Goal: Task Accomplishment & Management: Complete application form

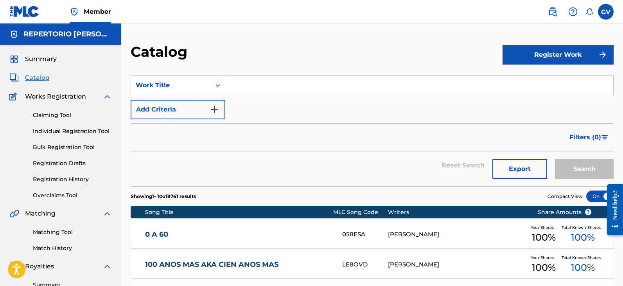
click at [38, 77] on span "Catalog" at bounding box center [37, 77] width 25 height 9
click at [53, 176] on link "Registration History" at bounding box center [72, 179] width 79 height 8
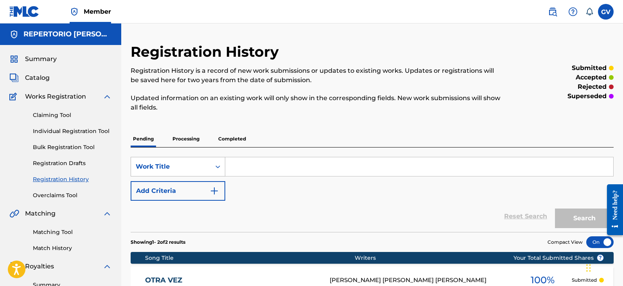
scroll to position [117, 0]
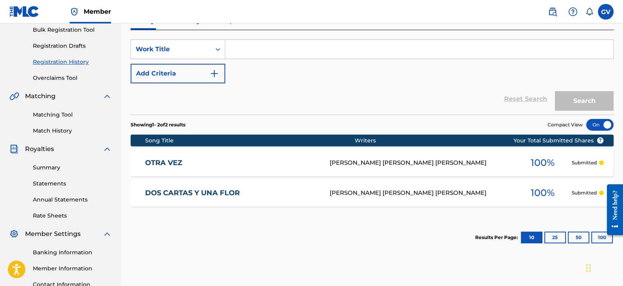
click at [171, 160] on link "OTRA VEZ" at bounding box center [232, 162] width 174 height 9
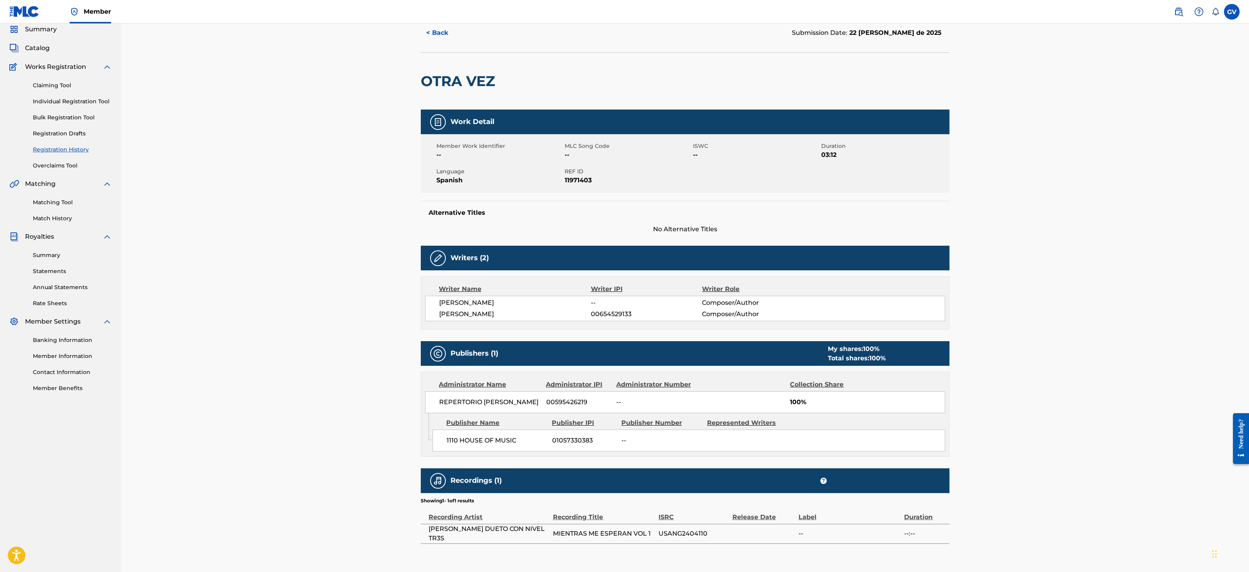
scroll to position [21, 0]
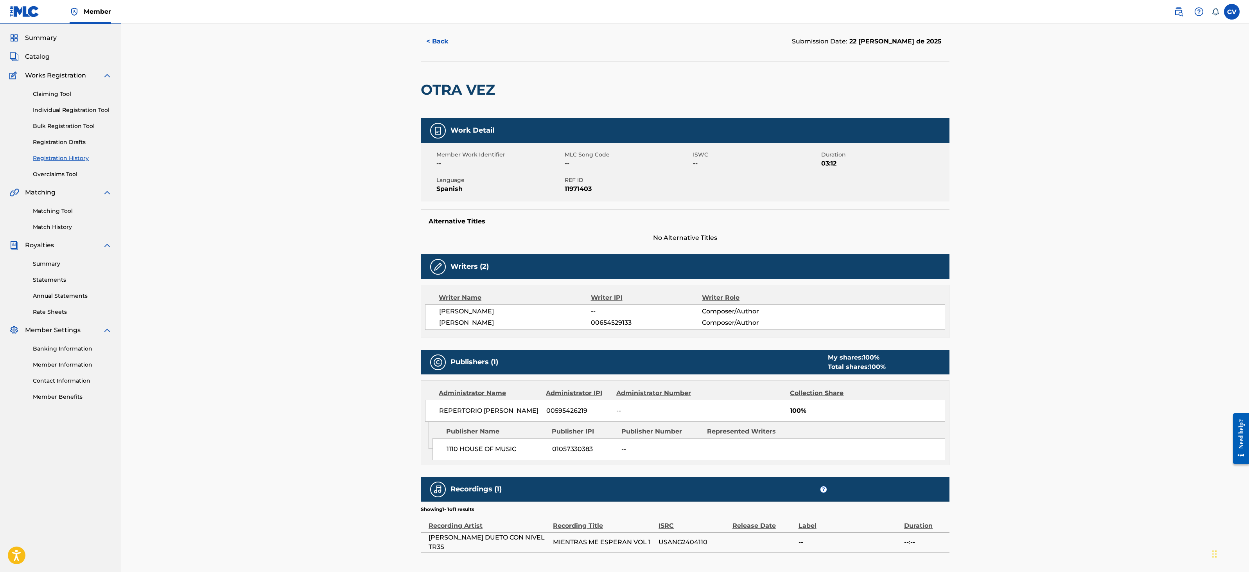
click at [623, 286] on div "< Back Submission Date: 22 [PERSON_NAME] de 2025 OTRA VEZ Work Detail Member Wo…" at bounding box center [685, 292] width 1128 height 581
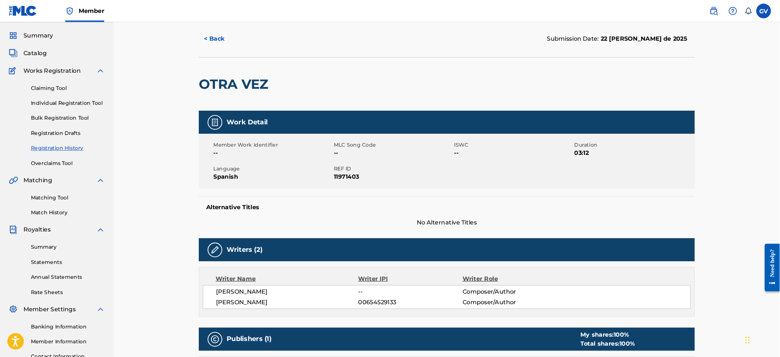
scroll to position [22, 0]
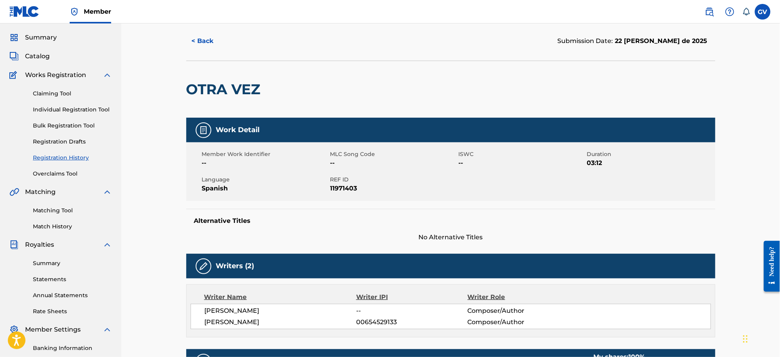
click at [36, 52] on span "Catalog" at bounding box center [37, 56] width 25 height 9
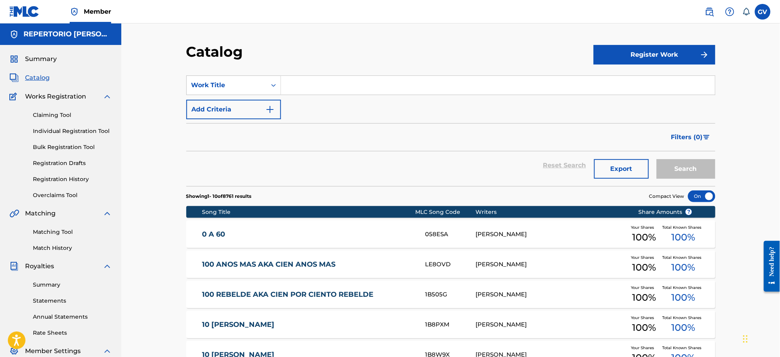
paste input "ALOHA"
type input "ALOHA"
click at [623, 159] on button "Search" at bounding box center [685, 169] width 59 height 20
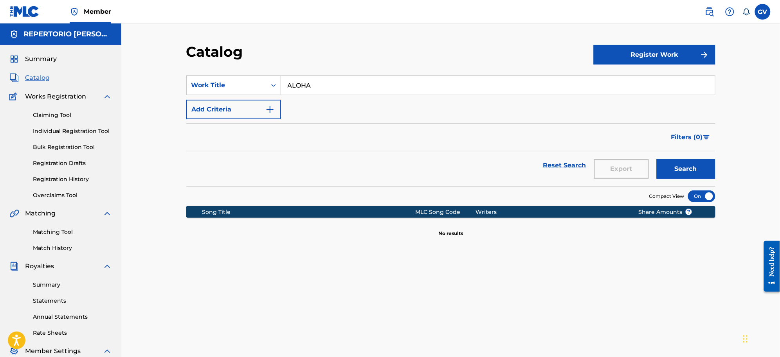
click at [623, 50] on button "Register Work" at bounding box center [654, 55] width 122 height 20
click at [616, 81] on link "Individual" at bounding box center [654, 80] width 122 height 19
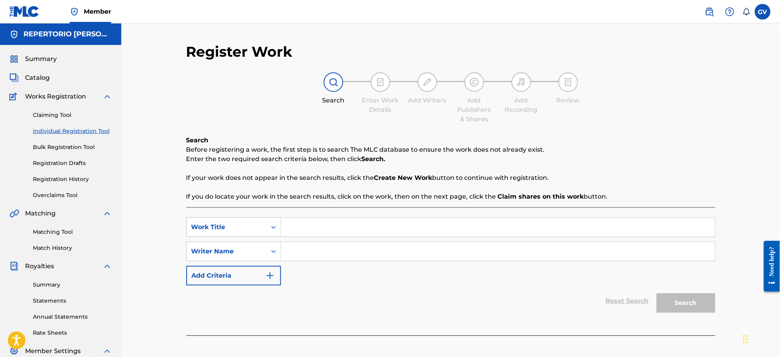
scroll to position [111, 0]
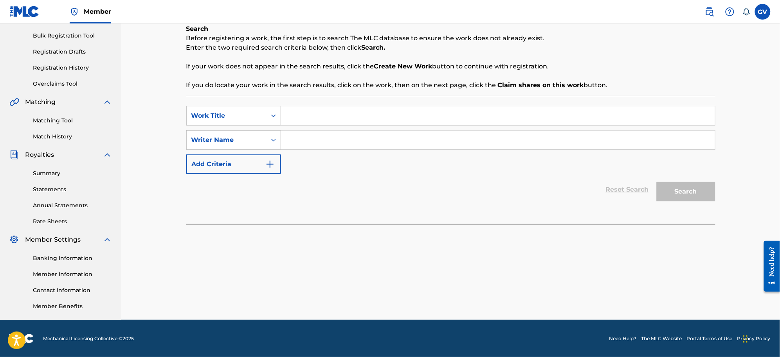
paste input "ALOHA"
type input "ALOHA"
click at [307, 141] on input "Search Form" at bounding box center [498, 140] width 434 height 19
click at [623, 182] on button "Search" at bounding box center [685, 192] width 59 height 20
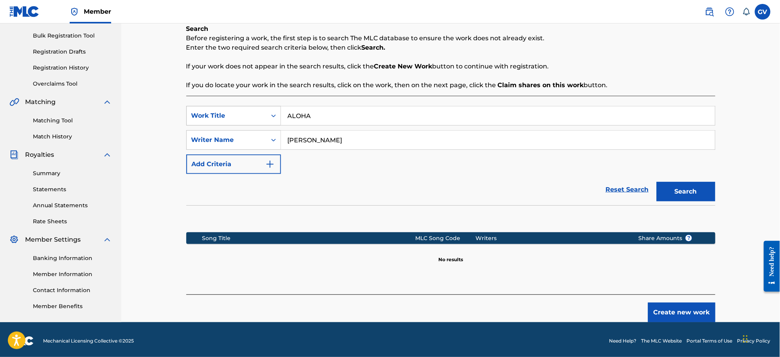
drag, startPoint x: 342, startPoint y: 141, endPoint x: 235, endPoint y: 123, distance: 109.1
click at [254, 124] on div "SearchWithCriteria2d0a6367-971d-496c-aa7f-20d0746ff470 Work Title ALOHA SearchW…" at bounding box center [450, 140] width 529 height 68
type input "[PERSON_NAME]"
click at [623, 182] on button "Search" at bounding box center [685, 192] width 59 height 20
drag, startPoint x: 290, startPoint y: 133, endPoint x: 258, endPoint y: 134, distance: 32.1
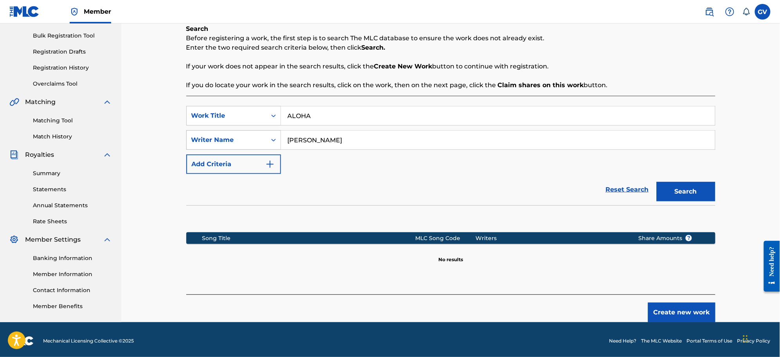
click at [258, 134] on div "SearchWithCriteria8ab694ad-c903-4042-be27-386d2df1116d Writer Name [PERSON_NAME]" at bounding box center [450, 140] width 529 height 20
click at [623, 286] on button "Create new work" at bounding box center [681, 313] width 67 height 20
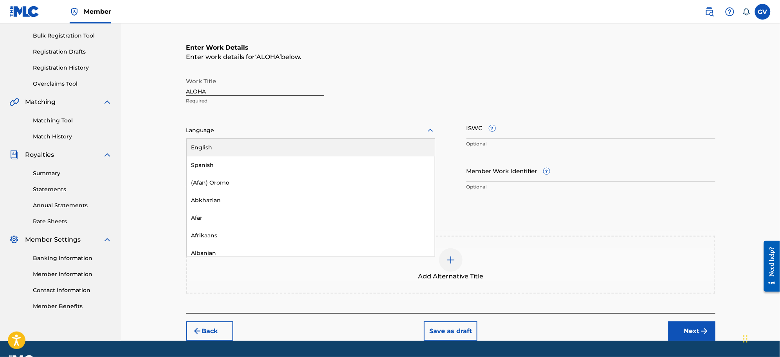
click at [428, 129] on icon at bounding box center [430, 130] width 9 height 9
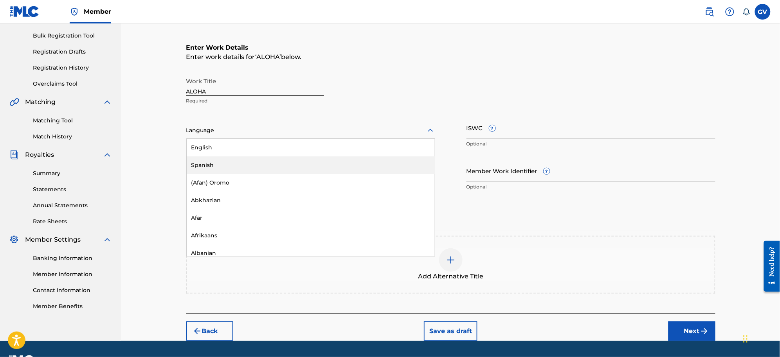
click at [206, 164] on div "Spanish" at bounding box center [311, 165] width 248 height 18
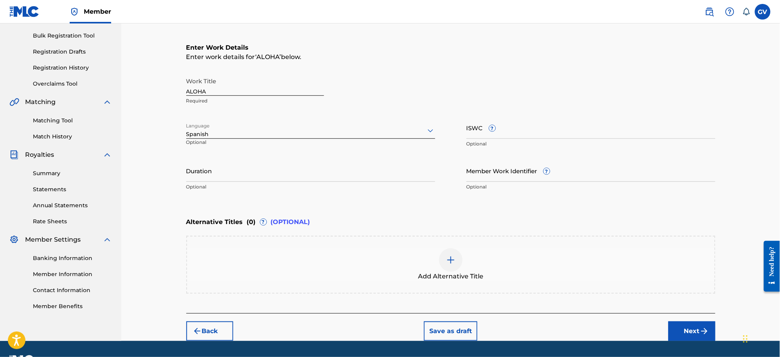
click at [224, 173] on input "Duration" at bounding box center [310, 171] width 249 height 22
type input "02:40"
click at [623, 286] on button "Next" at bounding box center [691, 332] width 47 height 20
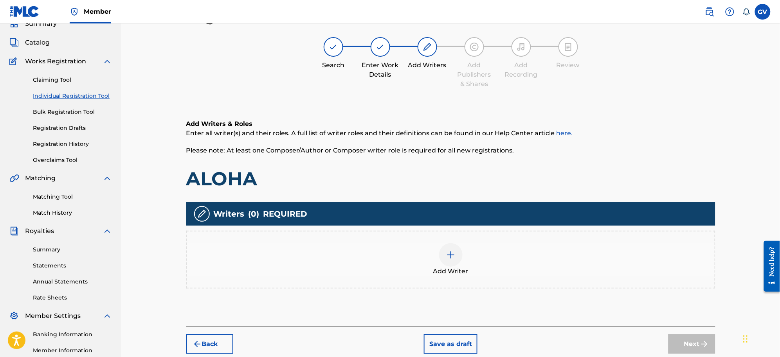
click at [452, 252] on img at bounding box center [450, 254] width 9 height 9
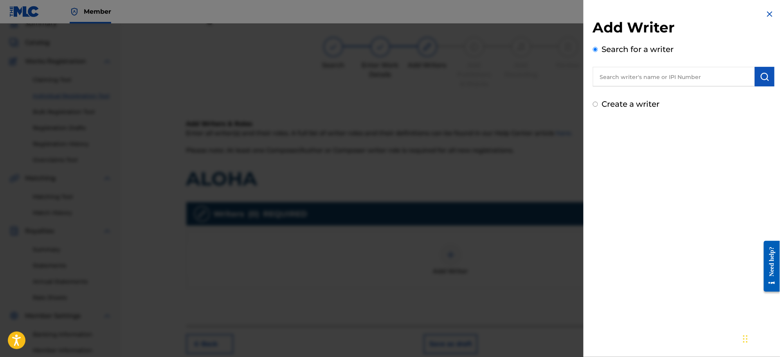
click at [617, 75] on input "text" at bounding box center [674, 77] width 162 height 20
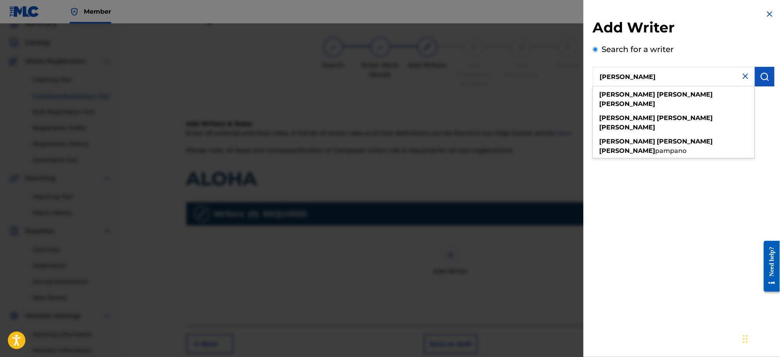
type input "[PERSON_NAME]"
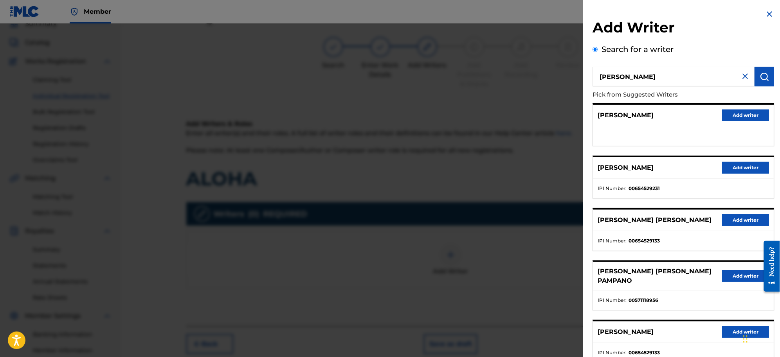
scroll to position [48, 0]
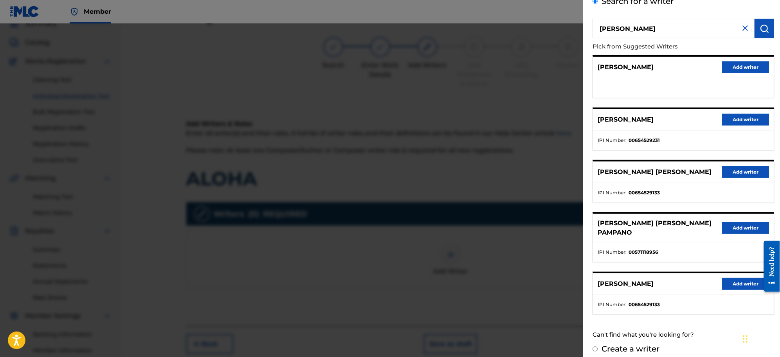
click at [623, 278] on button "Add writer" at bounding box center [745, 284] width 47 height 12
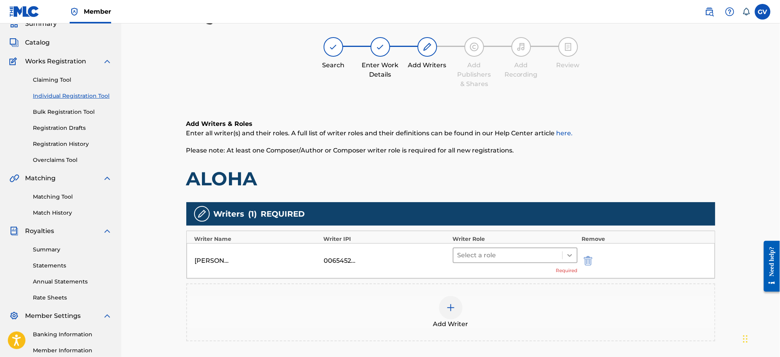
click at [568, 254] on icon at bounding box center [569, 255] width 5 height 3
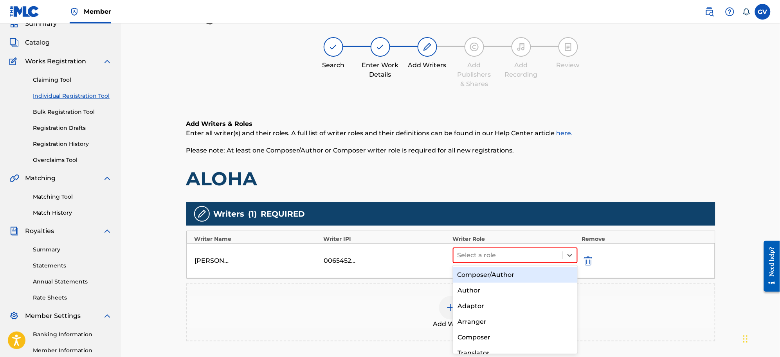
click at [492, 272] on div "Composer/Author" at bounding box center [515, 275] width 125 height 16
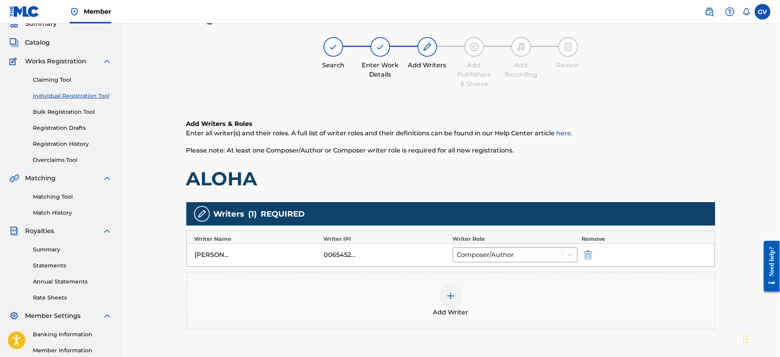
click at [448, 286] on img at bounding box center [450, 295] width 9 height 9
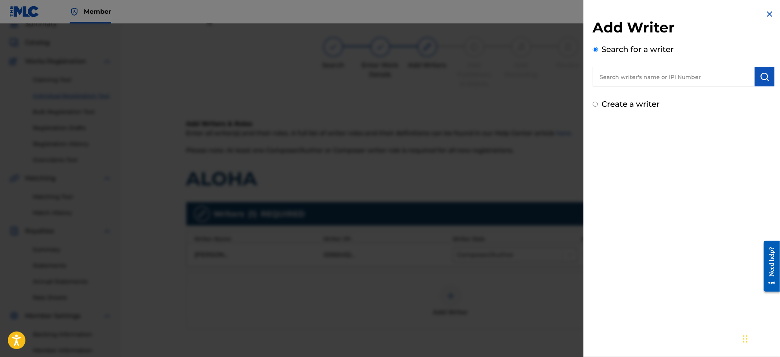
click at [613, 81] on input "text" at bounding box center [674, 77] width 162 height 20
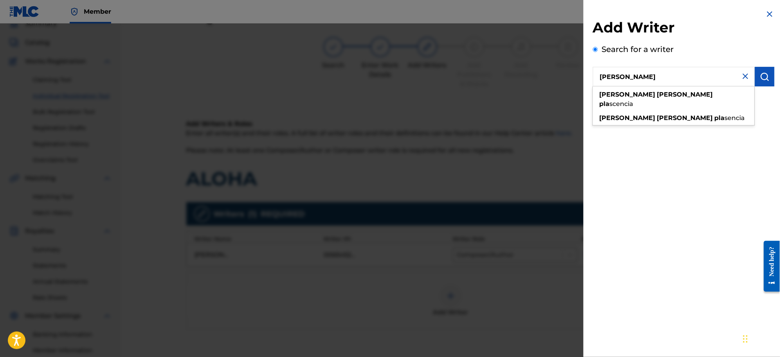
type input "[PERSON_NAME]"
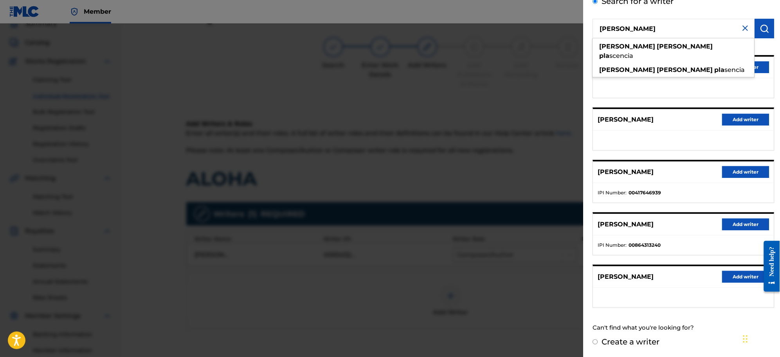
click at [596, 286] on input "Create a writer" at bounding box center [595, 342] width 5 height 5
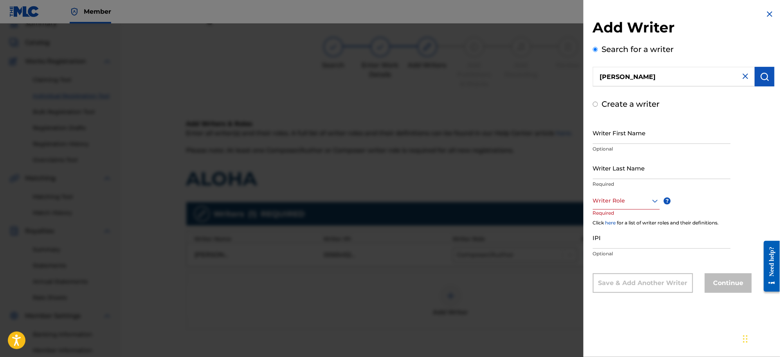
radio input "false"
radio input "true"
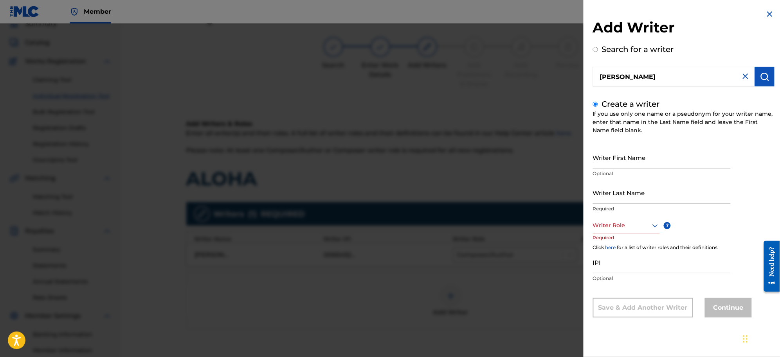
click at [623, 72] on input "[PERSON_NAME]" at bounding box center [674, 77] width 162 height 20
radio input "true"
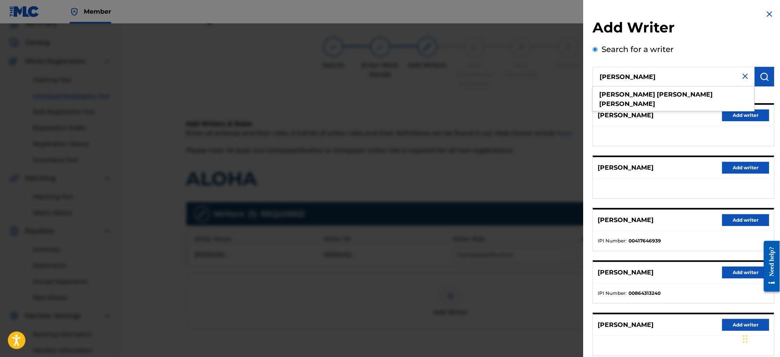
type input "[PERSON_NAME]"
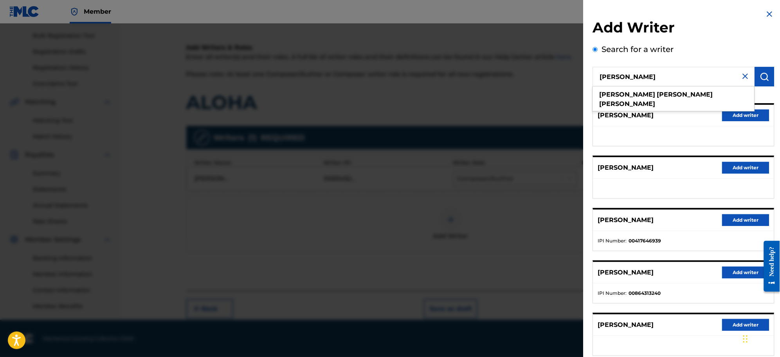
scroll to position [48, 0]
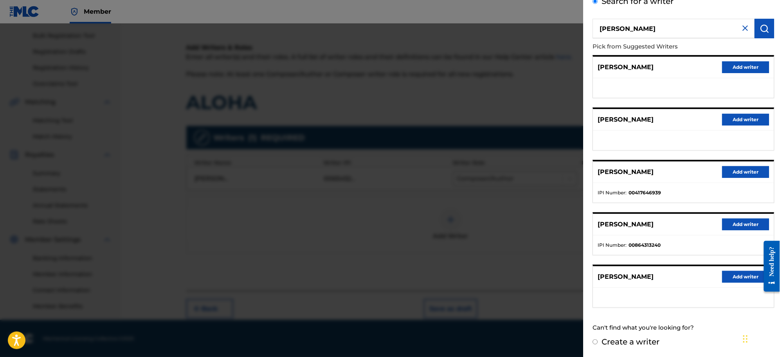
click at [595, 286] on input "Create a writer" at bounding box center [595, 342] width 5 height 5
radio input "false"
radio input "true"
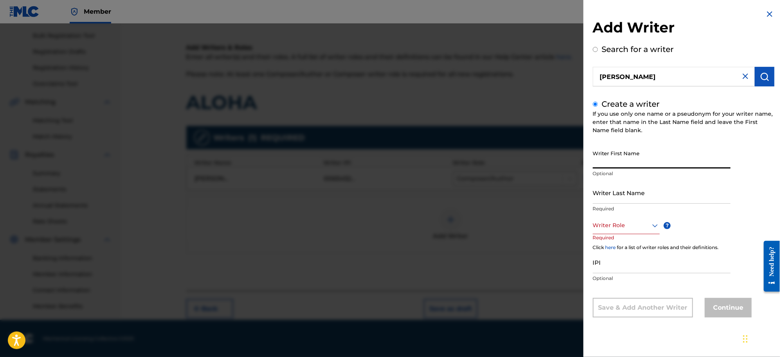
click at [623, 161] on input "Writer First Name" at bounding box center [662, 157] width 138 height 22
paste input "[PERSON_NAME]"
type input "[PERSON_NAME]"
paste input "[PERSON_NAME]"
type input "[PERSON_NAME]"
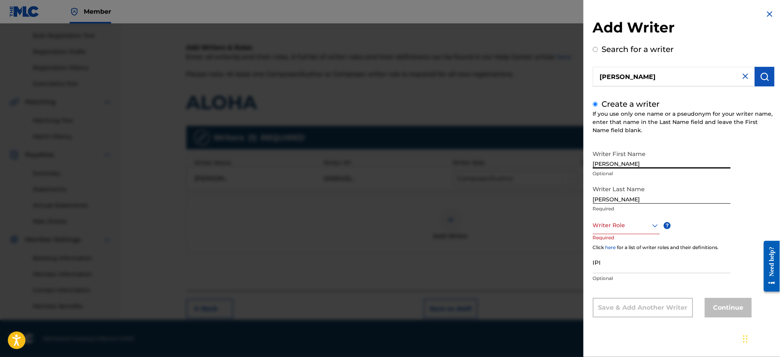
click at [623, 164] on input "[PERSON_NAME]" at bounding box center [662, 157] width 138 height 22
type input "[PERSON_NAME]"
click at [623, 202] on input "[PERSON_NAME]" at bounding box center [662, 193] width 138 height 22
type input "[PERSON_NAME]"
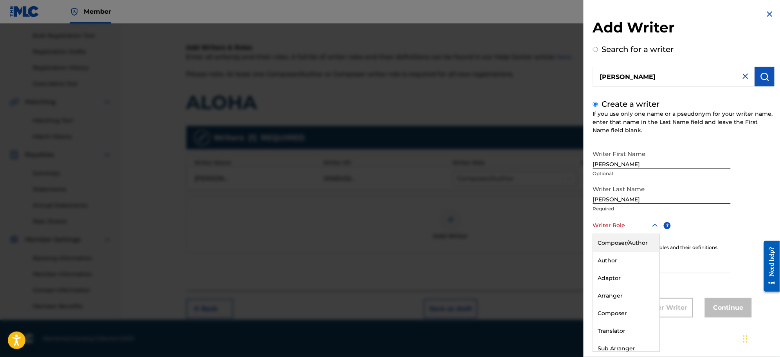
click at [623, 227] on icon at bounding box center [654, 225] width 9 height 9
click at [611, 245] on div "Composer/Author" at bounding box center [626, 243] width 66 height 18
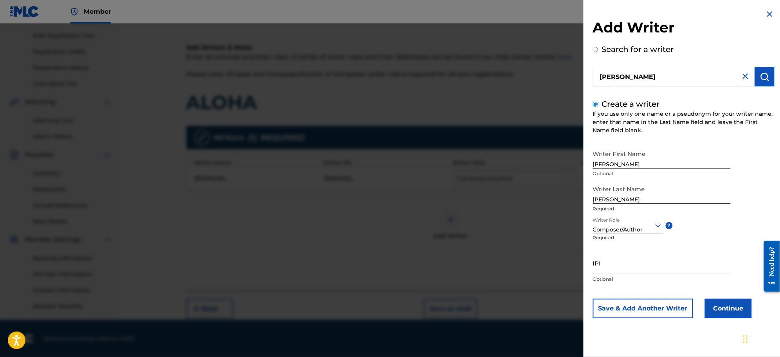
click at [623, 286] on button "Continue" at bounding box center [728, 309] width 47 height 20
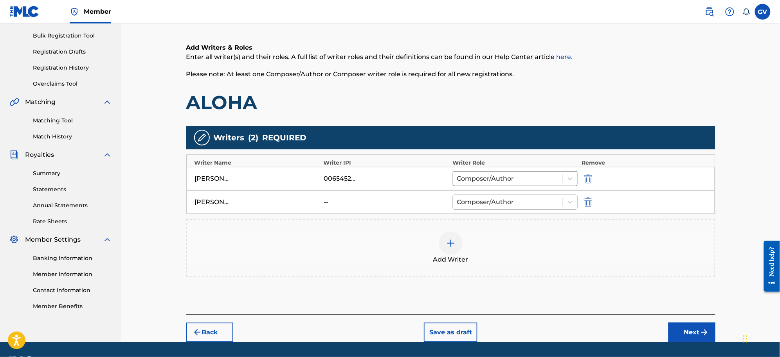
click at [623, 286] on button "Next" at bounding box center [691, 333] width 47 height 20
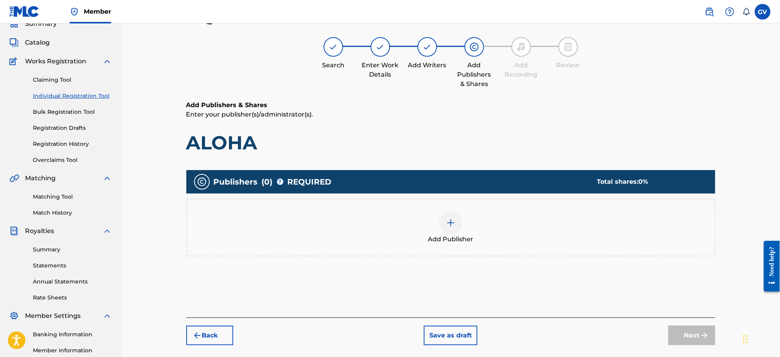
click at [445, 219] on div at bounding box center [450, 222] width 23 height 23
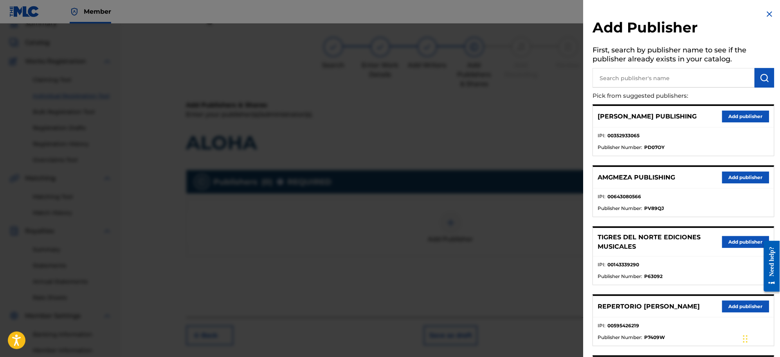
click at [609, 75] on input "text" at bounding box center [674, 78] width 162 height 20
type input "1110 HOUSE"
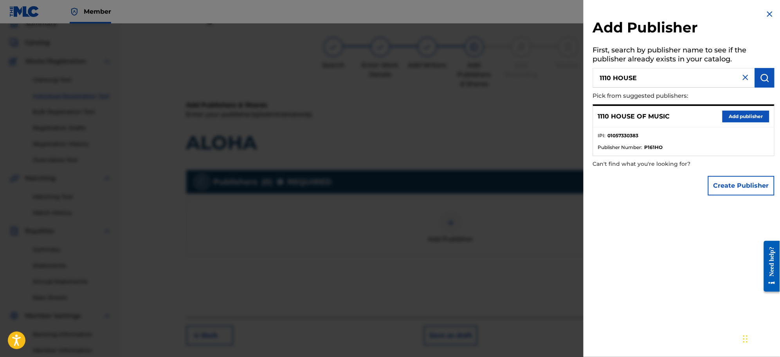
click at [623, 114] on button "Add publisher" at bounding box center [745, 117] width 47 height 12
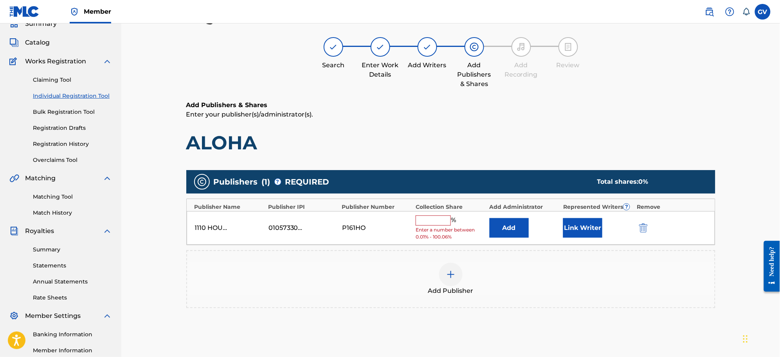
click at [511, 226] on button "Add" at bounding box center [508, 228] width 39 height 20
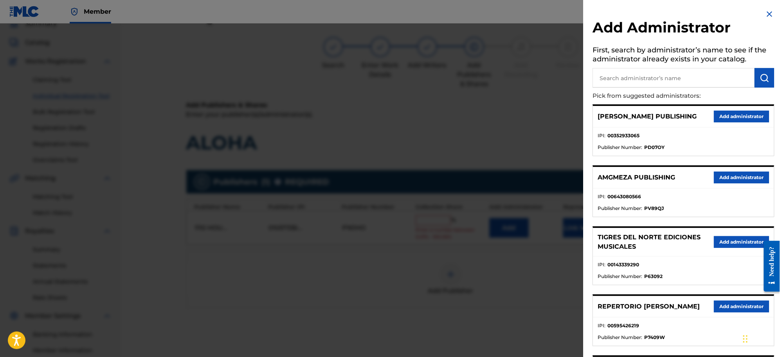
click at [623, 82] on input "text" at bounding box center [674, 78] width 162 height 20
type input "REPERTORIO [PERSON_NAME]"
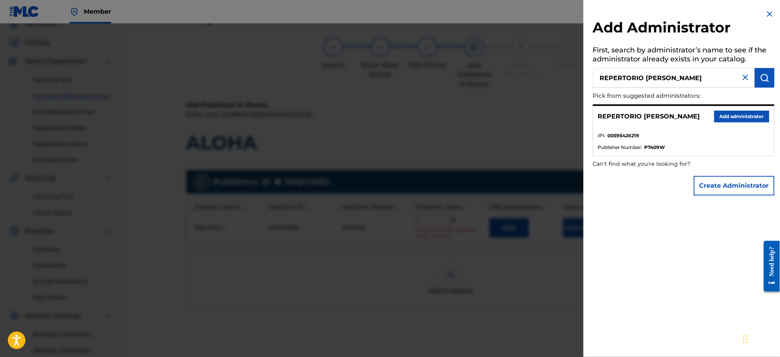
click at [623, 111] on button "Add administrator" at bounding box center [741, 117] width 55 height 12
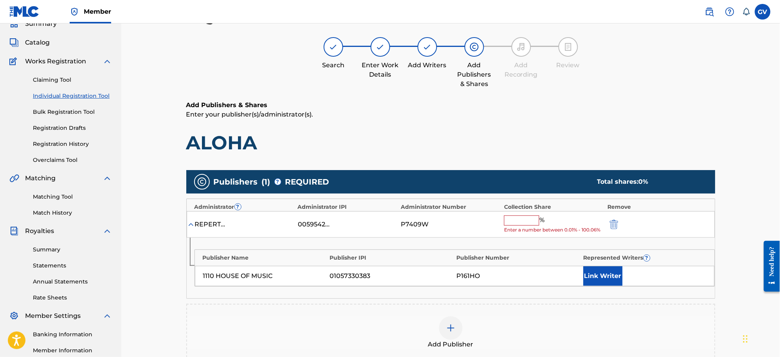
click at [521, 217] on input "text" at bounding box center [521, 221] width 35 height 10
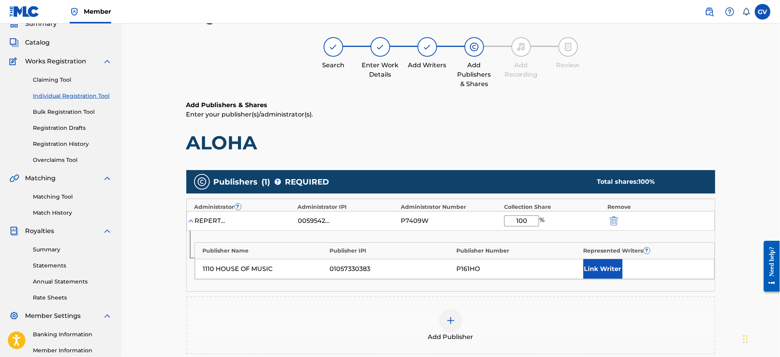
scroll to position [158, 0]
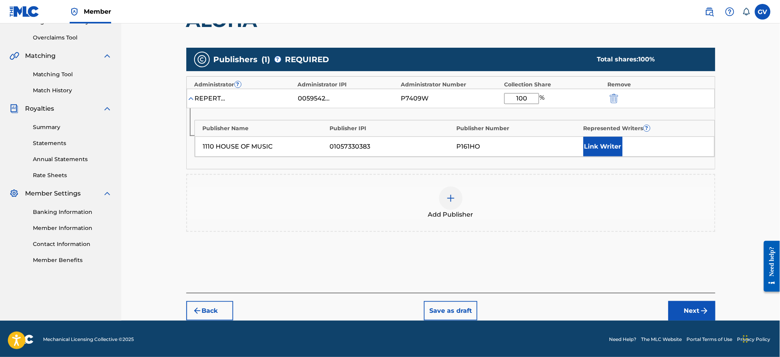
type input "100"
click at [623, 286] on button "Next" at bounding box center [691, 311] width 47 height 20
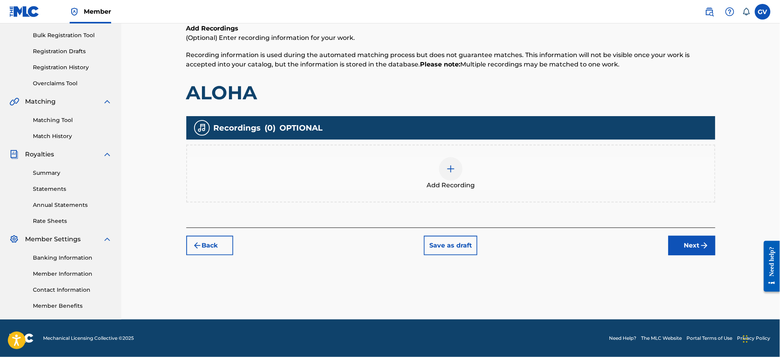
scroll to position [35, 0]
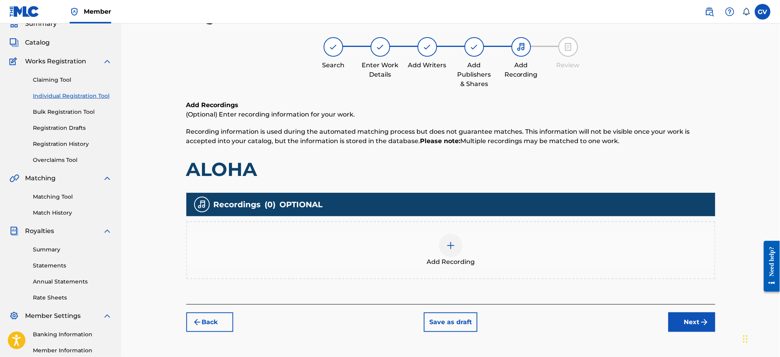
click at [451, 249] on img at bounding box center [450, 245] width 9 height 9
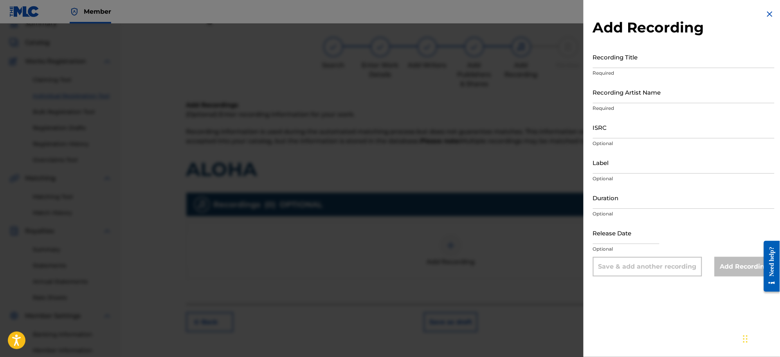
click at [620, 66] on input "Recording Title" at bounding box center [684, 57] width 182 height 22
type input "MIENTRAS ME ESPERAN VOL 1"
click at [615, 97] on input "Recording Artist Name" at bounding box center [684, 92] width 182 height 22
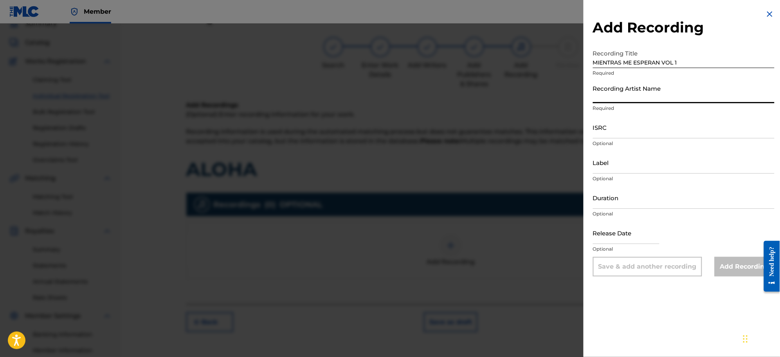
paste input "[PERSON_NAME]"
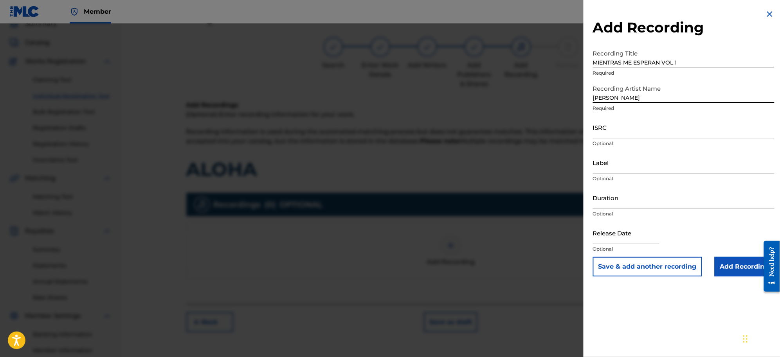
type input "[PERSON_NAME]"
click at [617, 133] on input "ISRC" at bounding box center [684, 127] width 182 height 22
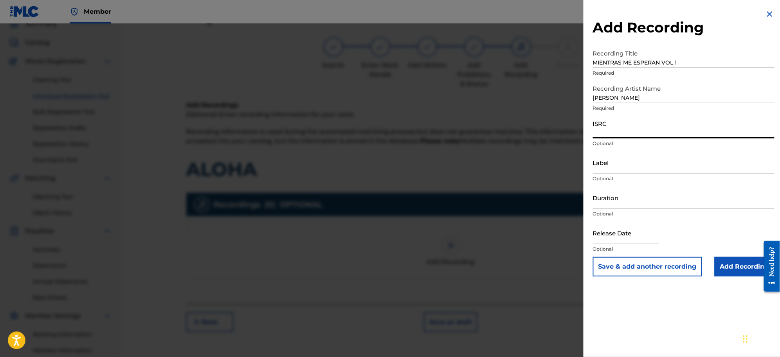
paste input "QT37P2410007"
type input "QT37P2410007"
click at [623, 267] on input "Add Recording" at bounding box center [744, 267] width 60 height 20
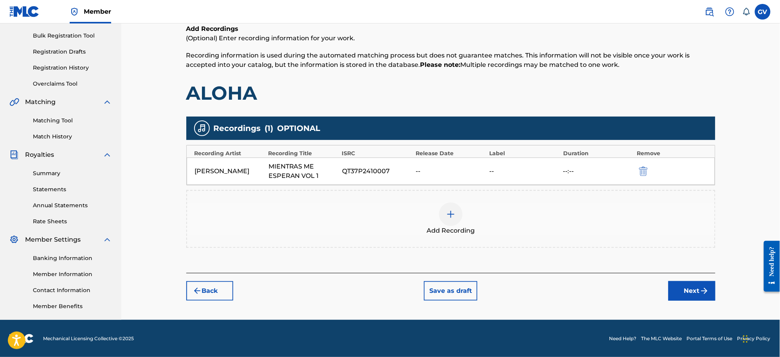
click at [623, 286] on button "Next" at bounding box center [691, 291] width 47 height 20
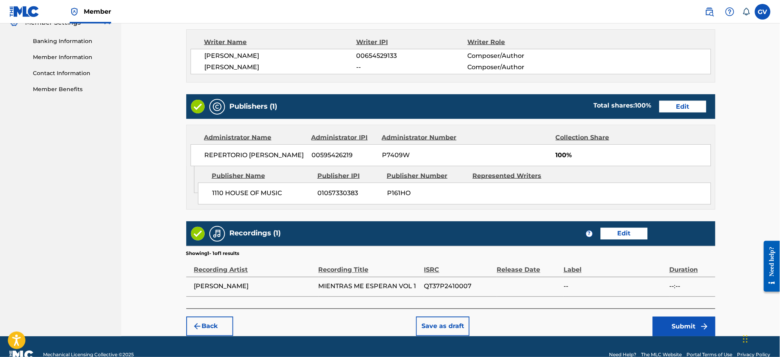
scroll to position [345, 0]
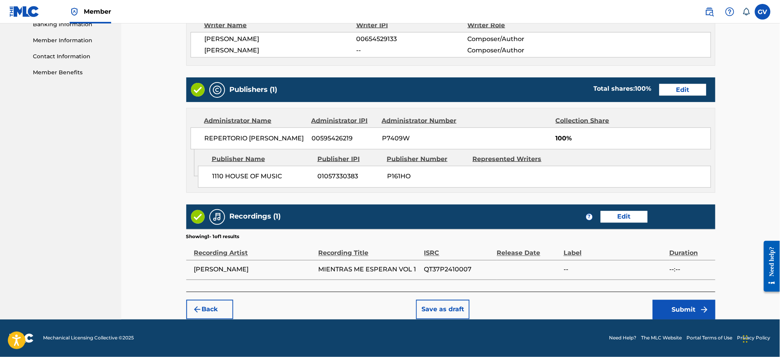
click at [623, 286] on button "Submit" at bounding box center [683, 310] width 63 height 20
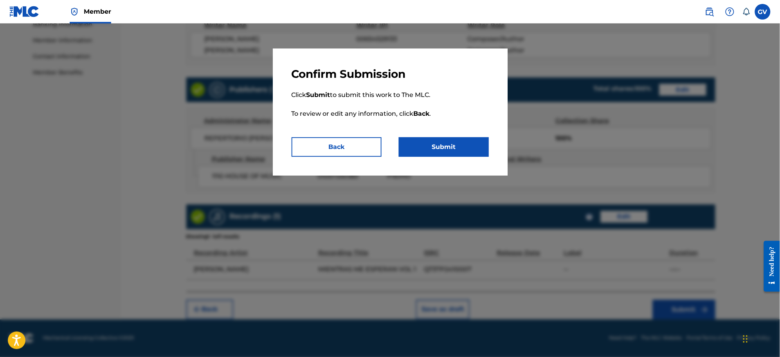
click at [441, 147] on button "Submit" at bounding box center [444, 147] width 90 height 20
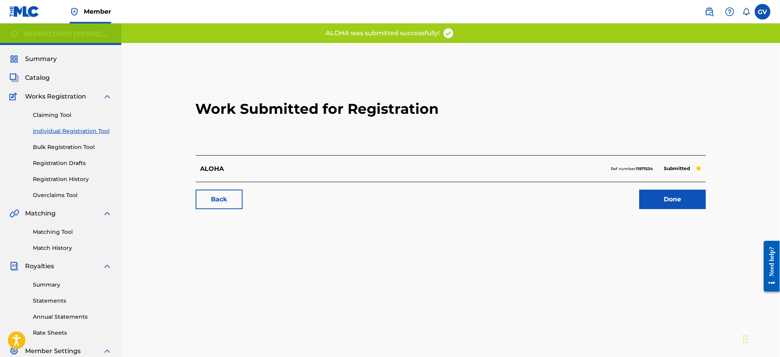
click at [623, 201] on link "Done" at bounding box center [672, 200] width 67 height 20
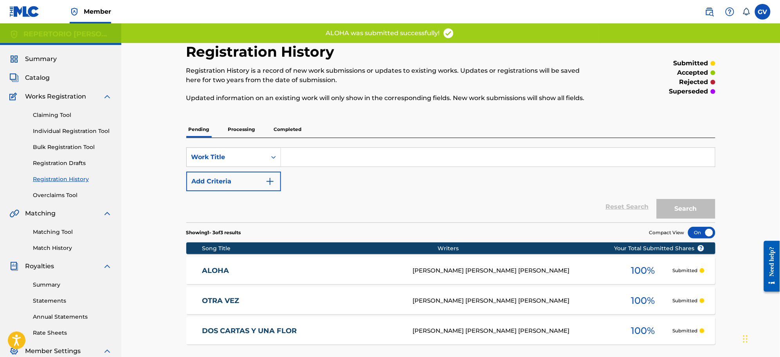
click at [216, 271] on link "ALOHA" at bounding box center [302, 270] width 200 height 9
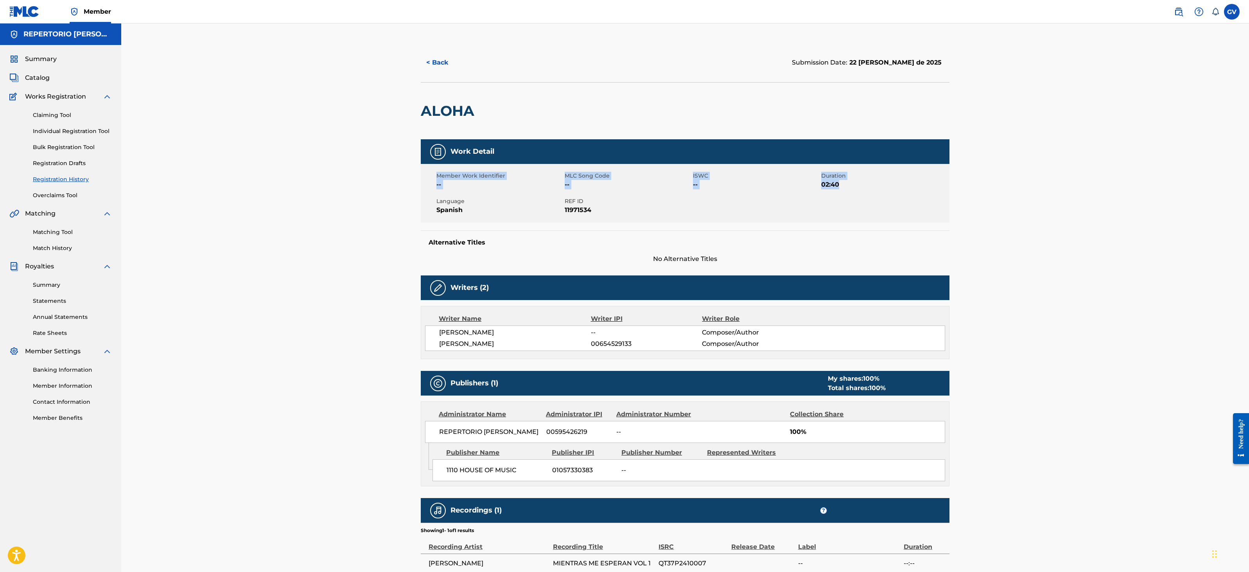
drag, startPoint x: 1249, startPoint y: 142, endPoint x: 1245, endPoint y: 181, distance: 39.3
click at [623, 181] on div "< Back Submission Date: 22 [PERSON_NAME] de 2025 ALOHA Work Detail Member Work …" at bounding box center [685, 313] width 1128 height 581
click at [623, 185] on div "< Back Submission Date: 22 [PERSON_NAME] de 2025 ALOHA Work Detail Member Work …" at bounding box center [685, 313] width 1128 height 581
drag, startPoint x: 1248, startPoint y: 170, endPoint x: 1246, endPoint y: 210, distance: 40.8
click at [623, 210] on div "< Back Submission Date: 22 [PERSON_NAME] de 2025 ALOHA Work Detail Member Work …" at bounding box center [685, 313] width 1128 height 581
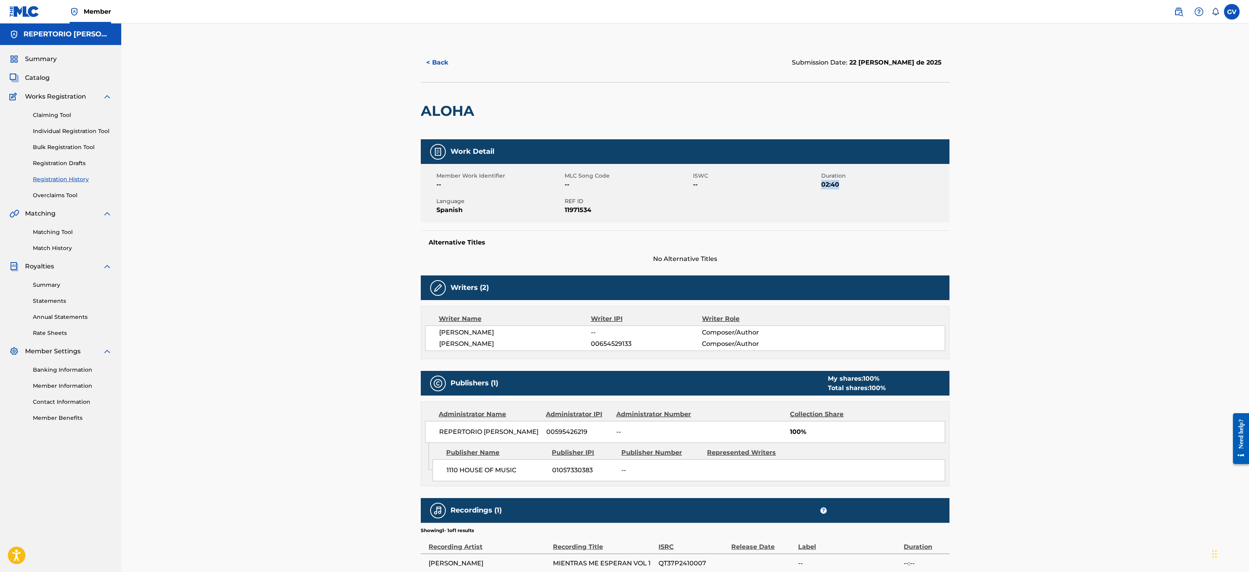
drag, startPoint x: 1162, startPoint y: 203, endPoint x: 1167, endPoint y: 203, distance: 5.5
click at [623, 203] on div "< Back Submission Date: 22 [PERSON_NAME] de 2025 ALOHA Work Detail Member Work …" at bounding box center [685, 313] width 1128 height 581
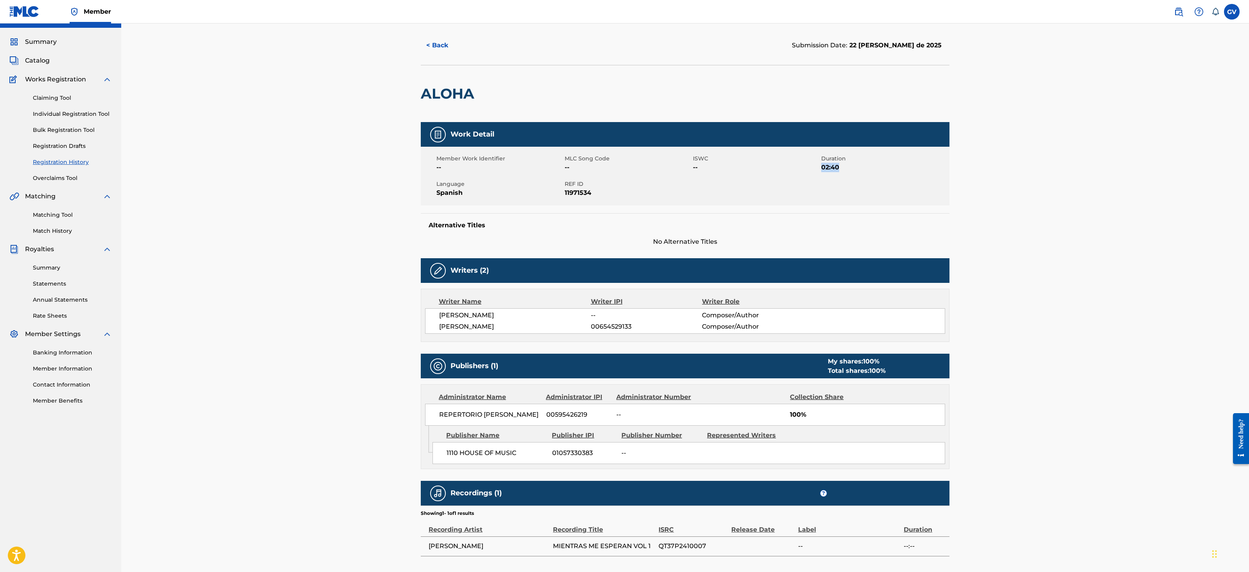
scroll to position [18, 0]
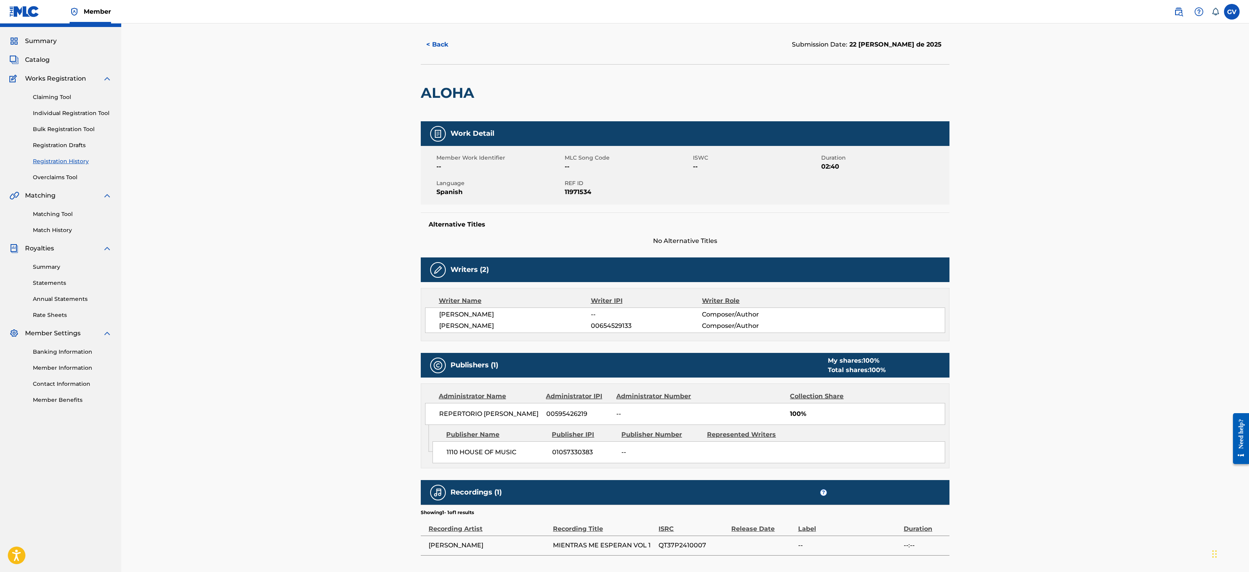
drag, startPoint x: 1060, startPoint y: 239, endPoint x: 1057, endPoint y: 243, distance: 4.4
click at [623, 240] on div "< Back Submission Date: 22 [PERSON_NAME] de 2025 ALOHA Work Detail Member Work …" at bounding box center [685, 295] width 1128 height 581
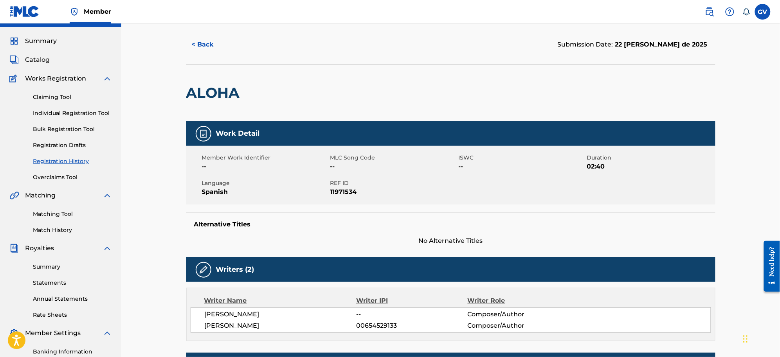
click at [40, 61] on span "Catalog" at bounding box center [37, 59] width 25 height 9
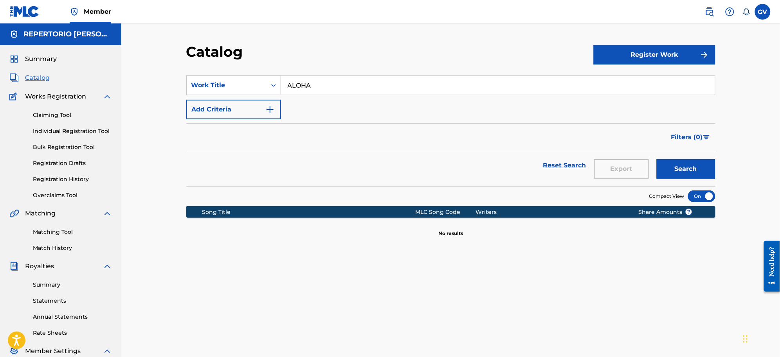
drag, startPoint x: 335, startPoint y: 89, endPoint x: 265, endPoint y: 74, distance: 71.3
click at [269, 73] on section "SearchWithCriteria667ce782-cb70-4321-96aa-05bb7edc3773 Work Title ALOHA Add Cri…" at bounding box center [450, 126] width 529 height 120
click at [623, 159] on button "Search" at bounding box center [685, 169] width 59 height 20
drag, startPoint x: 324, startPoint y: 82, endPoint x: 274, endPoint y: 84, distance: 49.7
click at [274, 84] on div "SearchWithCriteria667ce782-cb70-4321-96aa-05bb7edc3773 Work Title ALISTATE" at bounding box center [450, 85] width 529 height 20
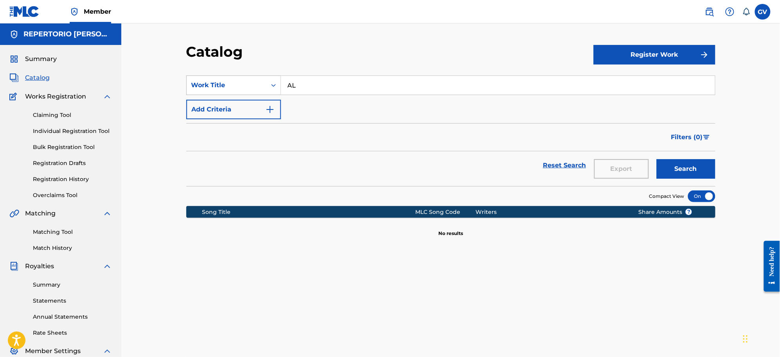
type input "A"
type input "ALISTATE"
click at [623, 159] on button "Search" at bounding box center [685, 169] width 59 height 20
click at [623, 56] on button "Register Work" at bounding box center [654, 55] width 122 height 20
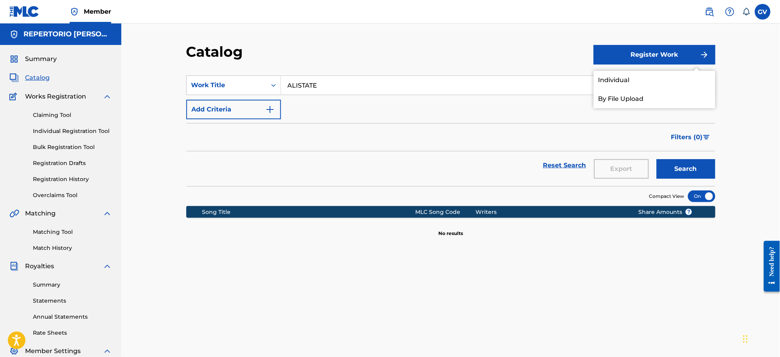
click at [623, 76] on link "Individual" at bounding box center [654, 80] width 122 height 19
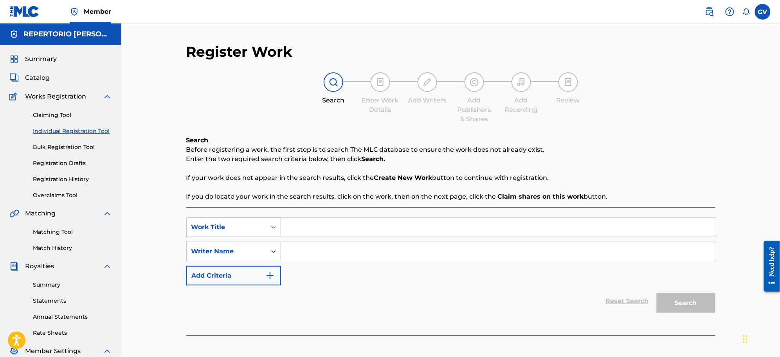
paste input "ALISTATE"
type input "ALISTATE"
click at [294, 252] on input "Search Form" at bounding box center [498, 251] width 434 height 19
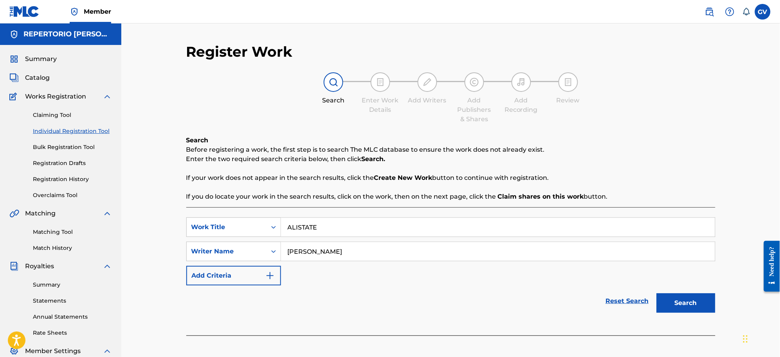
type input "[PERSON_NAME]"
click at [623, 286] on button "Search" at bounding box center [685, 303] width 59 height 20
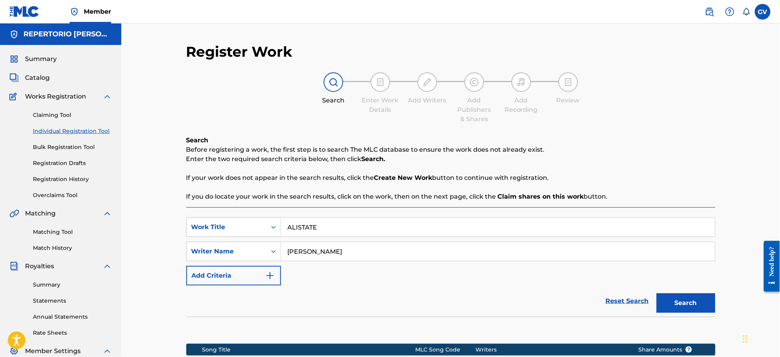
scroll to position [114, 0]
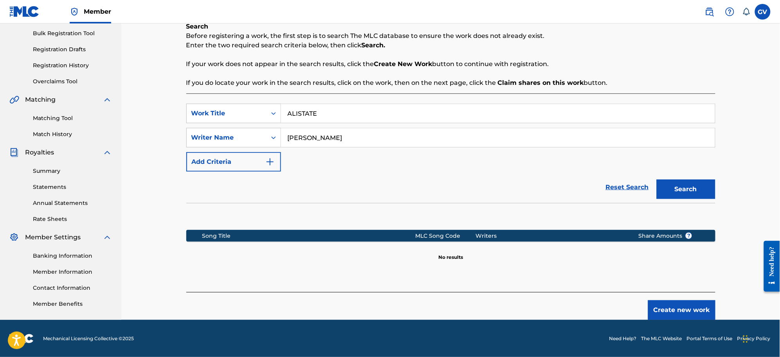
click at [623, 286] on button "Create new work" at bounding box center [681, 310] width 67 height 20
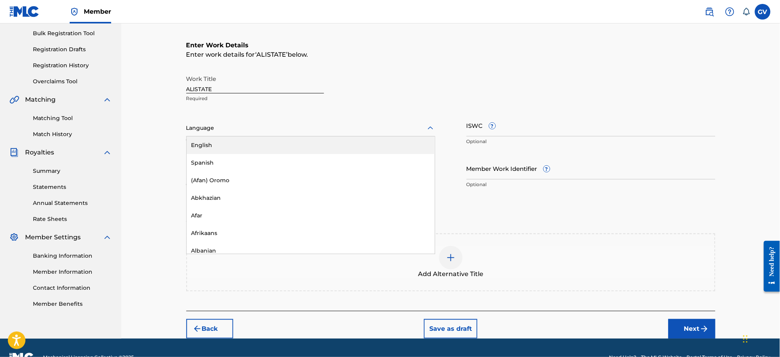
click at [431, 130] on icon at bounding box center [430, 128] width 9 height 9
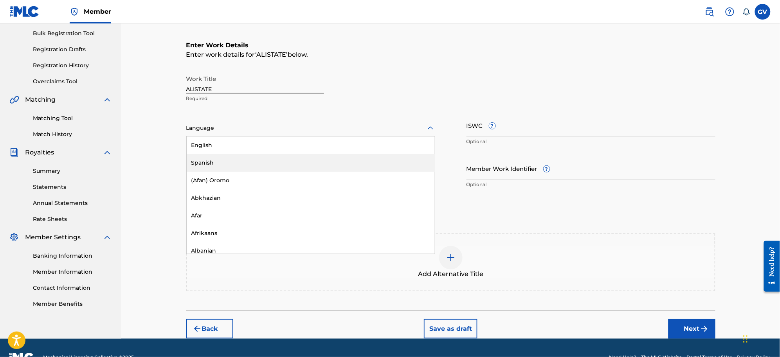
click at [203, 161] on div "Spanish" at bounding box center [311, 163] width 248 height 18
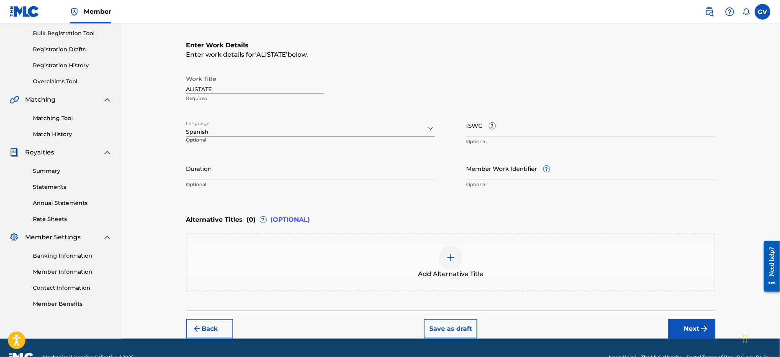
click at [212, 174] on input "Duration" at bounding box center [310, 168] width 249 height 22
type input "02:56"
click at [623, 286] on button "Next" at bounding box center [691, 329] width 47 height 20
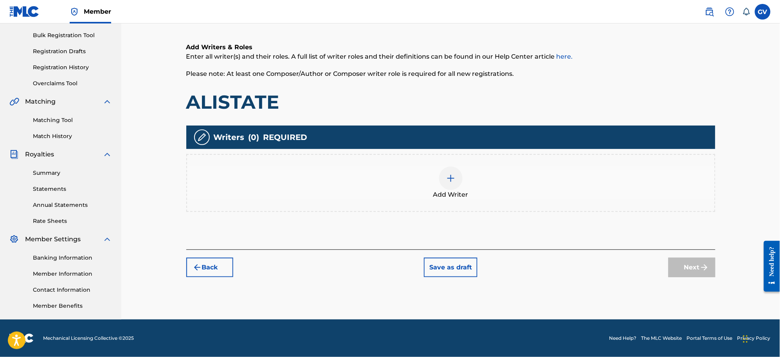
scroll to position [35, 0]
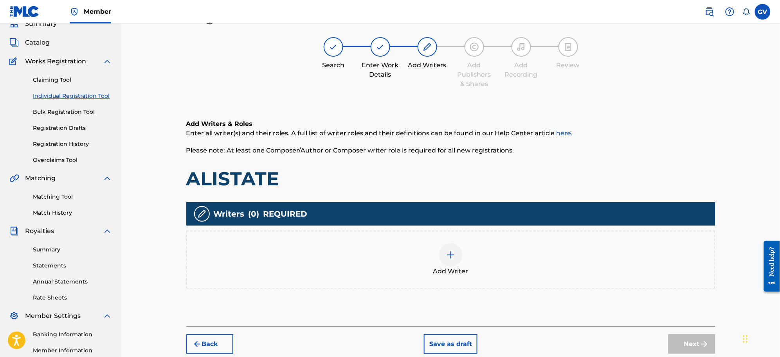
click at [455, 255] on img at bounding box center [450, 254] width 9 height 9
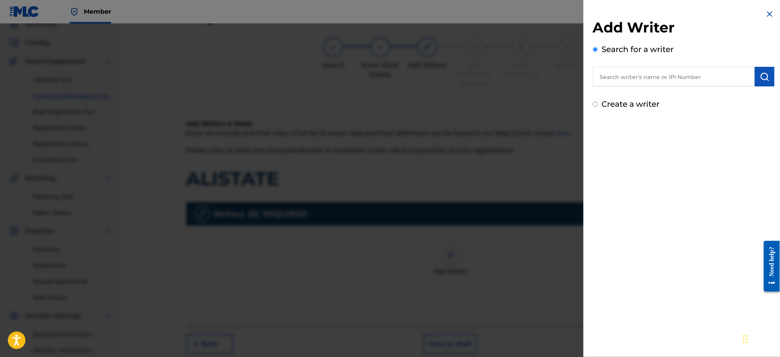
click at [623, 79] on input "text" at bounding box center [674, 77] width 162 height 20
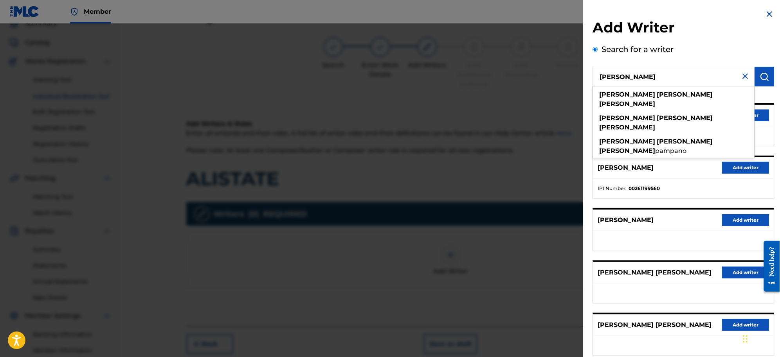
type input "[PERSON_NAME]"
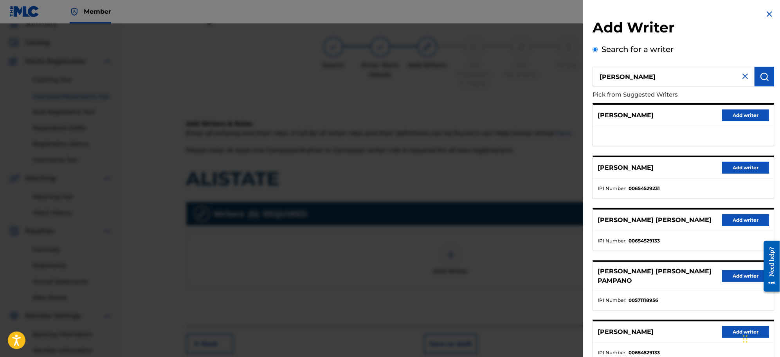
scroll to position [48, 0]
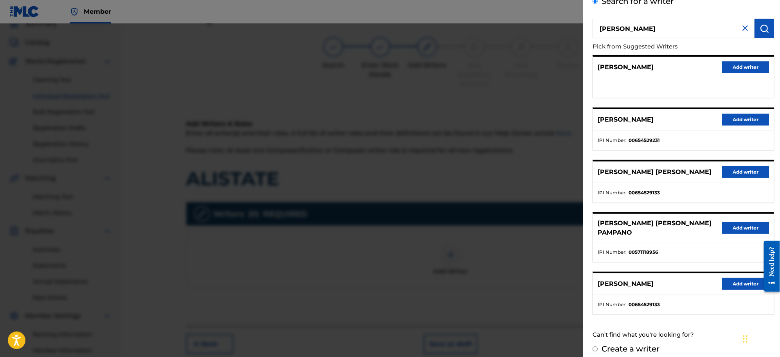
click at [623, 278] on button "Add writer" at bounding box center [745, 284] width 47 height 12
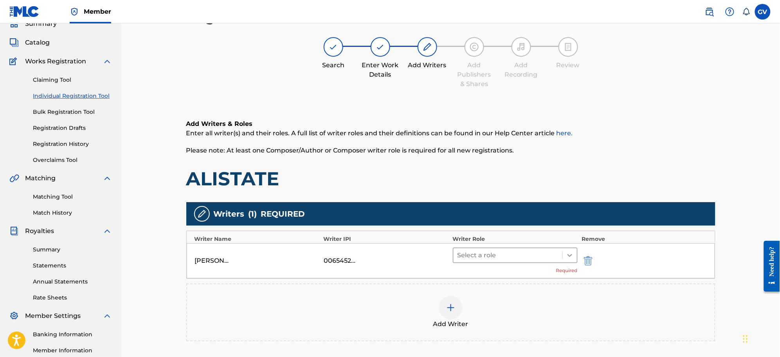
click at [567, 255] on icon at bounding box center [570, 256] width 8 height 8
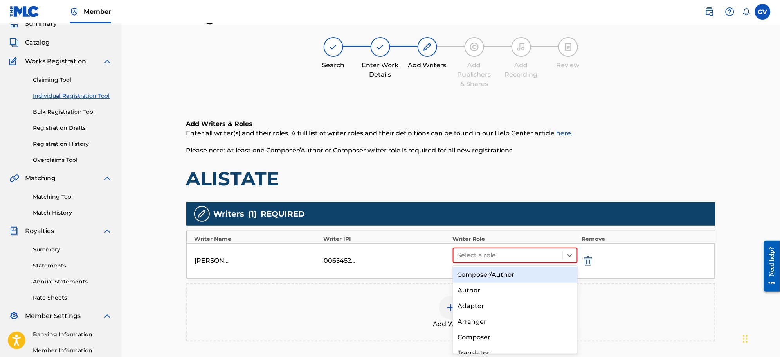
click at [486, 278] on div "Composer/Author" at bounding box center [515, 275] width 125 height 16
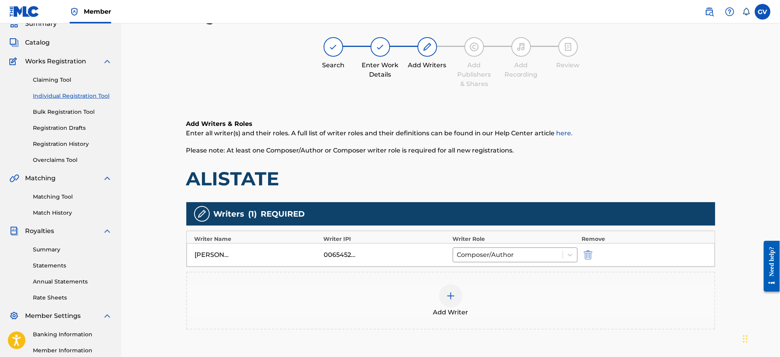
click at [449, 286] on img at bounding box center [450, 295] width 9 height 9
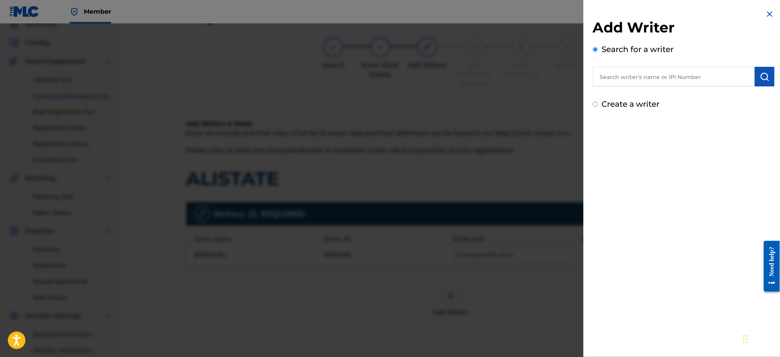
click at [617, 77] on input "text" at bounding box center [674, 77] width 162 height 20
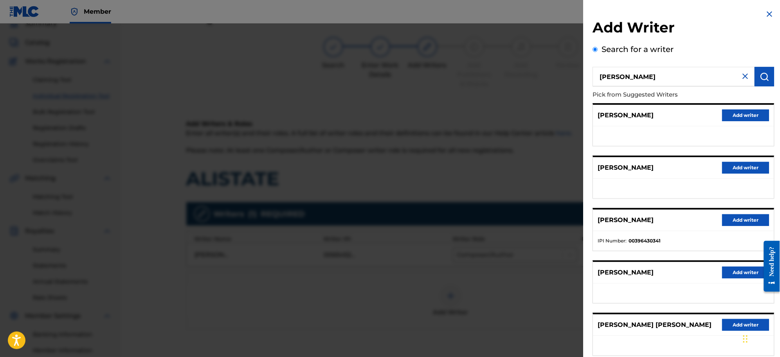
click at [615, 77] on input "[PERSON_NAME]" at bounding box center [674, 77] width 162 height 20
type input "[PERSON_NAME]"
click at [623, 270] on button "Add writer" at bounding box center [745, 273] width 47 height 12
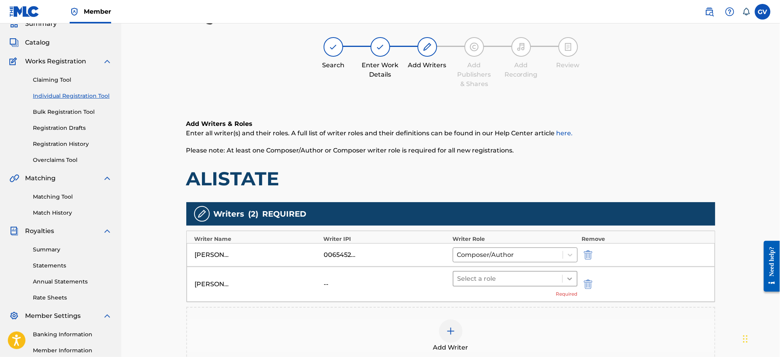
click at [570, 282] on icon at bounding box center [570, 279] width 8 height 8
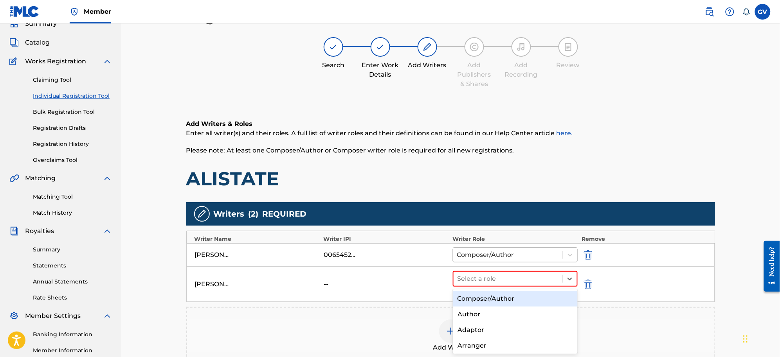
click at [496, 286] on div "Composer/Author" at bounding box center [515, 299] width 125 height 16
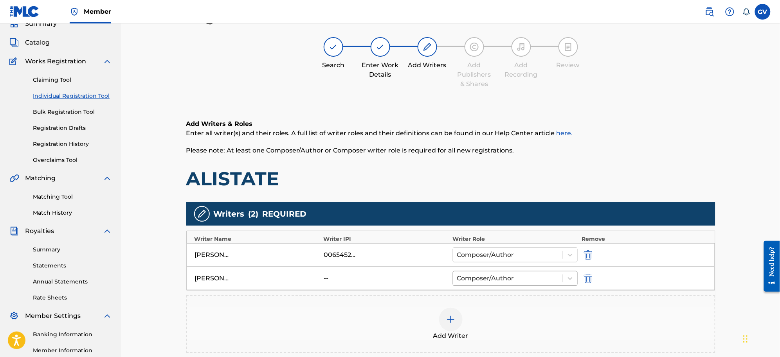
scroll to position [134, 0]
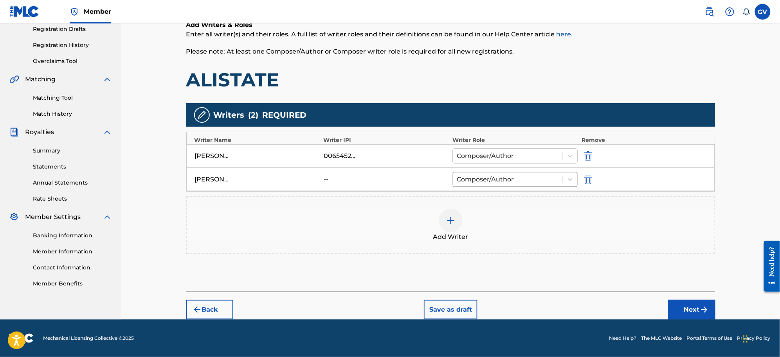
click at [623, 286] on button "Next" at bounding box center [691, 310] width 47 height 20
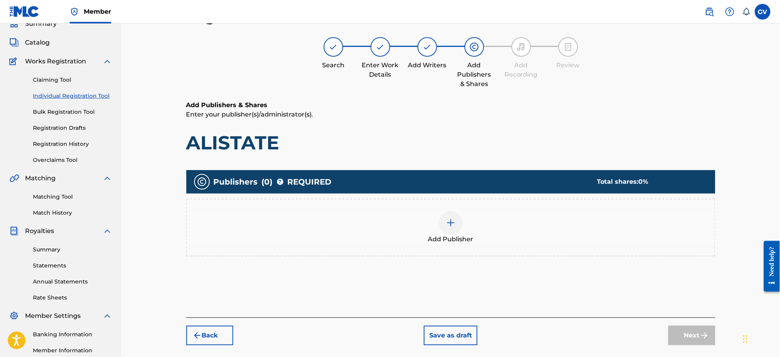
click at [451, 223] on img at bounding box center [450, 222] width 9 height 9
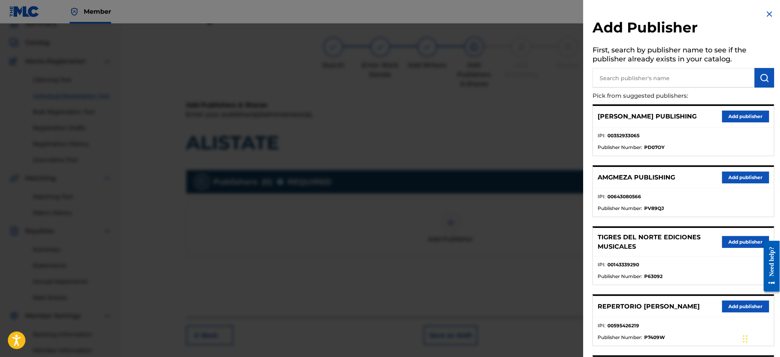
click at [609, 82] on input "text" at bounding box center [674, 78] width 162 height 20
type input "1110 HOUSE OF"
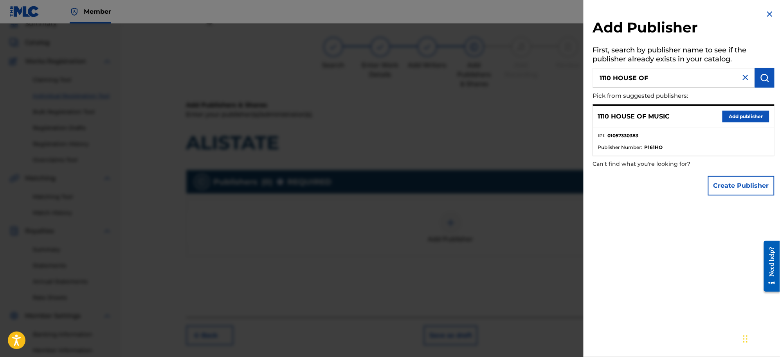
click at [623, 114] on button "Add publisher" at bounding box center [745, 117] width 47 height 12
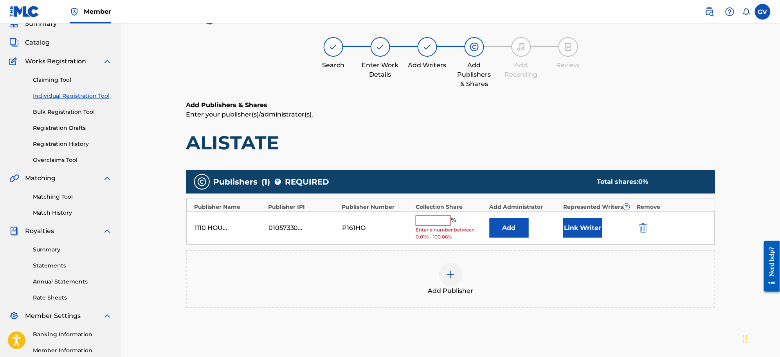
click at [507, 230] on button "Add" at bounding box center [508, 228] width 39 height 20
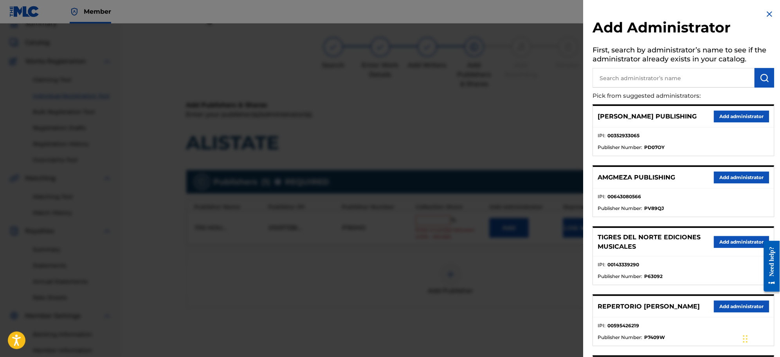
click at [620, 75] on input "text" at bounding box center [674, 78] width 162 height 20
type input "REPERTORIO [PERSON_NAME]"
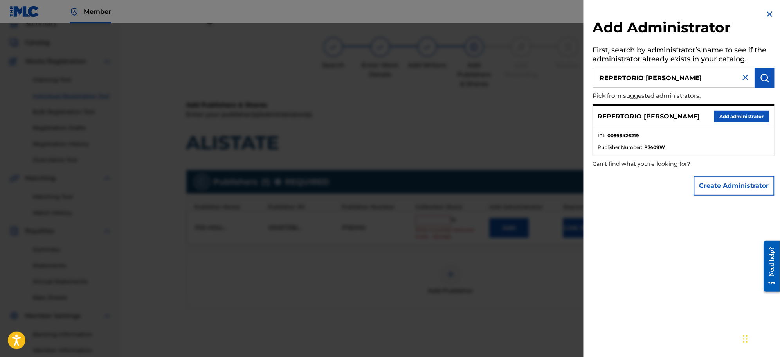
click at [623, 114] on button "Add administrator" at bounding box center [741, 117] width 55 height 12
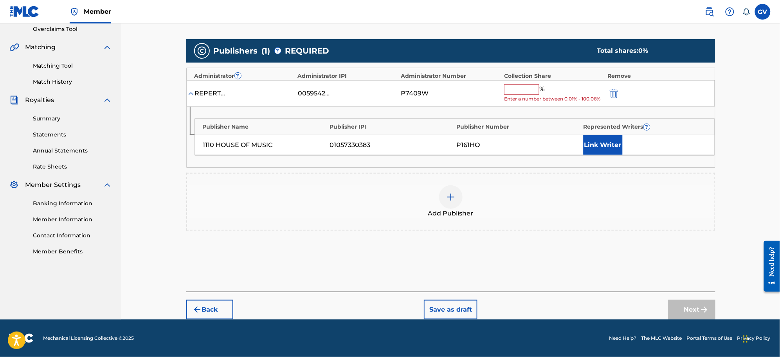
scroll to position [68, 0]
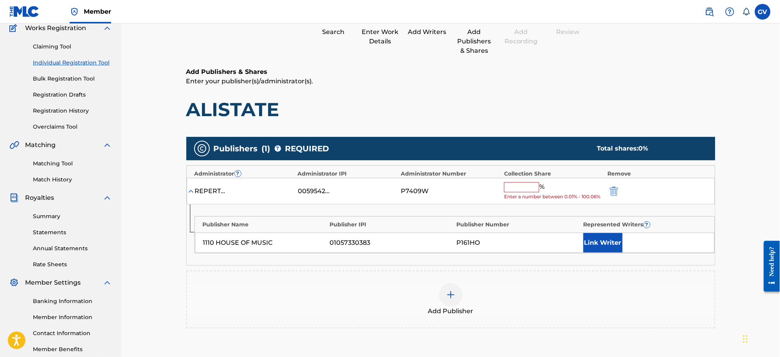
click at [518, 185] on input "text" at bounding box center [521, 187] width 35 height 10
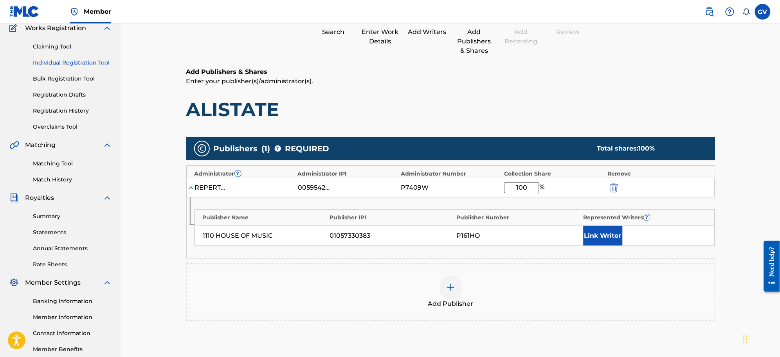
scroll to position [158, 0]
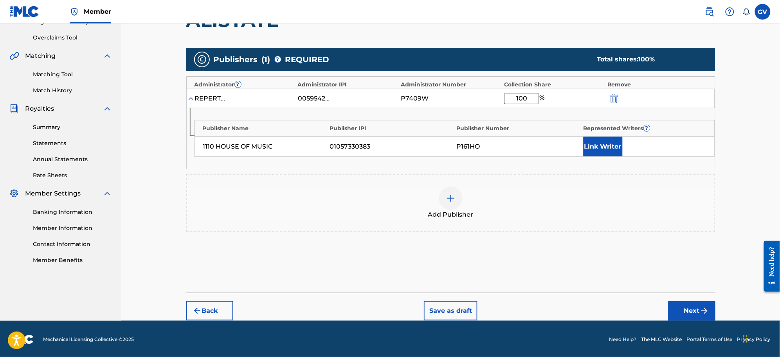
type input "100"
click at [623, 286] on button "Next" at bounding box center [691, 311] width 47 height 20
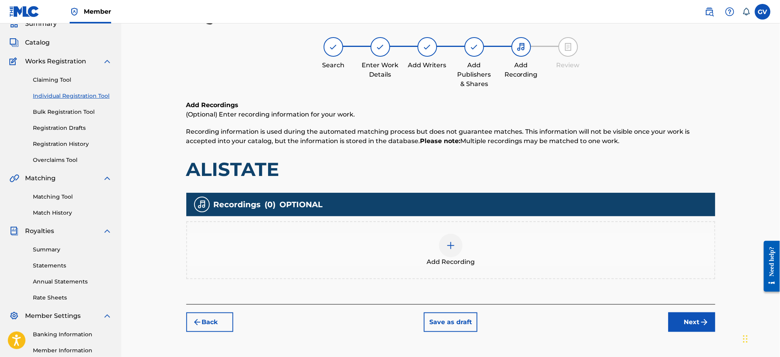
click at [450, 246] on img at bounding box center [450, 245] width 9 height 9
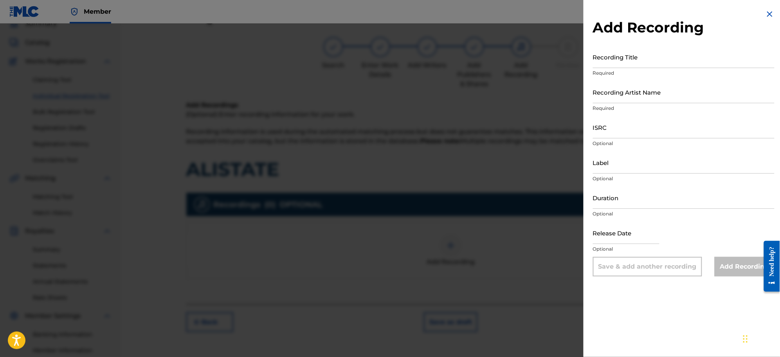
click at [620, 65] on input "Recording Title" at bounding box center [684, 57] width 182 height 22
type input "MIENTRAS ME ESPERAN VOL 1"
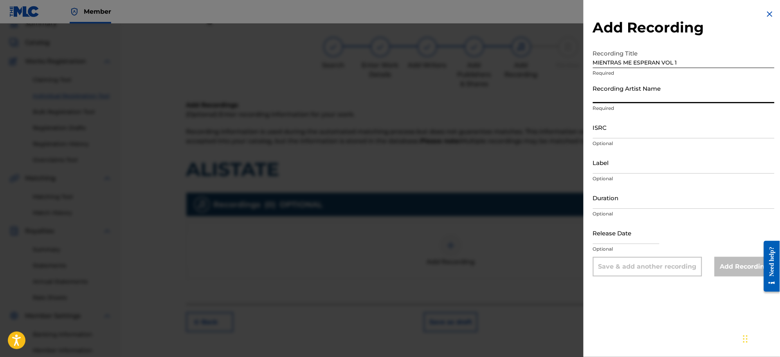
click at [623, 99] on input "Recording Artist Name" at bounding box center [684, 92] width 182 height 22
paste input "[PERSON_NAME]"
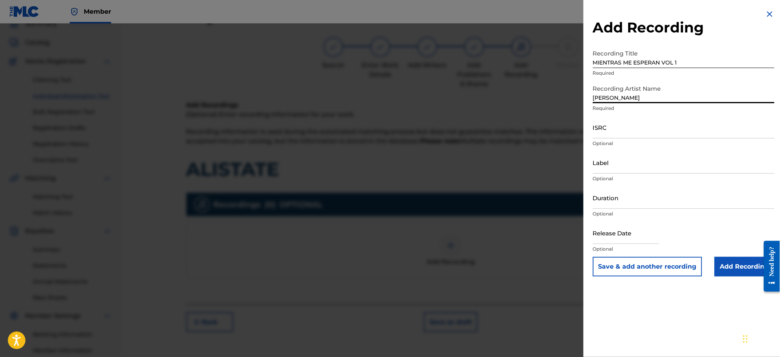
type input "[PERSON_NAME]"
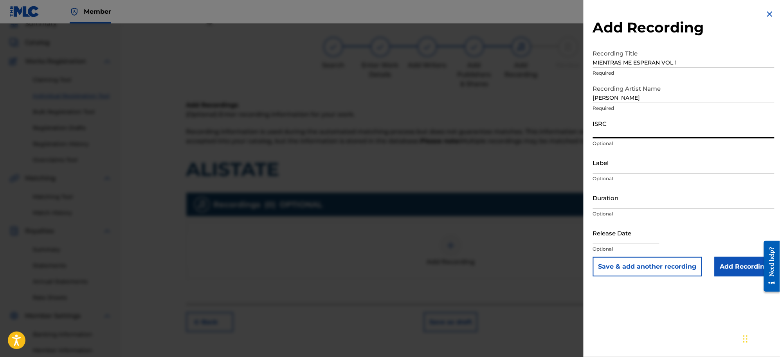
paste input "QT37P2410003"
type input "QT37P2410003"
click at [623, 264] on input "Add Recording" at bounding box center [744, 267] width 60 height 20
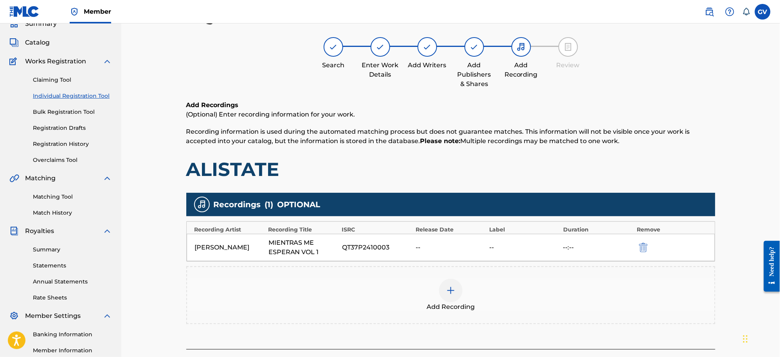
scroll to position [111, 0]
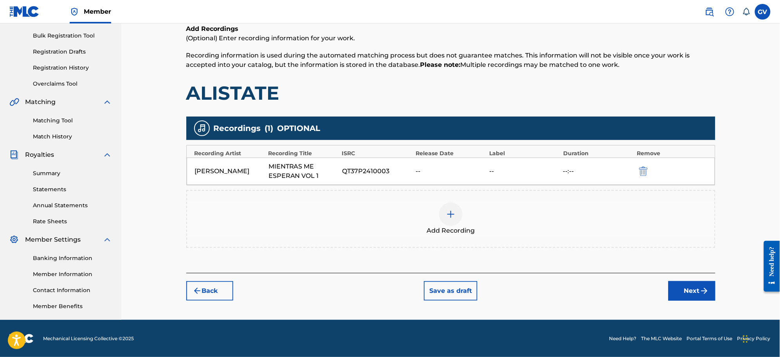
click at [623, 286] on button "Next" at bounding box center [691, 291] width 47 height 20
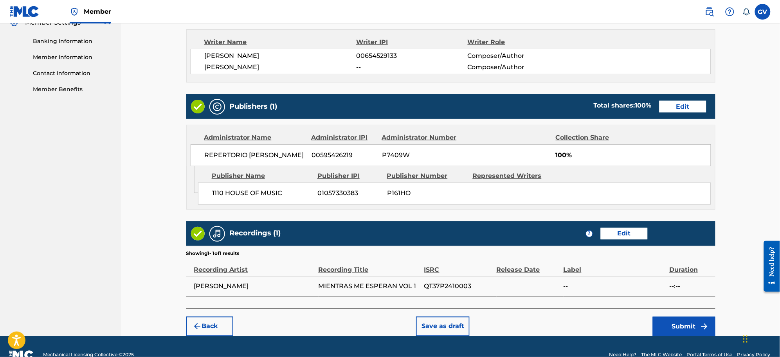
scroll to position [345, 0]
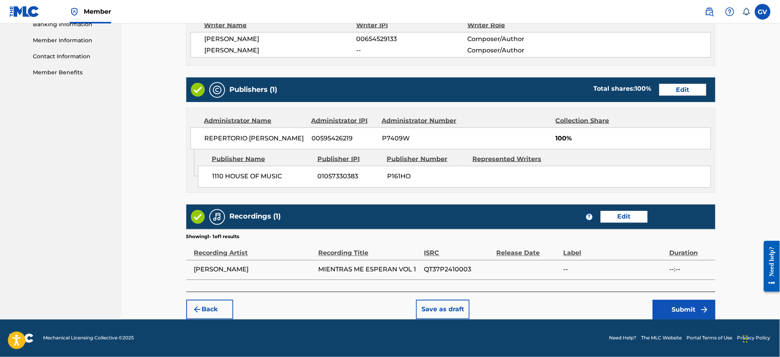
click at [623, 286] on button "Submit" at bounding box center [683, 310] width 63 height 20
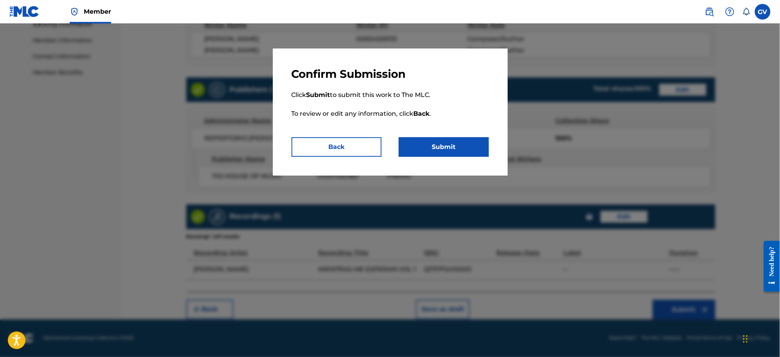
click at [441, 142] on button "Submit" at bounding box center [444, 147] width 90 height 20
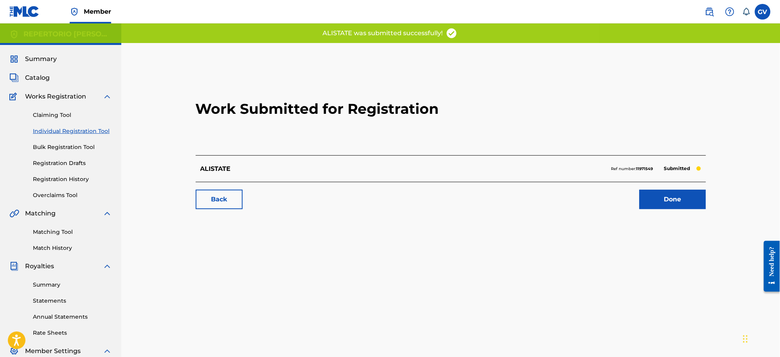
click at [623, 203] on link "Done" at bounding box center [672, 200] width 67 height 20
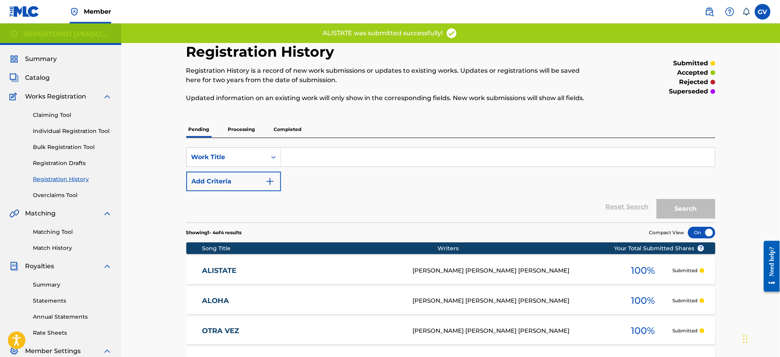
click at [219, 269] on link "ALISTATE" at bounding box center [302, 270] width 200 height 9
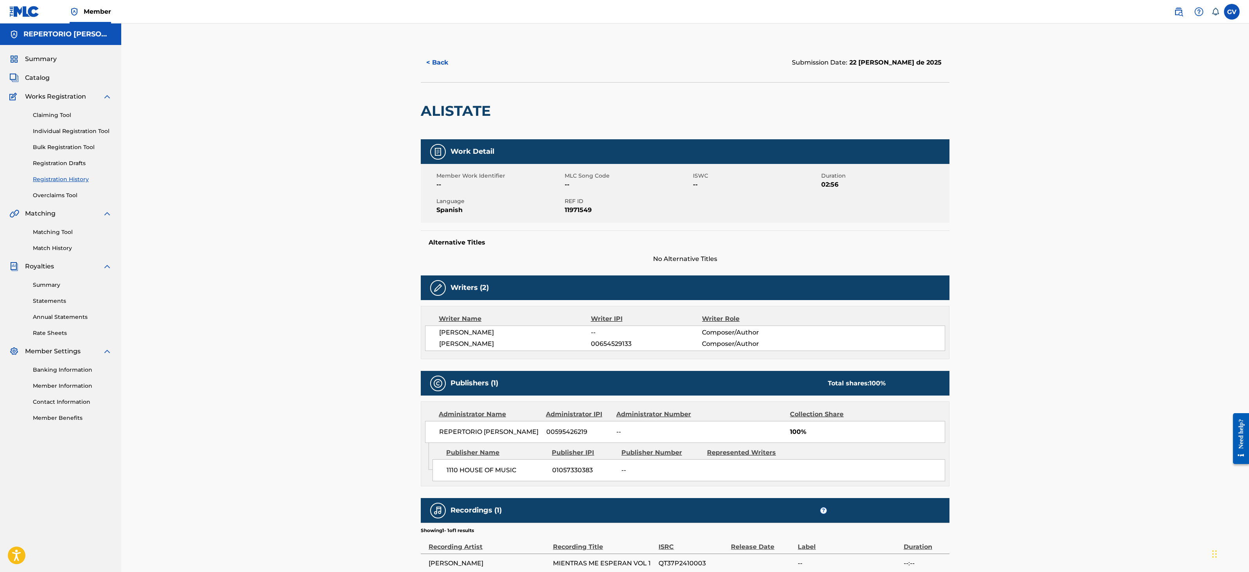
drag, startPoint x: 1249, startPoint y: 189, endPoint x: 1248, endPoint y: 217, distance: 29.0
click at [623, 217] on div "< Back Submission Date: 22 [PERSON_NAME] de 2025 ALISTATE Work Detail Member Wo…" at bounding box center [685, 313] width 1128 height 581
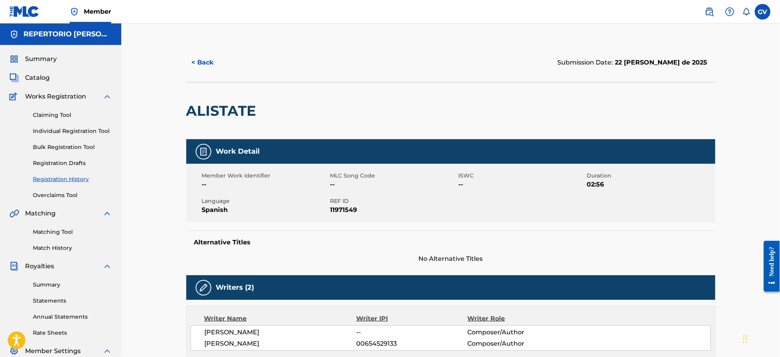
click at [32, 73] on span "Catalog" at bounding box center [37, 77] width 25 height 9
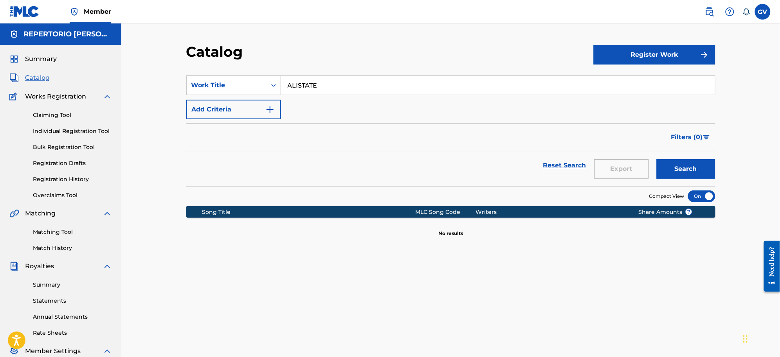
click at [623, 51] on button "Register Work" at bounding box center [654, 55] width 122 height 20
click at [607, 76] on link "Individual" at bounding box center [654, 80] width 122 height 19
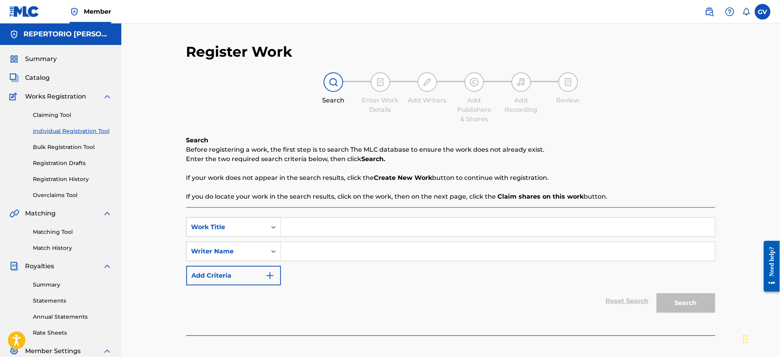
click at [304, 224] on input "Search Form" at bounding box center [498, 227] width 434 height 19
type input "LLOREN"
click at [294, 255] on input "Search Form" at bounding box center [498, 251] width 434 height 19
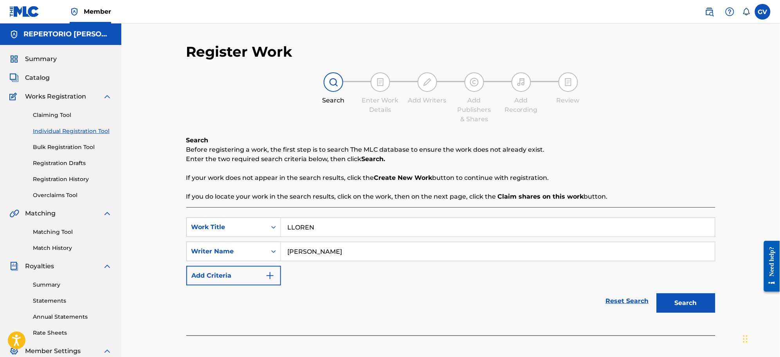
type input "[PERSON_NAME]"
click at [623, 286] on button "Search" at bounding box center [685, 303] width 59 height 20
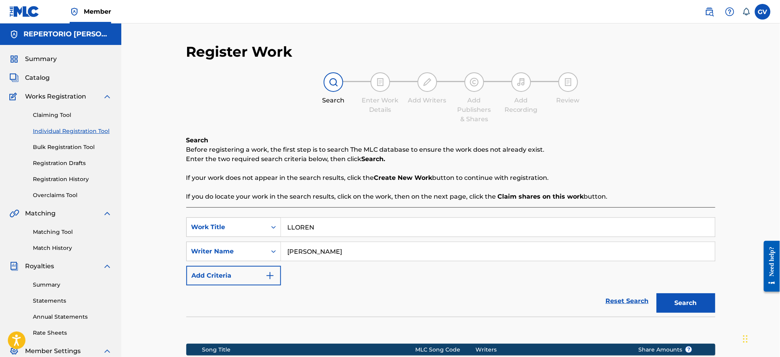
click at [623, 286] on button "Search" at bounding box center [685, 303] width 59 height 20
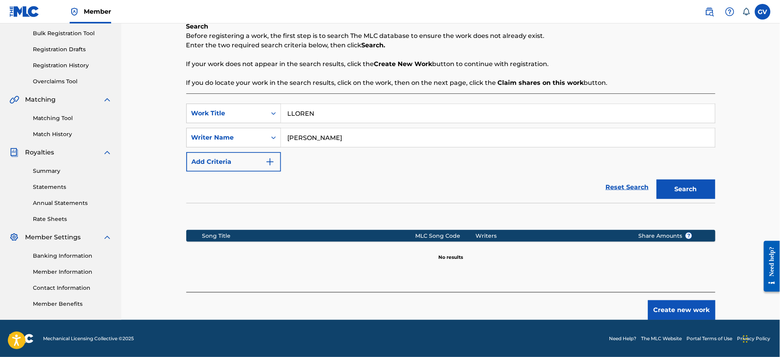
click at [623, 286] on button "Create new work" at bounding box center [681, 310] width 67 height 20
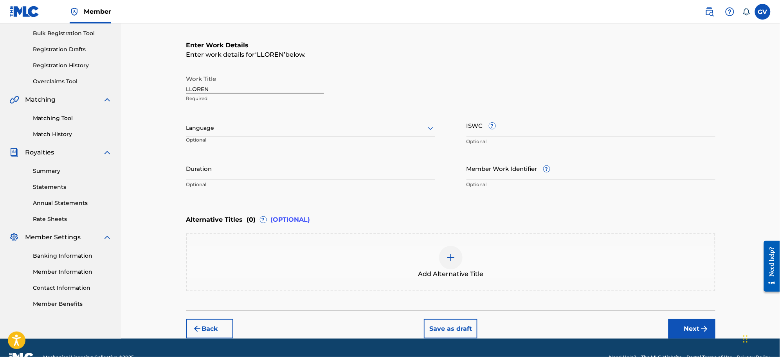
click at [430, 126] on icon at bounding box center [430, 128] width 9 height 9
click at [216, 161] on div "Spanish" at bounding box center [311, 163] width 248 height 18
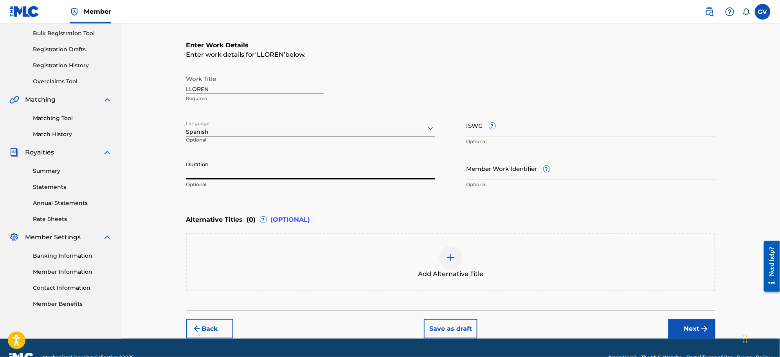
click at [208, 175] on input "Duration" at bounding box center [310, 168] width 249 height 22
type input "03:07"
click at [623, 286] on button "Next" at bounding box center [691, 329] width 47 height 20
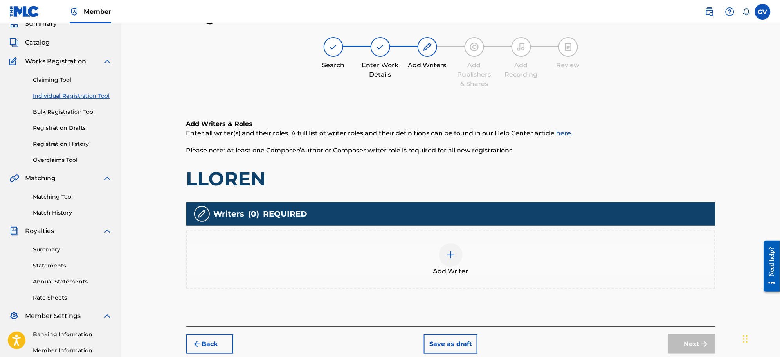
click at [450, 253] on img at bounding box center [450, 254] width 9 height 9
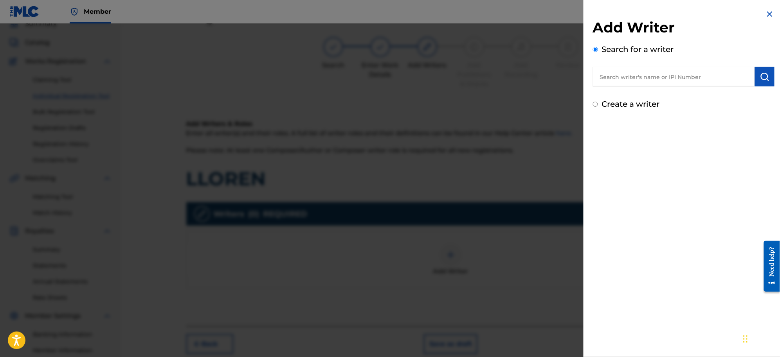
click at [618, 75] on input "text" at bounding box center [674, 77] width 162 height 20
click at [612, 77] on input "text" at bounding box center [674, 77] width 162 height 20
click at [619, 73] on input "[PERSON_NAME] [PERSON_NAME]" at bounding box center [674, 77] width 162 height 20
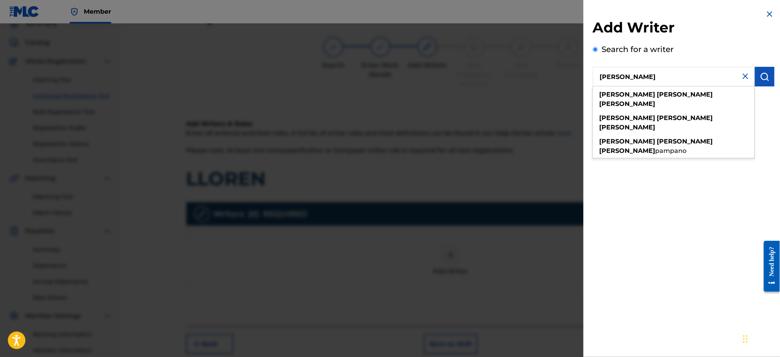
type input "[PERSON_NAME]"
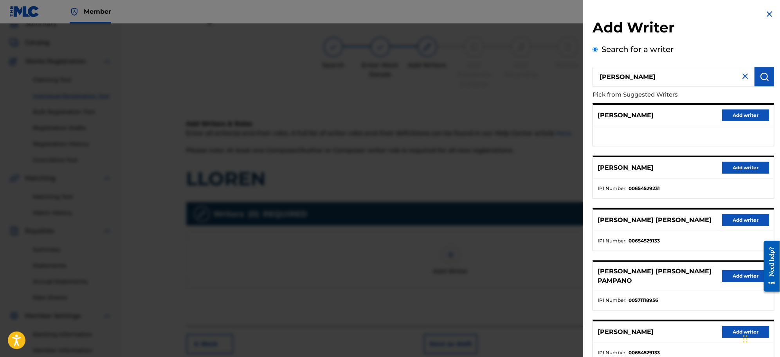
scroll to position [48, 0]
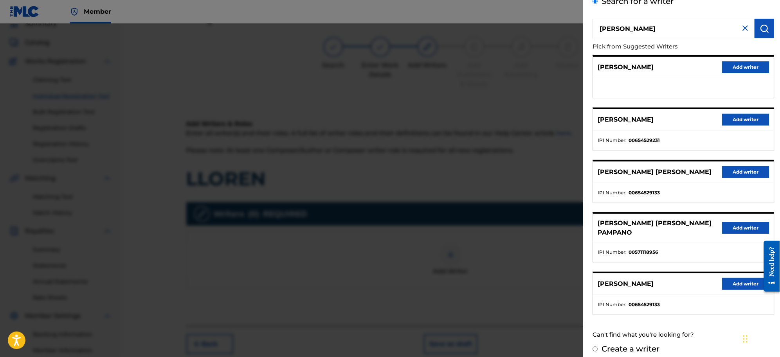
click at [623, 278] on button "Add writer" at bounding box center [745, 284] width 47 height 12
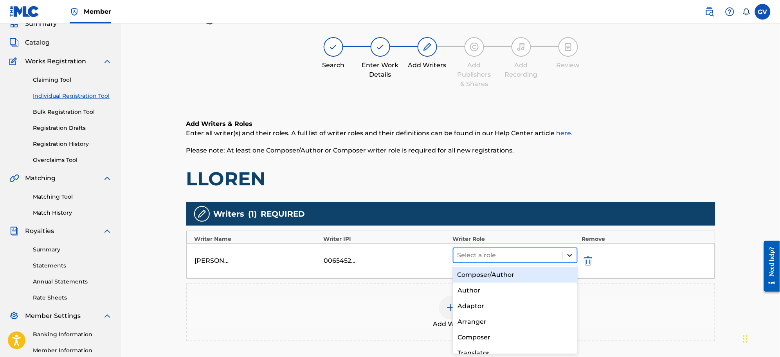
click at [570, 253] on icon at bounding box center [570, 256] width 8 height 8
click at [491, 271] on div "Composer/Author" at bounding box center [515, 275] width 125 height 16
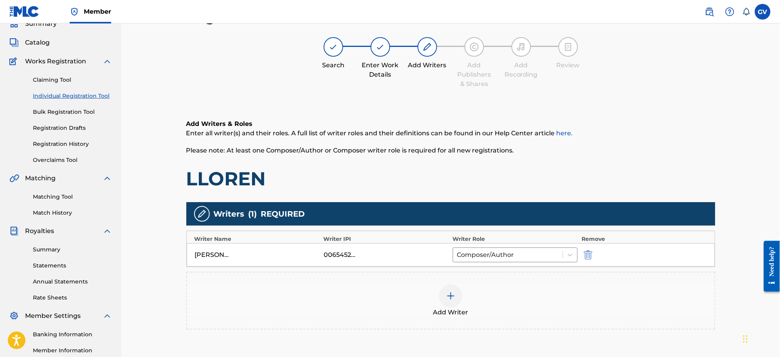
click at [451, 286] on img at bounding box center [450, 295] width 9 height 9
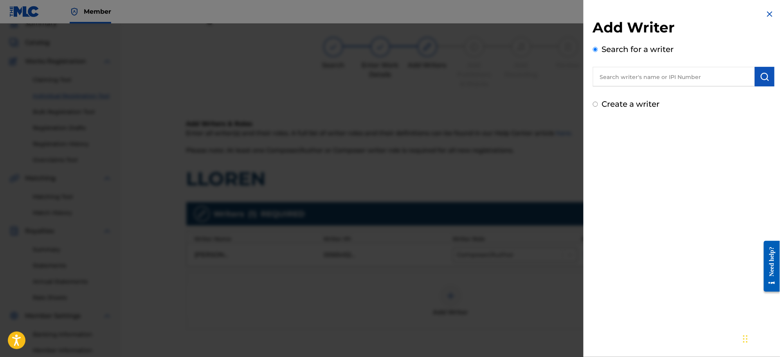
click at [612, 79] on input "text" at bounding box center [674, 77] width 162 height 20
type input "[PERSON_NAME]"
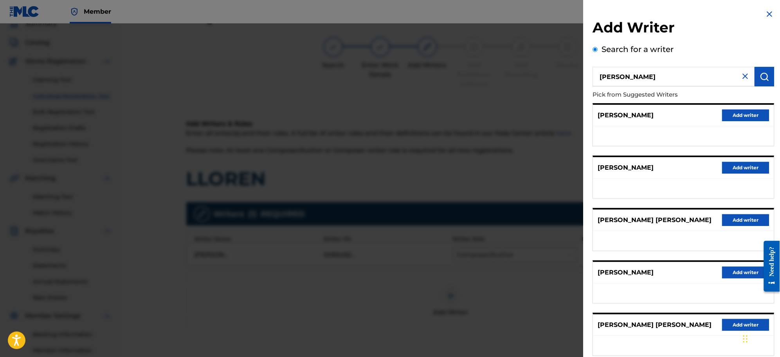
scroll to position [62, 0]
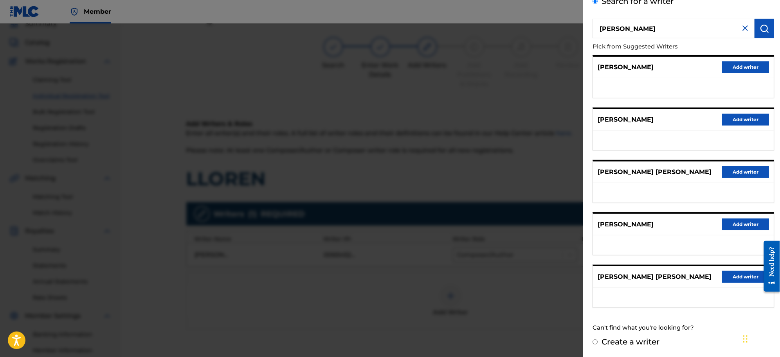
click at [595, 286] on input "Create a writer" at bounding box center [595, 342] width 5 height 5
radio input "false"
radio input "true"
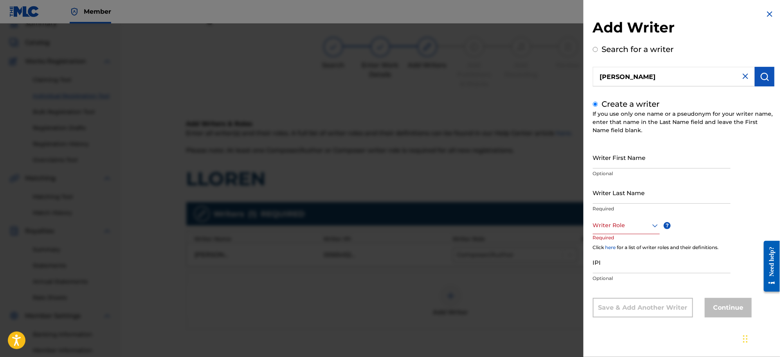
click at [615, 163] on input "Writer First Name" at bounding box center [662, 157] width 138 height 22
type input "[PERSON_NAME]"
click at [599, 194] on input "Writer Last Name" at bounding box center [662, 193] width 138 height 22
type input "[PERSON_NAME]"
click at [623, 225] on icon at bounding box center [654, 225] width 9 height 9
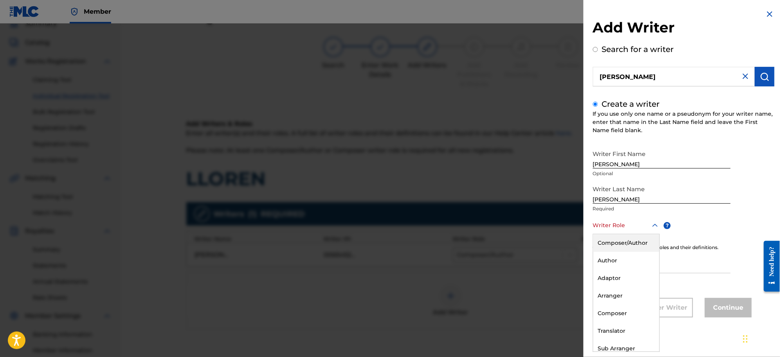
click at [609, 241] on div "Composer/Author" at bounding box center [626, 243] width 66 height 18
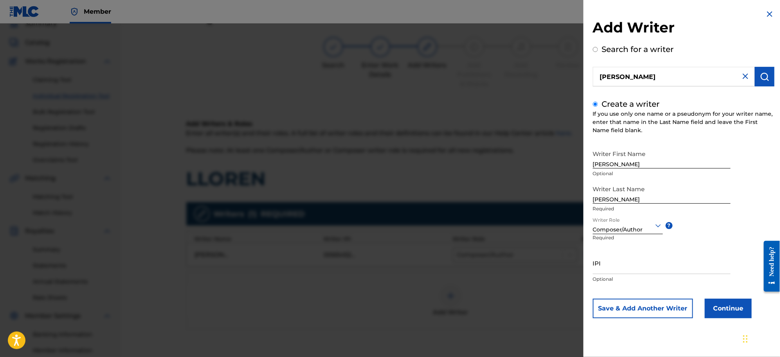
click at [623, 286] on button "Continue" at bounding box center [728, 309] width 47 height 20
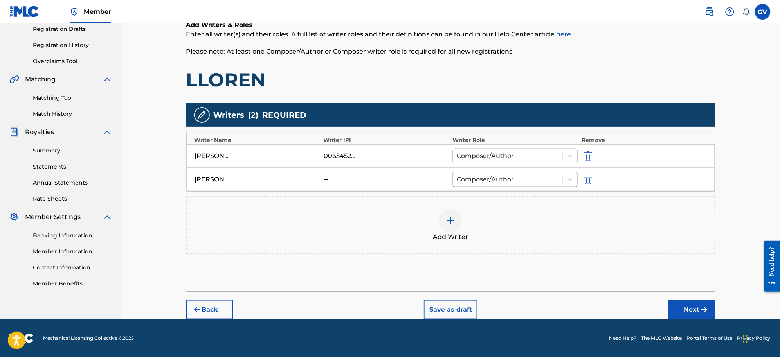
click at [623, 286] on button "Next" at bounding box center [691, 310] width 47 height 20
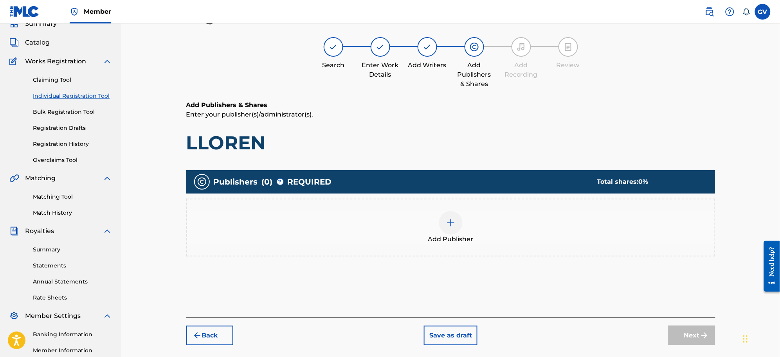
click at [452, 225] on img at bounding box center [450, 222] width 9 height 9
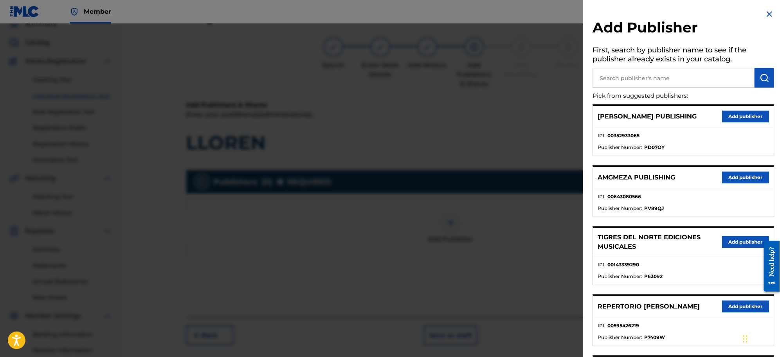
click at [617, 72] on input "text" at bounding box center [674, 78] width 162 height 20
type input "1110 HOUSE"
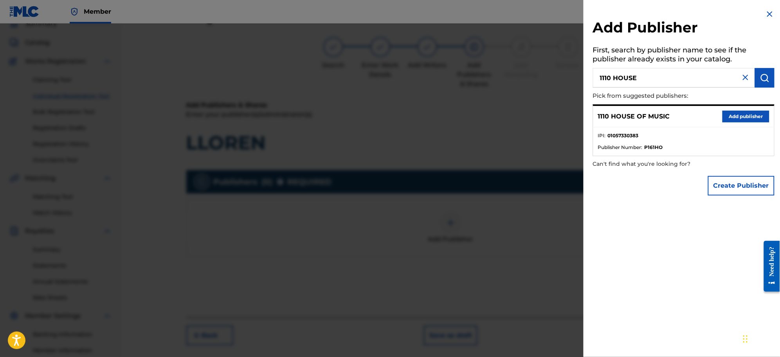
click at [623, 115] on button "Add publisher" at bounding box center [745, 117] width 47 height 12
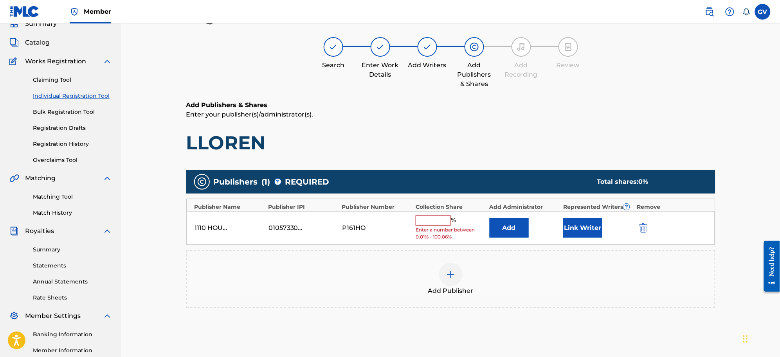
click at [511, 223] on button "Add" at bounding box center [508, 228] width 39 height 20
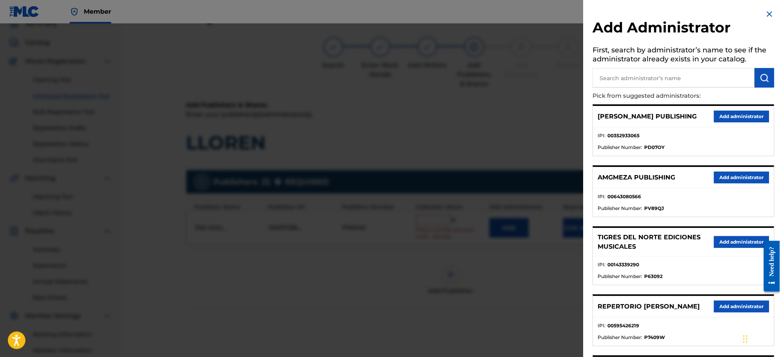
click at [620, 75] on input "text" at bounding box center [674, 78] width 162 height 20
type input "P"
type input "REPERTORIO VE"
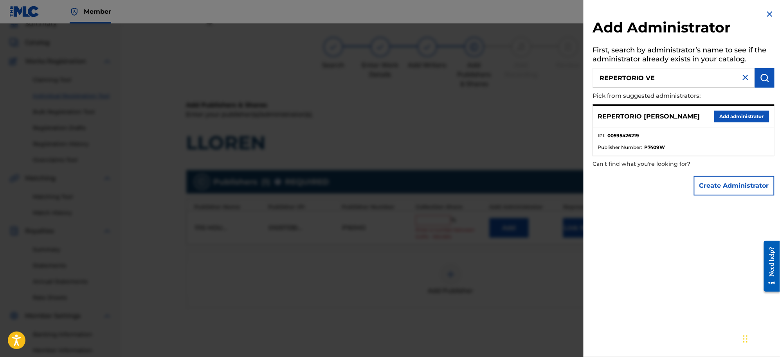
click at [623, 115] on button "Add administrator" at bounding box center [741, 117] width 55 height 12
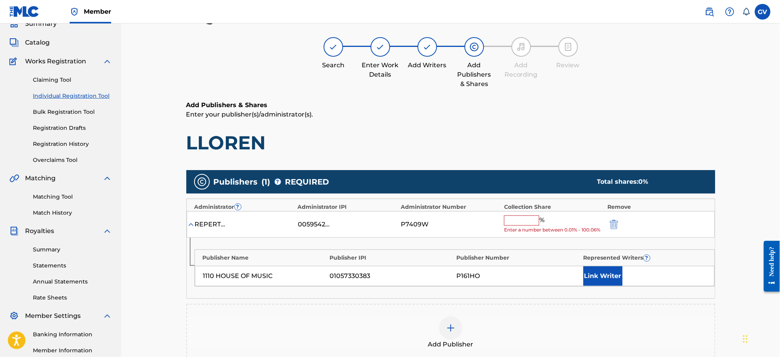
click at [521, 218] on input "text" at bounding box center [521, 221] width 35 height 10
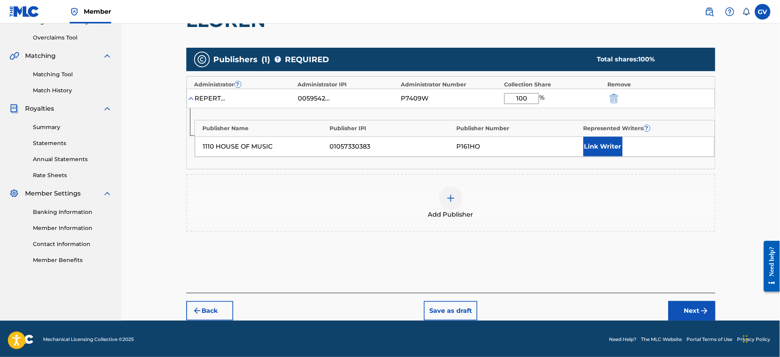
type input "100"
click at [623, 286] on button "Next" at bounding box center [691, 311] width 47 height 20
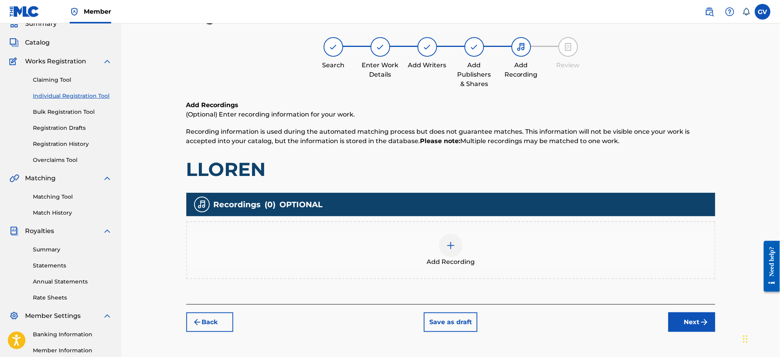
click at [450, 243] on img at bounding box center [450, 245] width 9 height 9
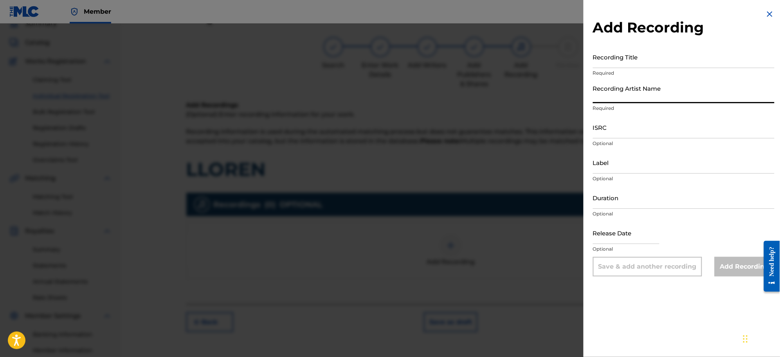
paste input "[PERSON_NAME] DUETO CON [PERSON_NAME]"
type input "[PERSON_NAME] DUETO CON [PERSON_NAME]"
click at [612, 65] on input "Recording Title" at bounding box center [684, 57] width 182 height 22
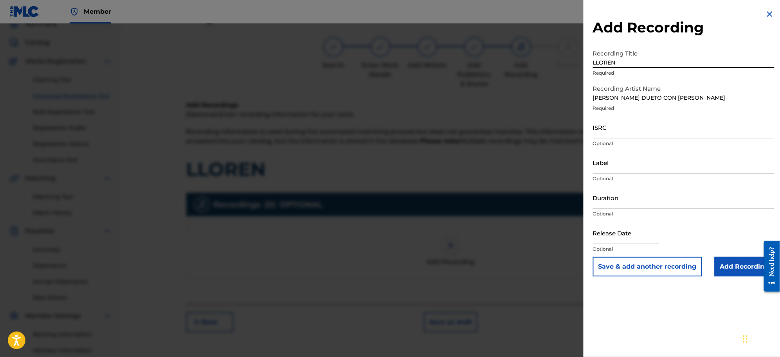
type input "LLOREN"
click at [623, 264] on input "Add Recording" at bounding box center [744, 267] width 60 height 20
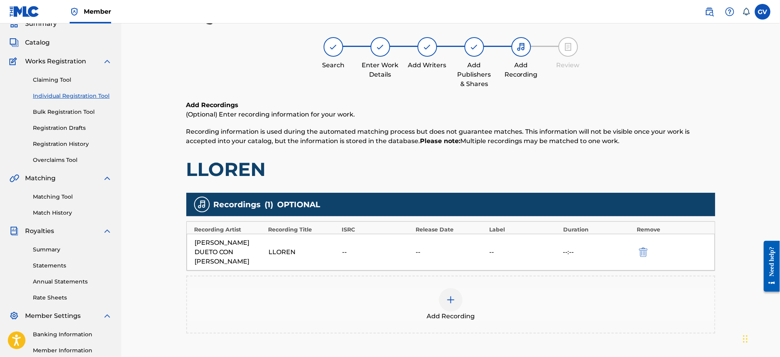
scroll to position [111, 0]
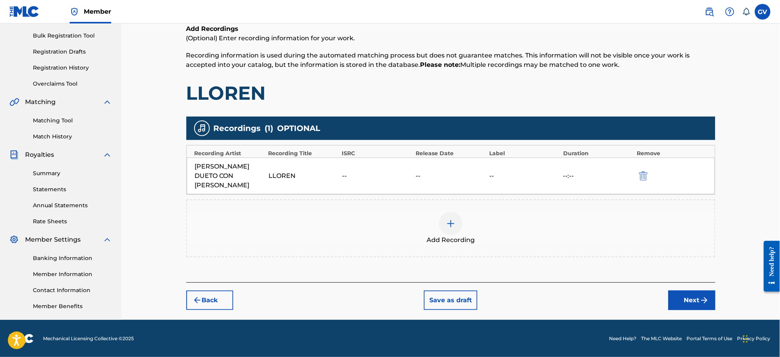
click at [623, 286] on button "Next" at bounding box center [691, 301] width 47 height 20
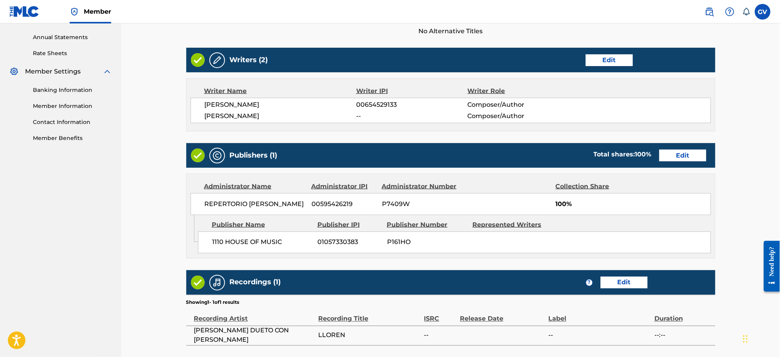
scroll to position [345, 0]
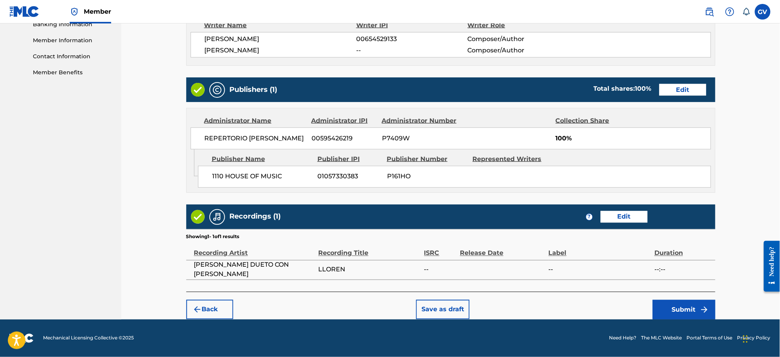
click at [623, 286] on button "Submit" at bounding box center [683, 310] width 63 height 20
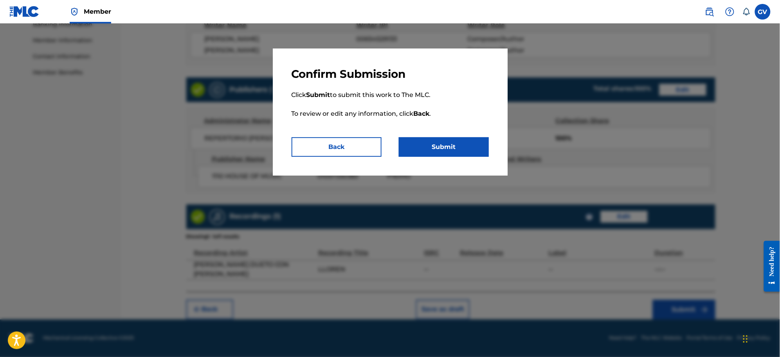
click at [444, 146] on button "Submit" at bounding box center [444, 147] width 90 height 20
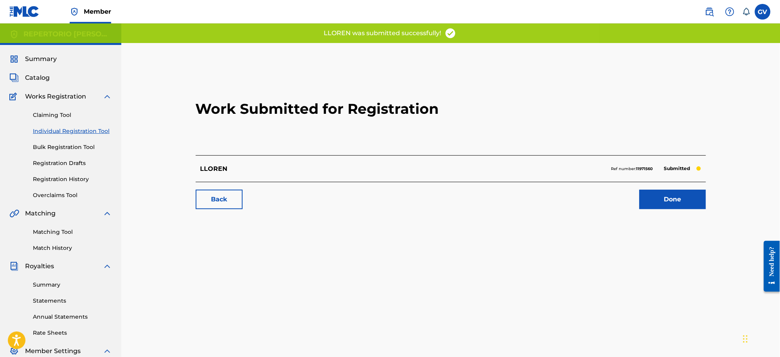
click at [623, 205] on link "Done" at bounding box center [672, 200] width 67 height 20
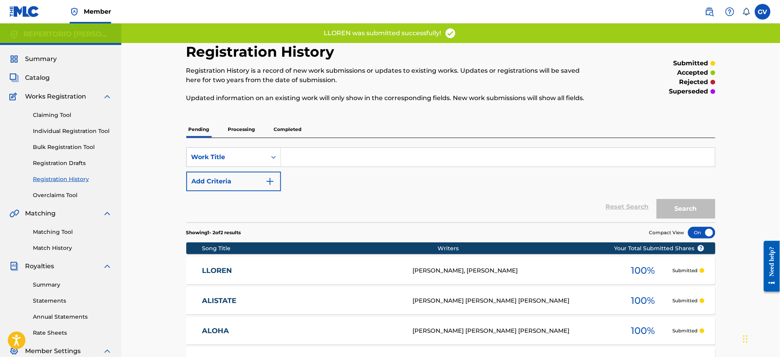
click at [216, 268] on link "LLOREN" at bounding box center [302, 270] width 200 height 9
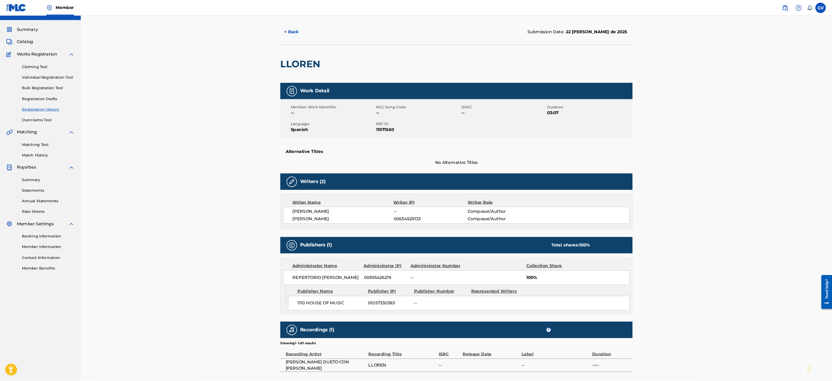
scroll to position [14, 0]
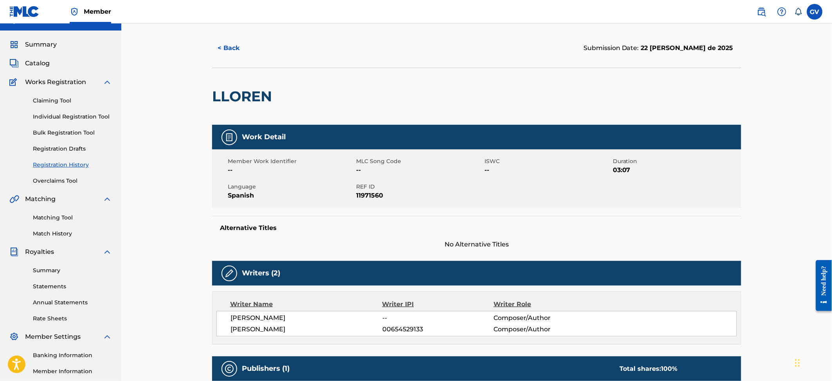
click at [41, 61] on span "Catalog" at bounding box center [37, 63] width 25 height 9
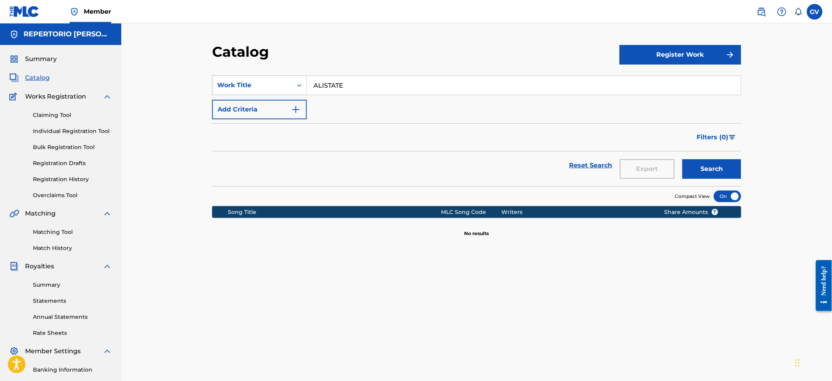
drag, startPoint x: 361, startPoint y: 86, endPoint x: 297, endPoint y: 87, distance: 64.2
click at [290, 84] on div "SearchWithCriteria667ce782-cb70-4321-96aa-05bb7edc3773 Work Title ALISTATE" at bounding box center [476, 85] width 529 height 20
paste input "PSYCHO"
type input "PSYCHO"
click at [623, 159] on button "Search" at bounding box center [711, 169] width 59 height 20
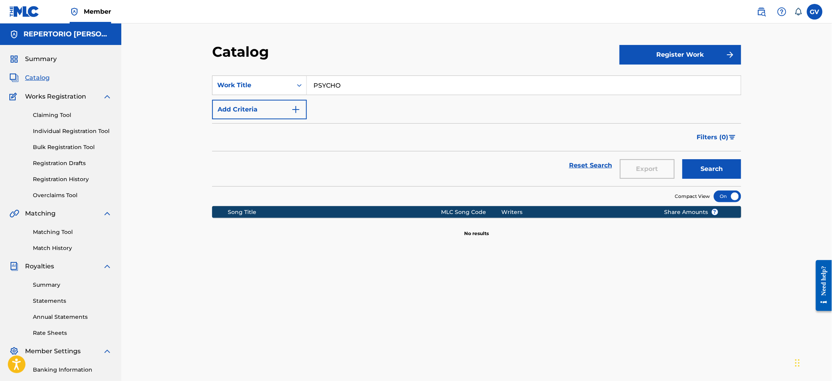
click at [623, 49] on button "Register Work" at bounding box center [680, 55] width 122 height 20
click at [623, 80] on link "Individual" at bounding box center [680, 80] width 122 height 19
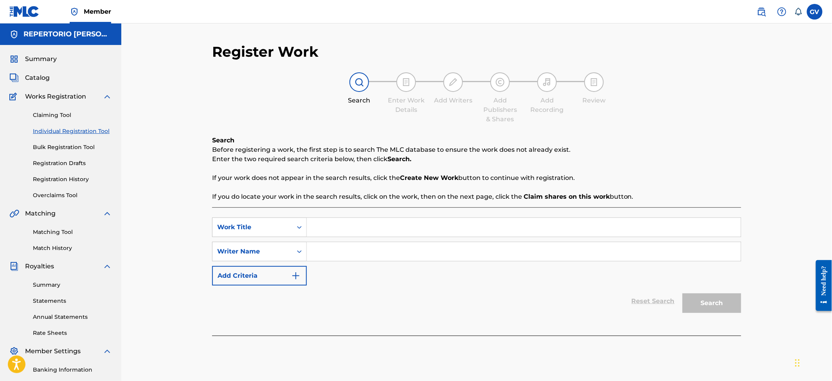
paste input "PSYCHO"
type input "PSYCHO"
click at [315, 251] on input "Search Form" at bounding box center [524, 251] width 434 height 19
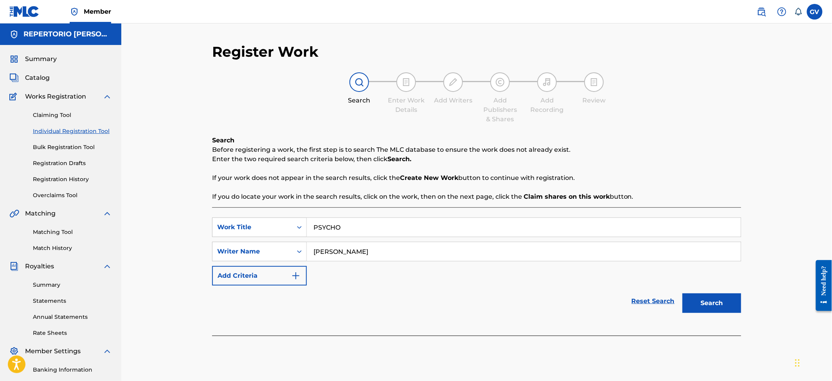
type input "[PERSON_NAME]"
click at [623, 286] on button "Search" at bounding box center [711, 303] width 59 height 20
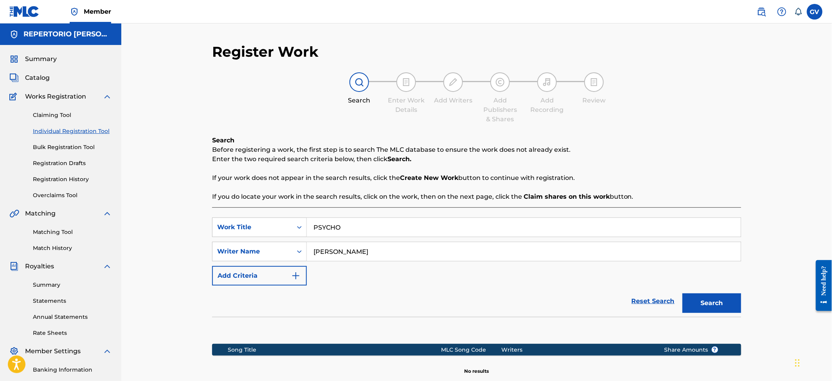
scroll to position [91, 0]
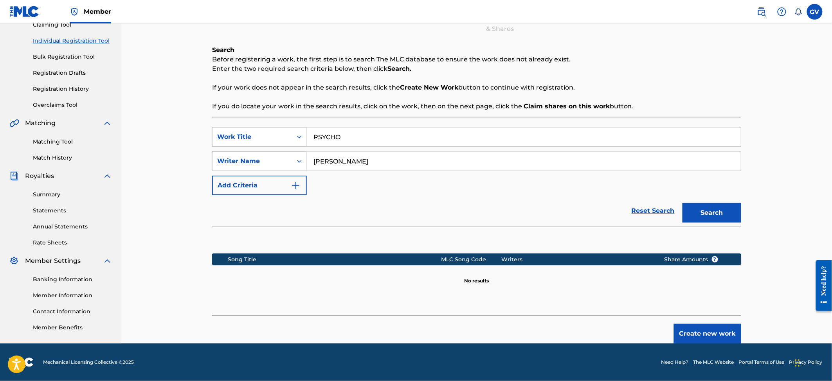
click at [623, 286] on button "Create new work" at bounding box center [707, 334] width 67 height 20
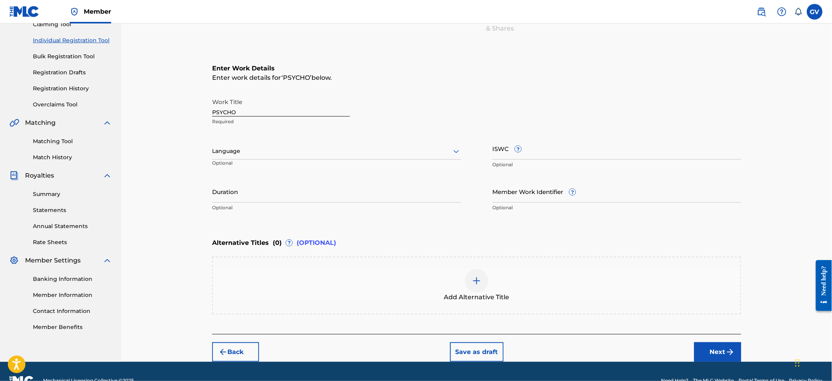
click at [454, 149] on icon at bounding box center [455, 151] width 9 height 9
click at [230, 183] on div "Spanish" at bounding box center [336, 186] width 248 height 18
click at [225, 199] on input "Duration" at bounding box center [336, 191] width 249 height 22
type input "02:49"
click at [623, 286] on button "Next" at bounding box center [717, 352] width 47 height 20
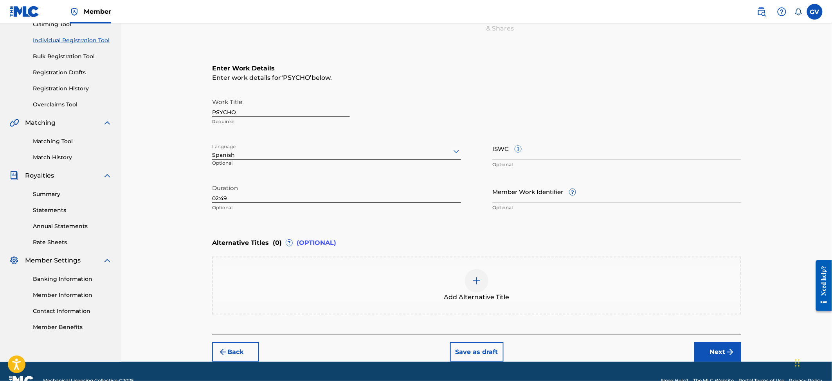
scroll to position [35, 0]
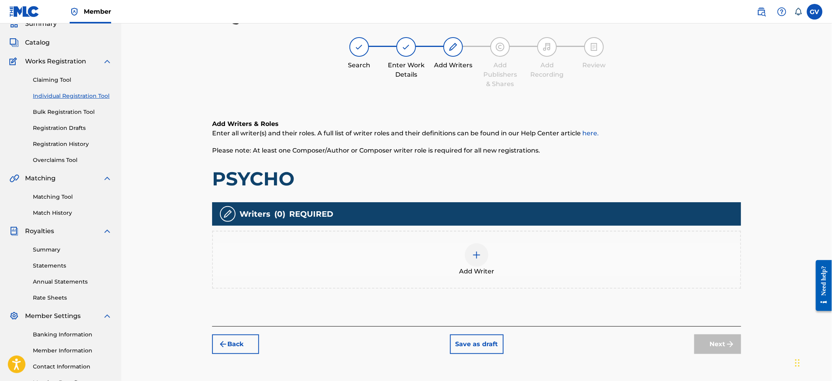
click at [473, 254] on img at bounding box center [476, 254] width 9 height 9
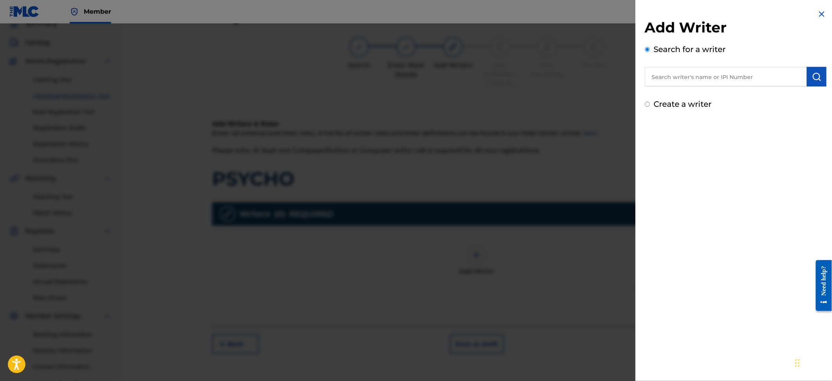
click at [623, 82] on input "text" at bounding box center [726, 77] width 162 height 20
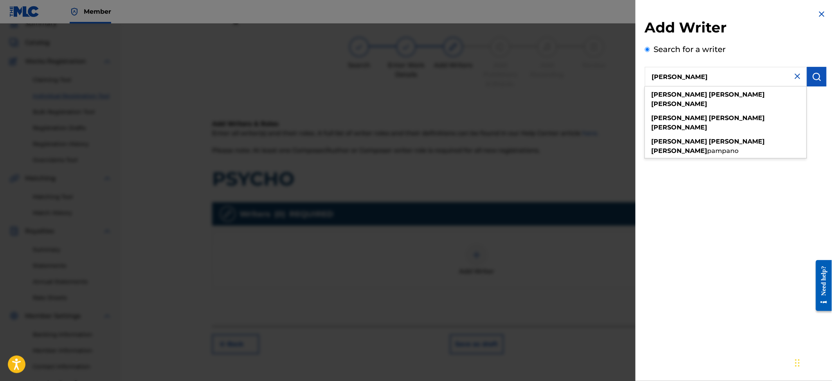
type input "[PERSON_NAME]"
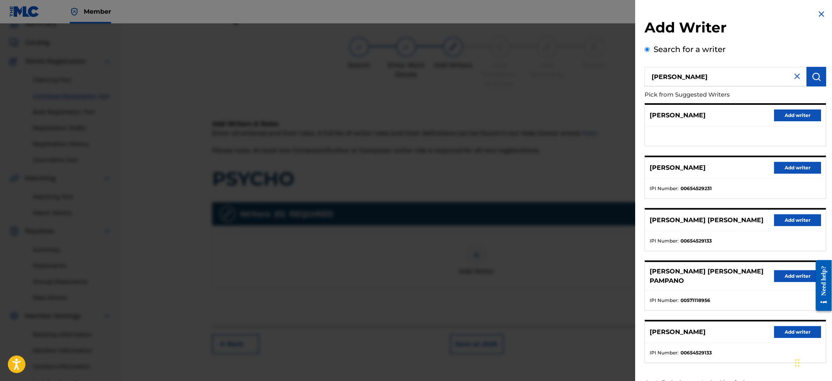
scroll to position [25, 0]
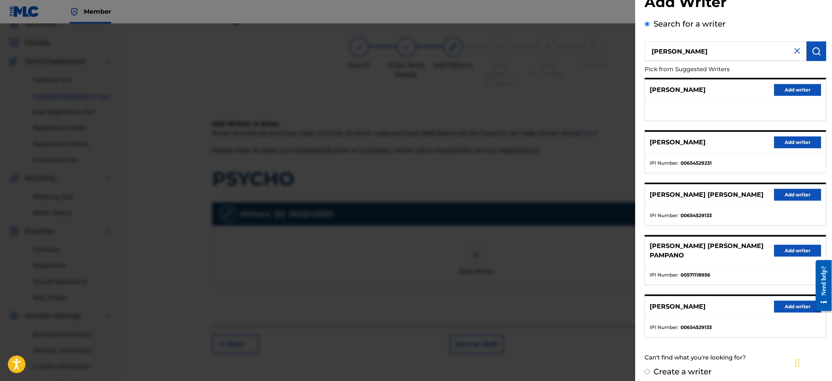
click at [623, 286] on button "Add writer" at bounding box center [797, 307] width 47 height 12
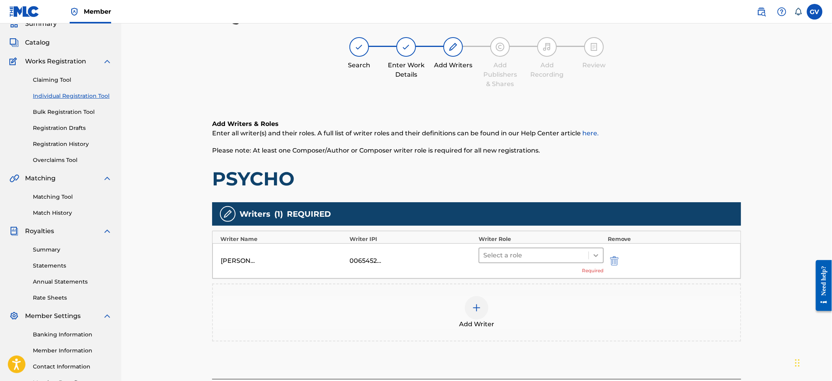
click at [592, 257] on icon at bounding box center [596, 256] width 8 height 8
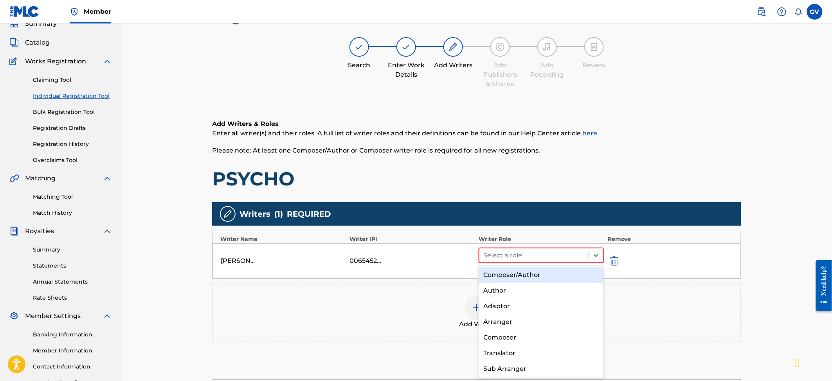
click at [516, 273] on div "Composer/Author" at bounding box center [540, 275] width 125 height 16
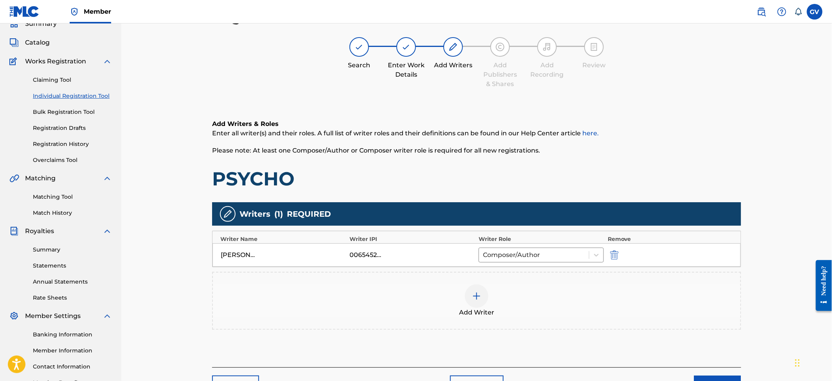
click at [476, 286] on img at bounding box center [476, 295] width 9 height 9
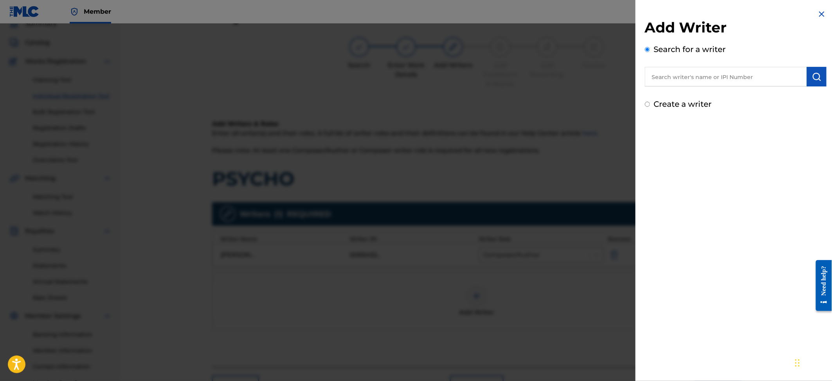
paste input "[PERSON_NAME] [PERSON_NAME]"
type input "[PERSON_NAME] [PERSON_NAME]"
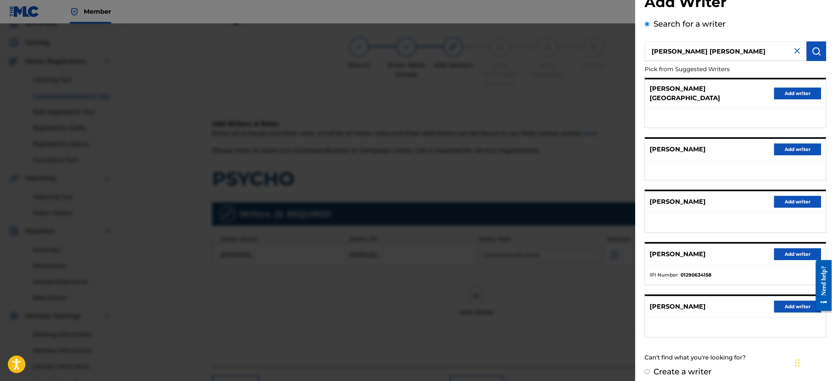
click at [623, 286] on input "Create a writer" at bounding box center [647, 371] width 5 height 5
radio input "false"
radio input "true"
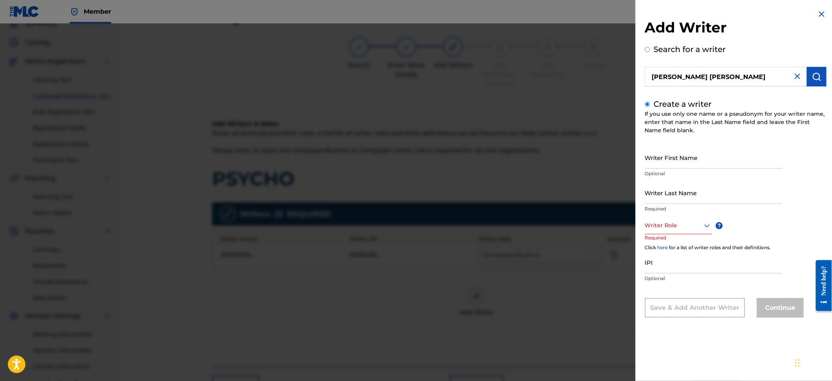
scroll to position [0, 0]
paste input "[PERSON_NAME] [PERSON_NAME]"
type input "[PERSON_NAME] [PERSON_NAME]"
paste input "[PERSON_NAME] [PERSON_NAME]"
type input "[PERSON_NAME] [PERSON_NAME]"
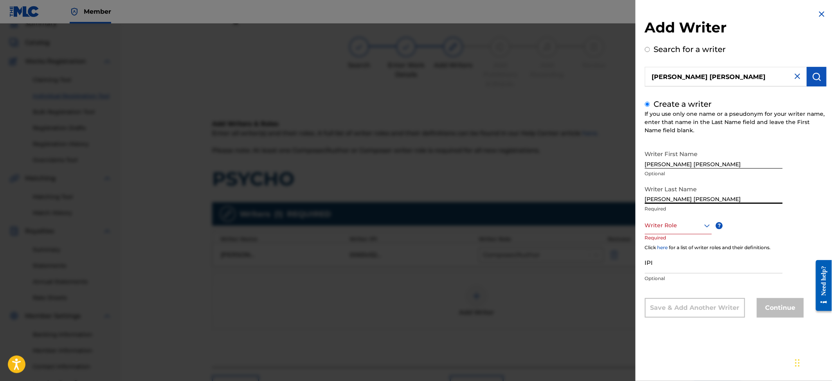
drag, startPoint x: 754, startPoint y: 166, endPoint x: 764, endPoint y: 169, distance: 10.6
click at [623, 166] on input "[PERSON_NAME] [PERSON_NAME]" at bounding box center [714, 157] width 138 height 22
type input "[PERSON_NAME]"
click at [623, 197] on input "[PERSON_NAME] [PERSON_NAME]" at bounding box center [714, 193] width 138 height 22
type input "[PERSON_NAME][GEOGRAPHIC_DATA]"
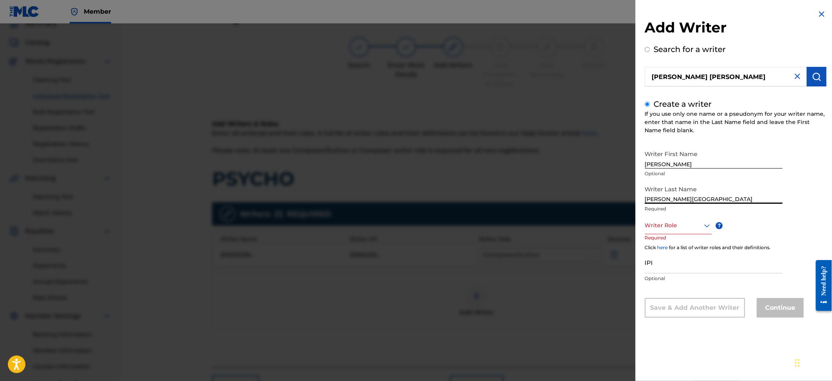
click at [623, 221] on icon at bounding box center [706, 225] width 9 height 9
click at [623, 243] on div "Composer/Author" at bounding box center [678, 243] width 66 height 18
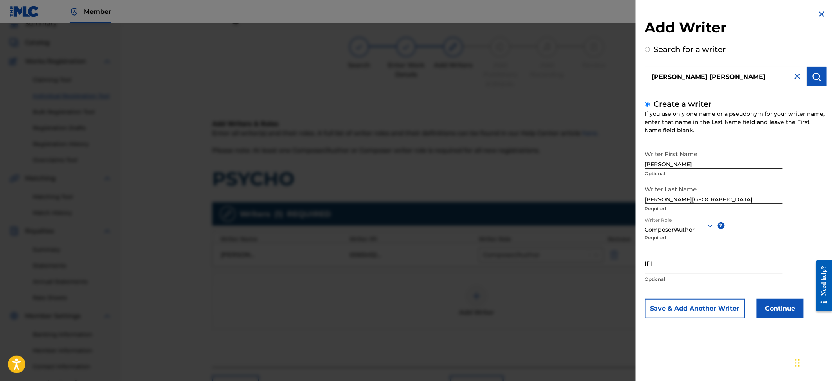
click at [623, 286] on button "Continue" at bounding box center [780, 309] width 47 height 20
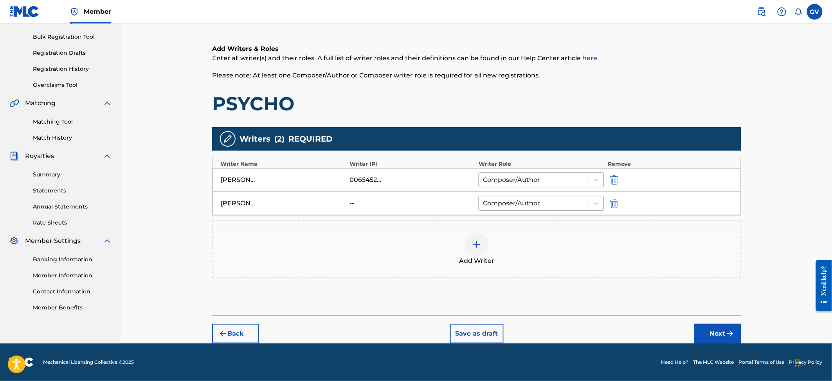
click at [623, 286] on button "Next" at bounding box center [717, 334] width 47 height 20
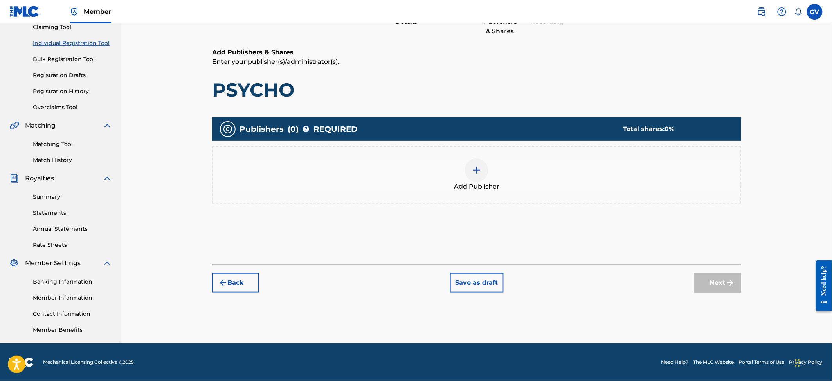
scroll to position [35, 0]
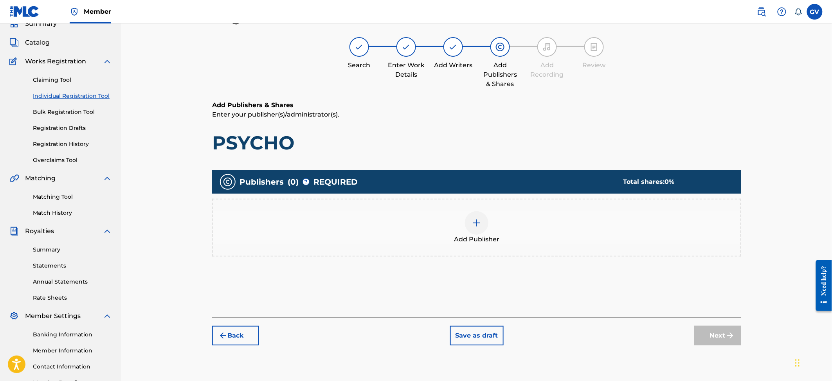
click at [476, 229] on div at bounding box center [476, 222] width 23 height 23
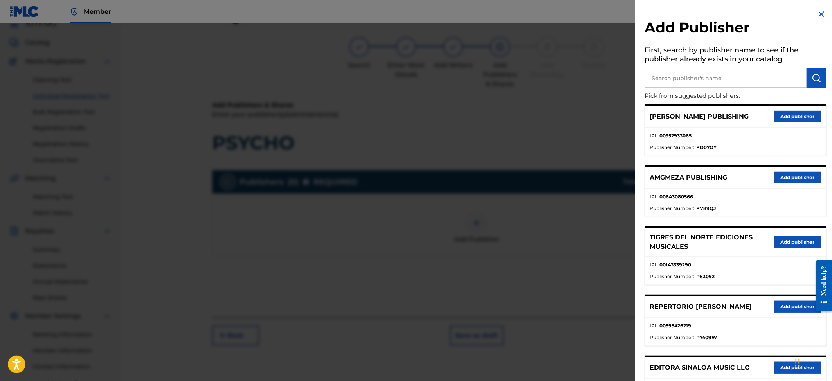
click at [623, 79] on input "text" at bounding box center [726, 78] width 162 height 20
type input "1110 HOUSE OF"
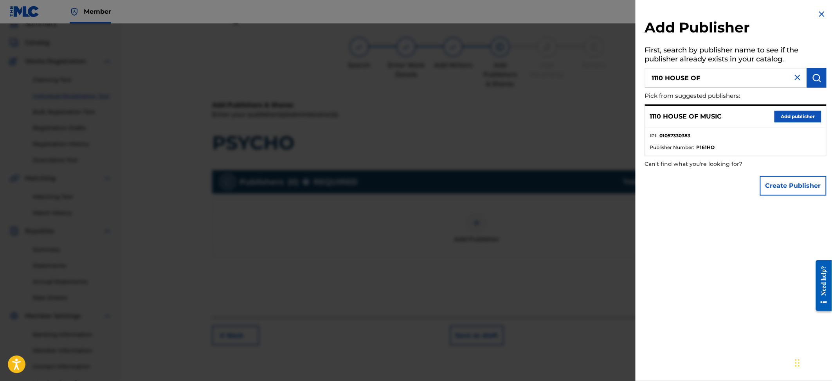
click at [623, 112] on button "Add publisher" at bounding box center [797, 117] width 47 height 12
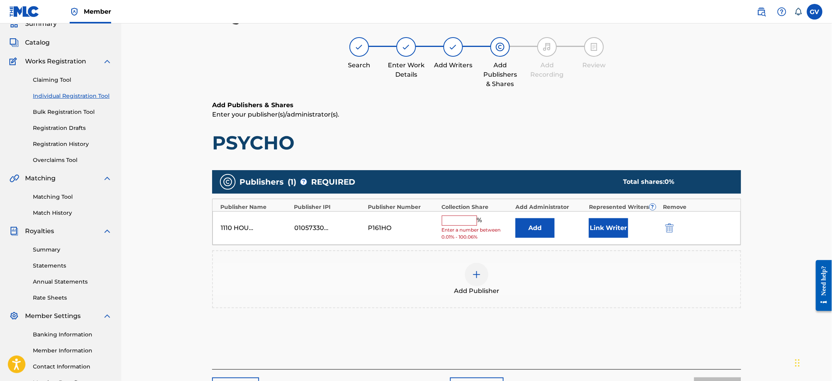
click at [536, 225] on button "Add" at bounding box center [534, 228] width 39 height 20
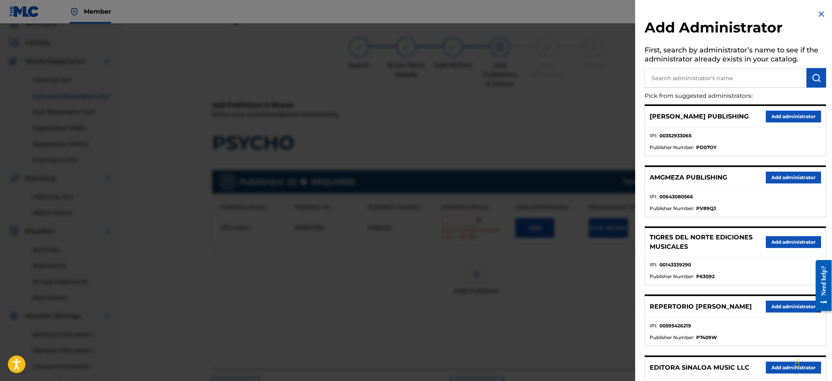
click at [623, 78] on input "text" at bounding box center [726, 78] width 162 height 20
type input "REPERTORIO VEG"
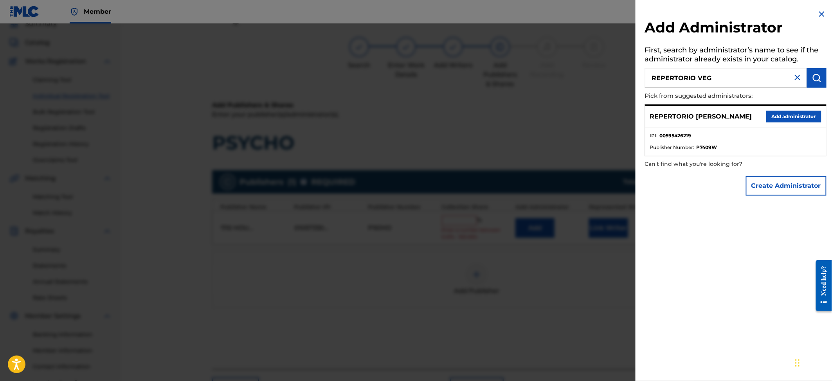
click at [623, 116] on button "Add administrator" at bounding box center [793, 117] width 55 height 12
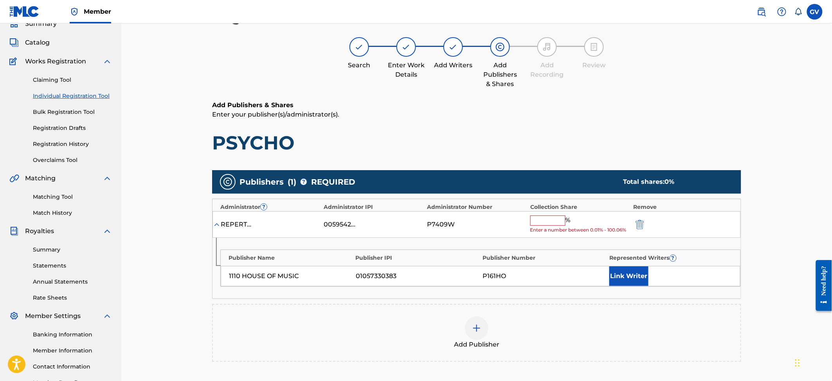
click at [546, 218] on input "text" at bounding box center [547, 221] width 35 height 10
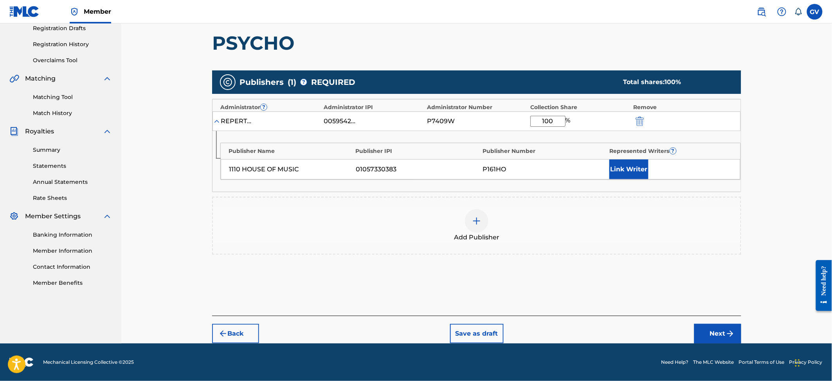
type input "100"
click at [623, 286] on button "Next" at bounding box center [717, 334] width 47 height 20
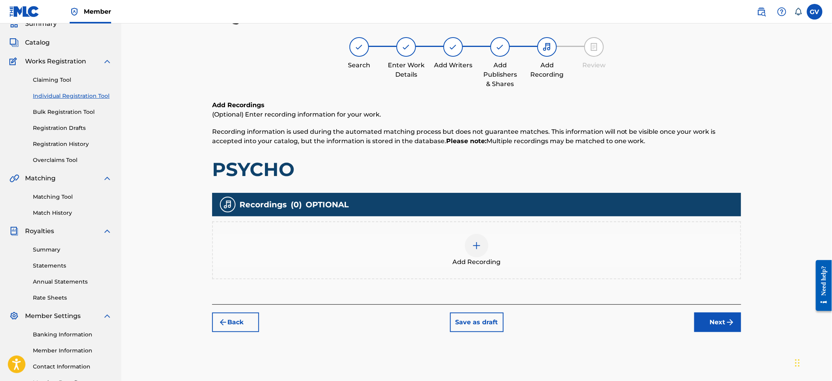
click at [476, 244] on img at bounding box center [476, 245] width 9 height 9
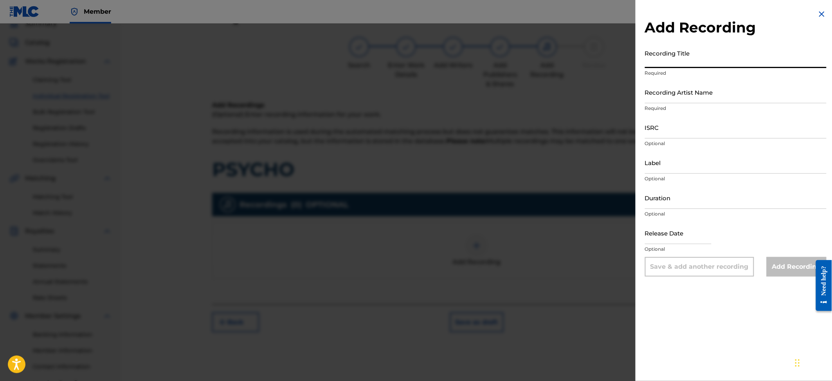
click at [623, 57] on input "Recording Title" at bounding box center [736, 57] width 182 height 22
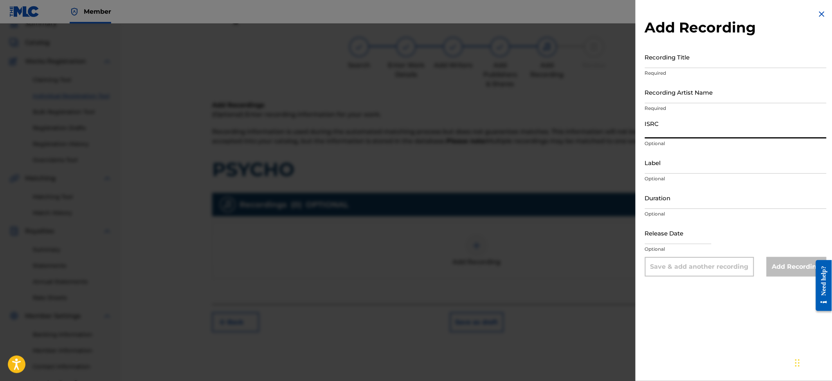
paste input "QT37P2410005"
type input "QT37P2410005"
click at [623, 63] on input "Recording Title" at bounding box center [736, 57] width 182 height 22
type input "MIENTRAS ME ESPERAN VOL 1"
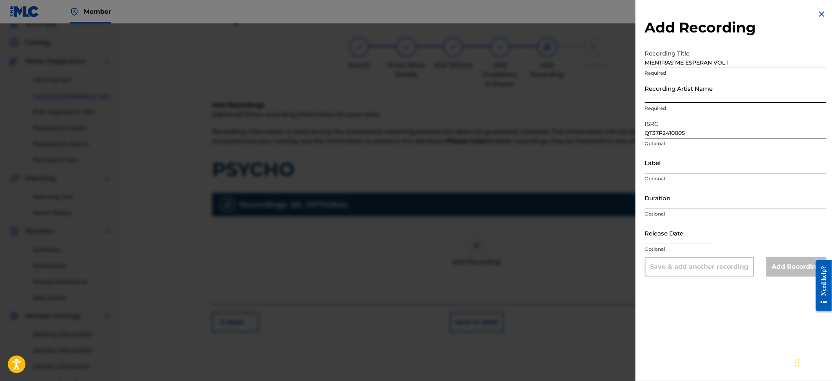
paste input "[PERSON_NAME] FT [PERSON_NAME]"
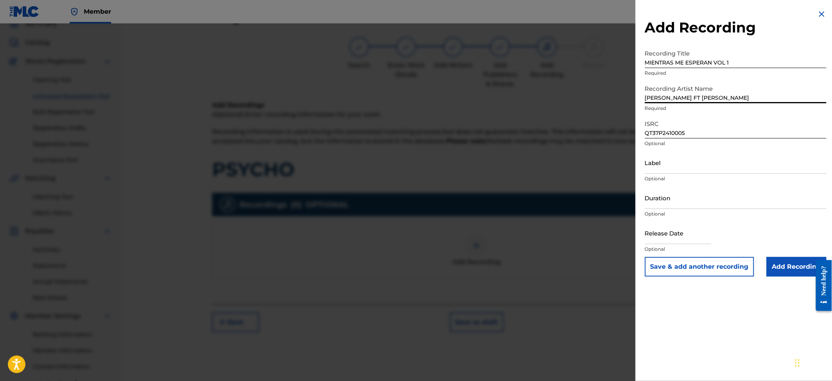
type input "[PERSON_NAME] FT [PERSON_NAME]"
click at [623, 264] on input "Add Recording" at bounding box center [796, 267] width 60 height 20
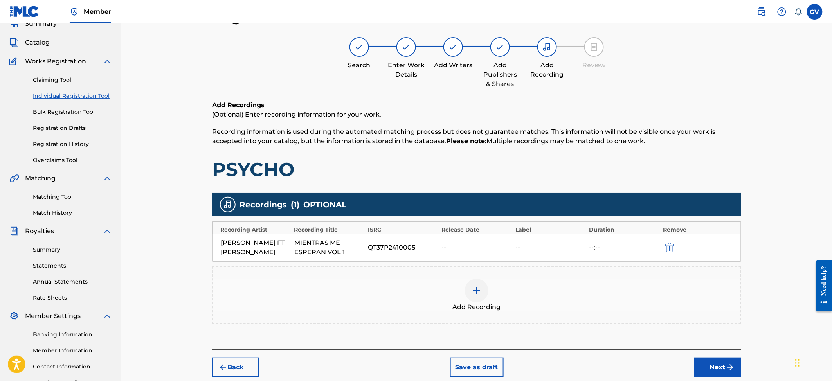
scroll to position [88, 0]
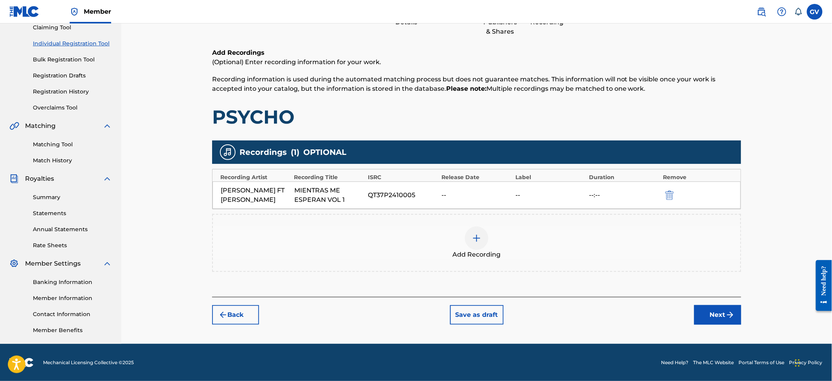
click at [623, 286] on button "Next" at bounding box center [717, 315] width 47 height 20
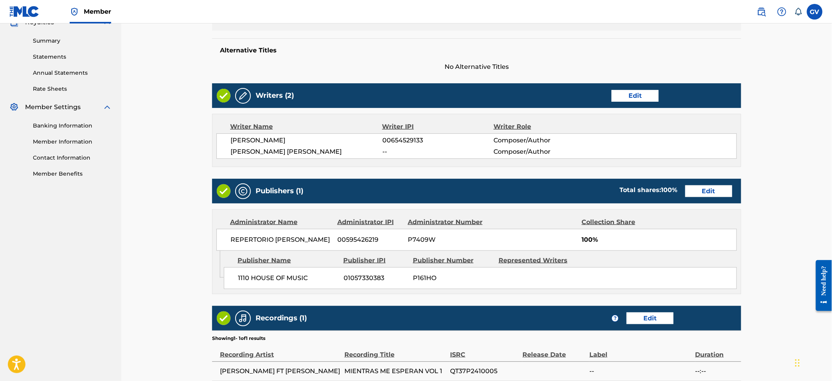
scroll to position [323, 0]
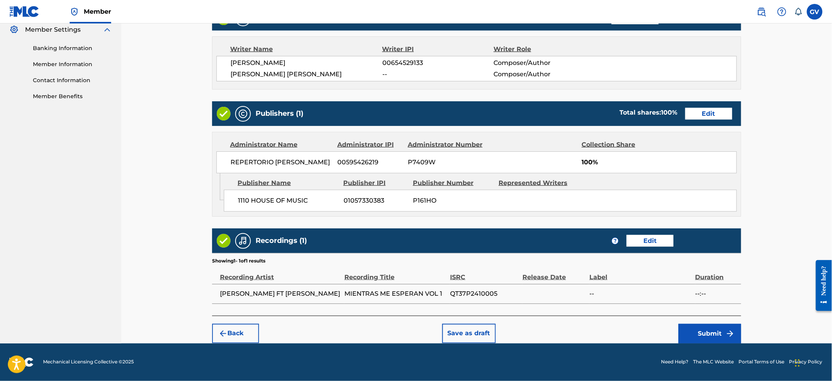
click at [623, 286] on button "Submit" at bounding box center [709, 334] width 63 height 20
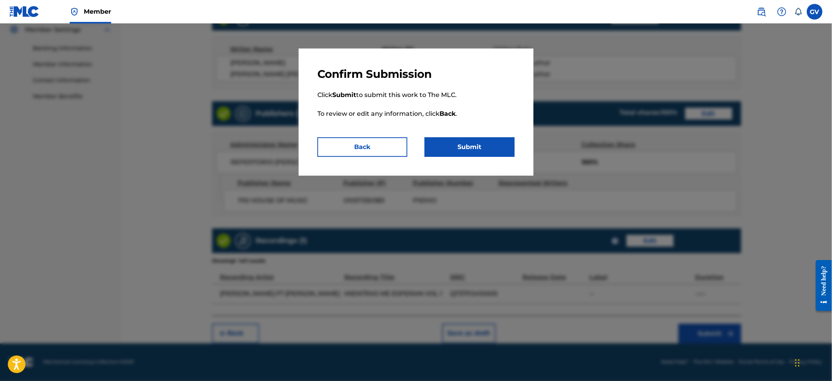
click at [471, 144] on button "Submit" at bounding box center [469, 147] width 90 height 20
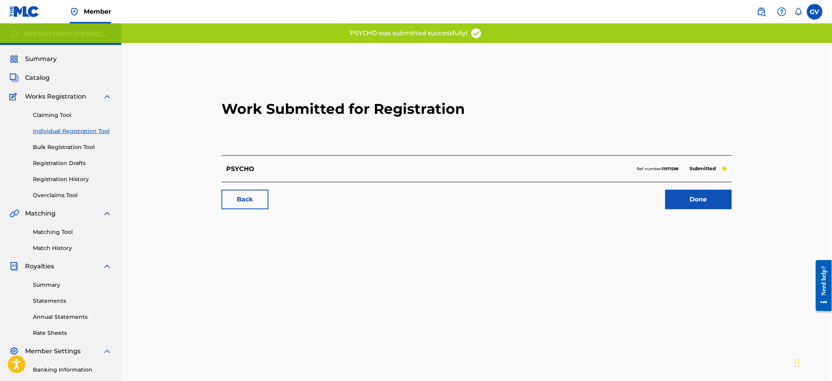
click at [623, 205] on link "Done" at bounding box center [698, 200] width 67 height 20
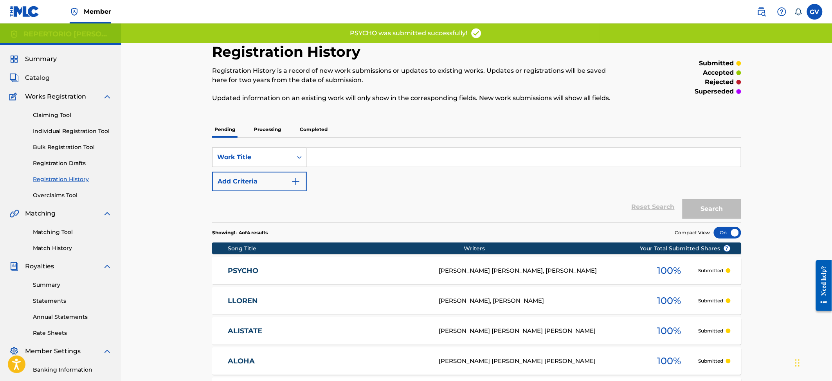
click at [250, 273] on link "PSYCHO" at bounding box center [328, 270] width 200 height 9
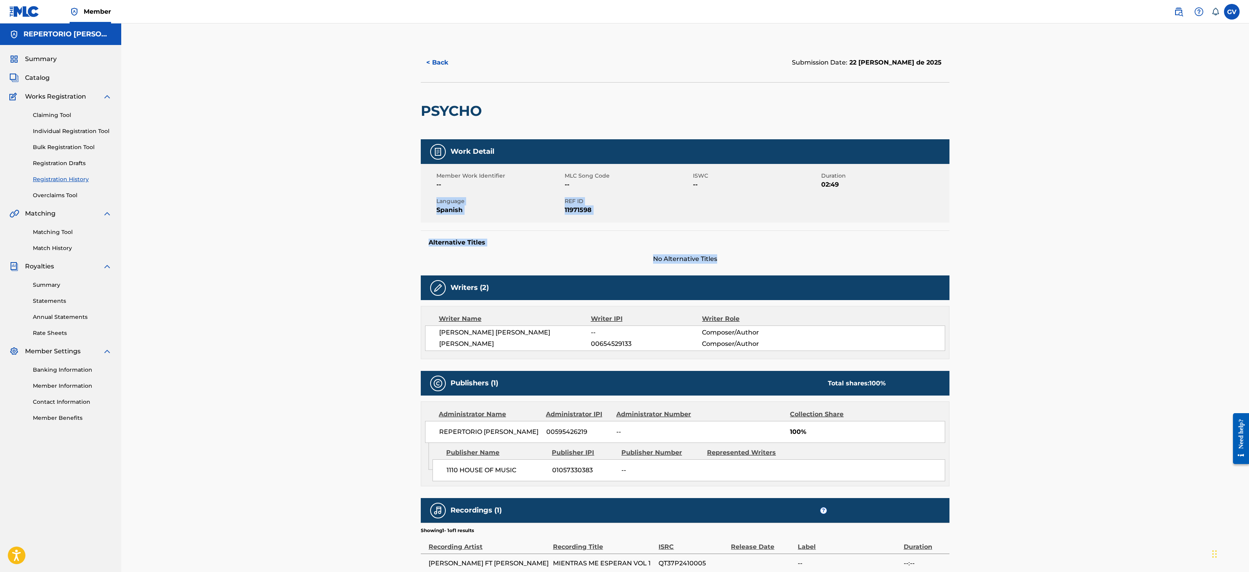
drag, startPoint x: 1249, startPoint y: 185, endPoint x: 1248, endPoint y: 230, distance: 45.4
click at [623, 230] on div "< Back Submission Date: 22 [PERSON_NAME] de 2025 PSYCHO Work Detail Member Work…" at bounding box center [685, 313] width 1128 height 581
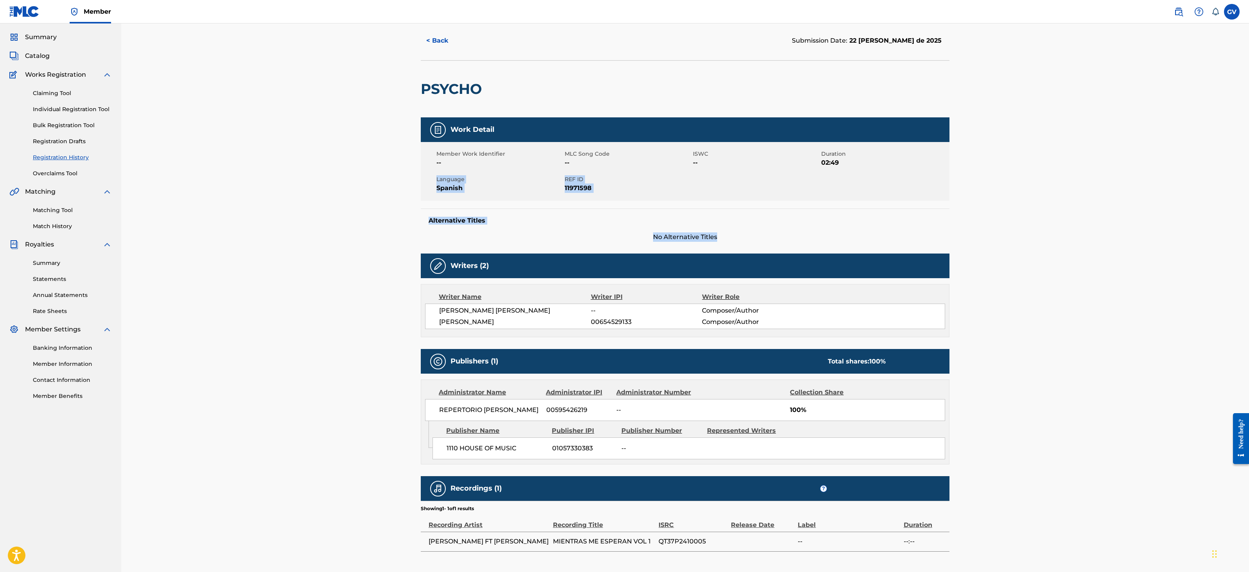
scroll to position [16, 0]
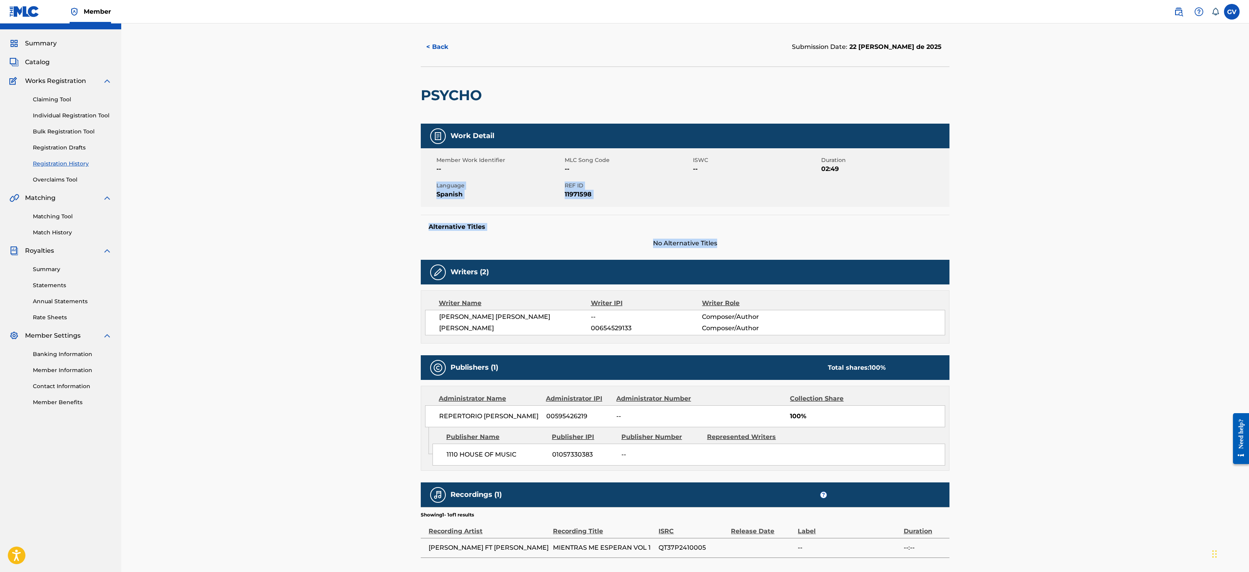
click at [295, 213] on div "< Back Submission Date: 22 [PERSON_NAME] de 2025 PSYCHO Work Detail Member Work…" at bounding box center [685, 298] width 1128 height 581
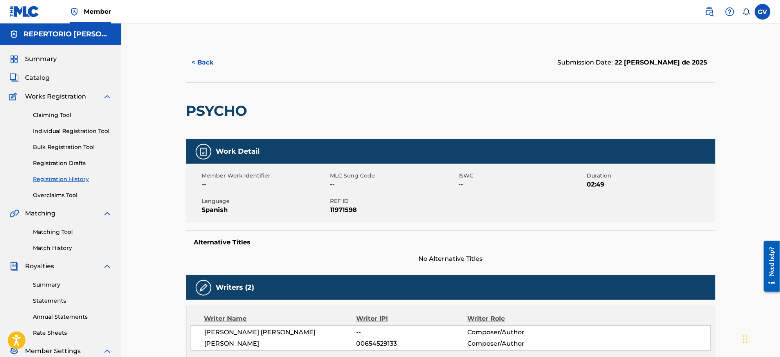
click at [34, 75] on span "Catalog" at bounding box center [37, 77] width 25 height 9
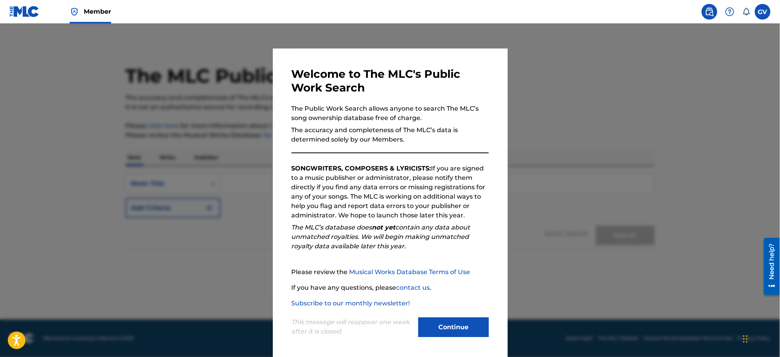
click at [445, 329] on button "Continue" at bounding box center [453, 328] width 70 height 20
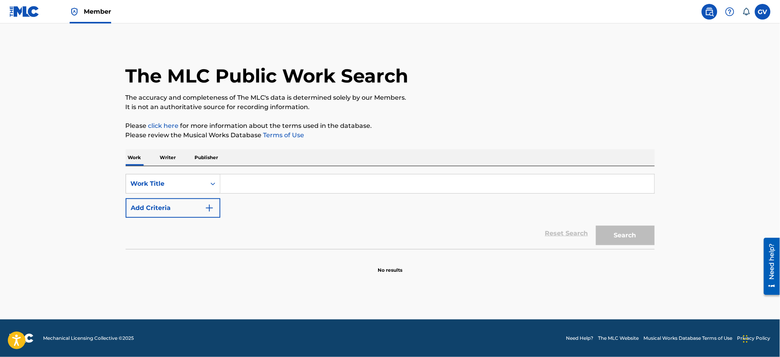
click at [243, 183] on input "Search Form" at bounding box center [437, 183] width 434 height 19
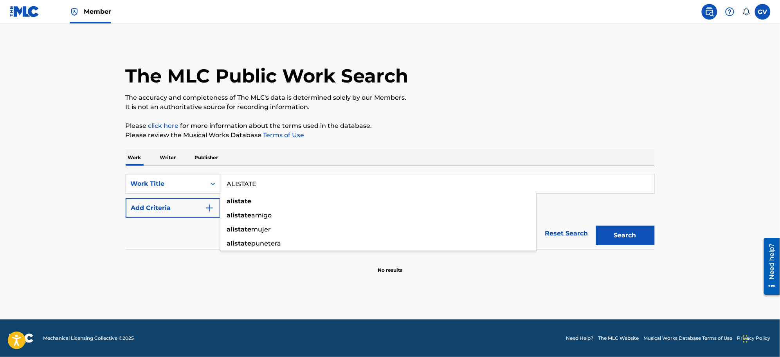
click at [596, 226] on button "Search" at bounding box center [625, 236] width 59 height 20
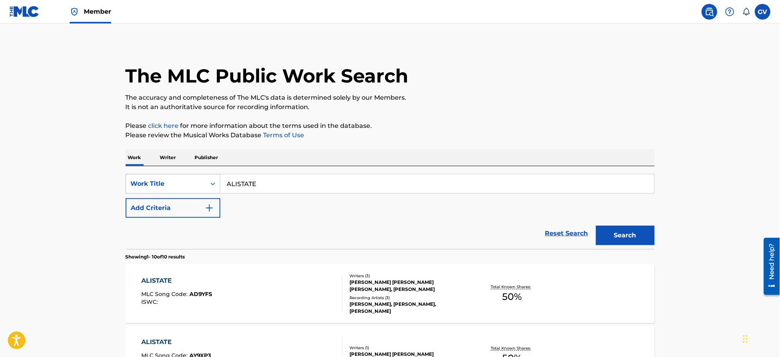
drag, startPoint x: 264, startPoint y: 183, endPoint x: 200, endPoint y: 179, distance: 64.3
click at [200, 179] on div "SearchWithCriteria3d28650a-d35e-4775-93a5-924c66d07b2e Work Title ALISTATE" at bounding box center [390, 184] width 529 height 20
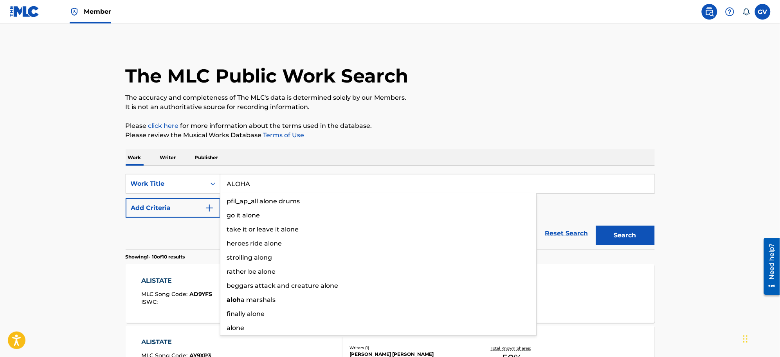
type input "ALOHA"
click at [596, 226] on button "Search" at bounding box center [625, 236] width 59 height 20
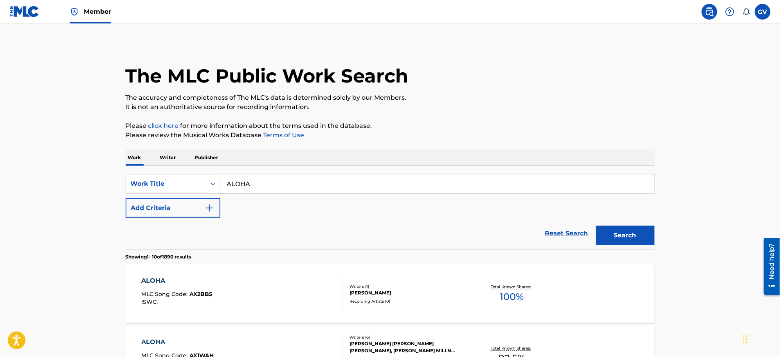
click at [210, 210] on img "Search Form" at bounding box center [209, 207] width 9 height 9
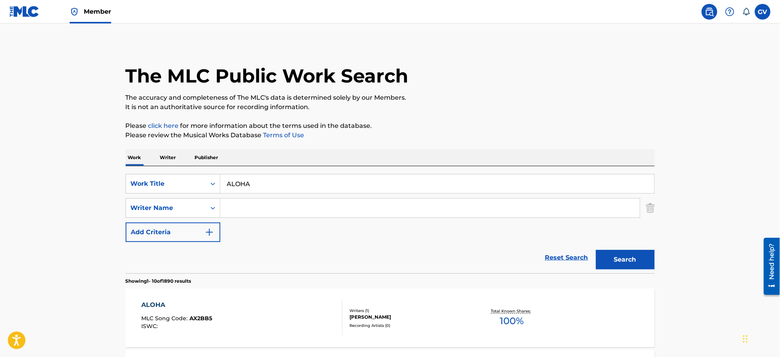
click at [239, 209] on input "Search Form" at bounding box center [429, 208] width 419 height 19
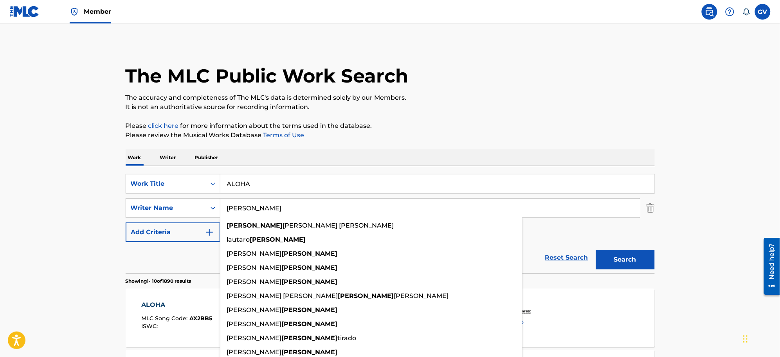
type input "[PERSON_NAME]"
click at [596, 250] on button "Search" at bounding box center [625, 260] width 59 height 20
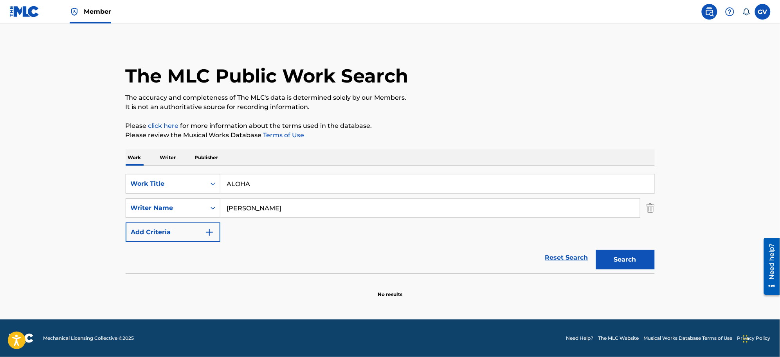
drag, startPoint x: 255, startPoint y: 180, endPoint x: 183, endPoint y: 184, distance: 71.7
click at [187, 183] on div "SearchWithCriteria3d28650a-d35e-4775-93a5-924c66d07b2e Work Title ALOHA" at bounding box center [390, 184] width 529 height 20
click at [596, 250] on button "Search" at bounding box center [625, 260] width 59 height 20
drag, startPoint x: 266, startPoint y: 186, endPoint x: 195, endPoint y: 175, distance: 72.0
click at [195, 175] on div "SearchWithCriteria3d28650a-d35e-4775-93a5-924c66d07b2e Work Title ALISTATE" at bounding box center [390, 184] width 529 height 20
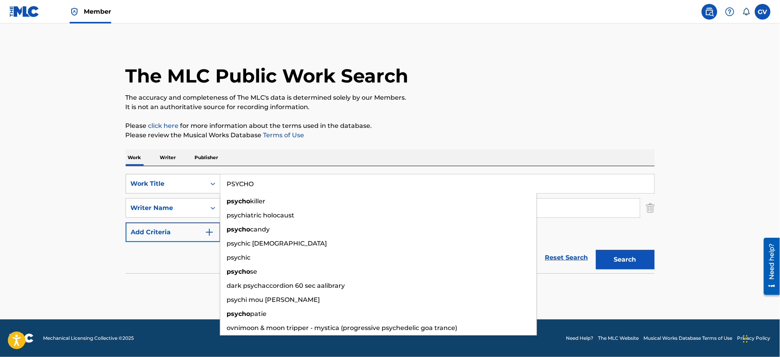
click at [596, 250] on button "Search" at bounding box center [625, 260] width 59 height 20
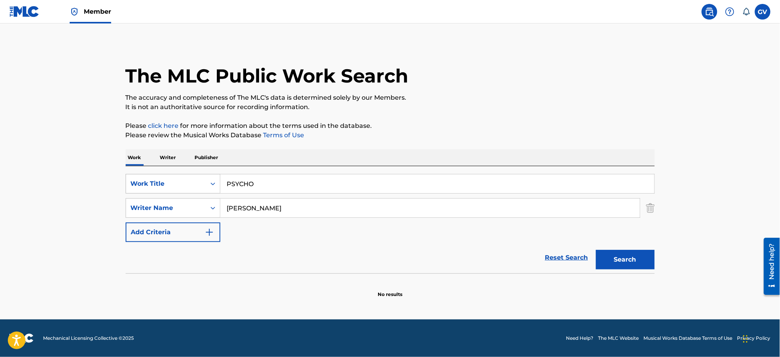
drag, startPoint x: 263, startPoint y: 181, endPoint x: 202, endPoint y: 177, distance: 61.6
click at [203, 177] on div "SearchWithCriteria3d28650a-d35e-4775-93a5-924c66d07b2e Work Title PSYCHO" at bounding box center [390, 184] width 529 height 20
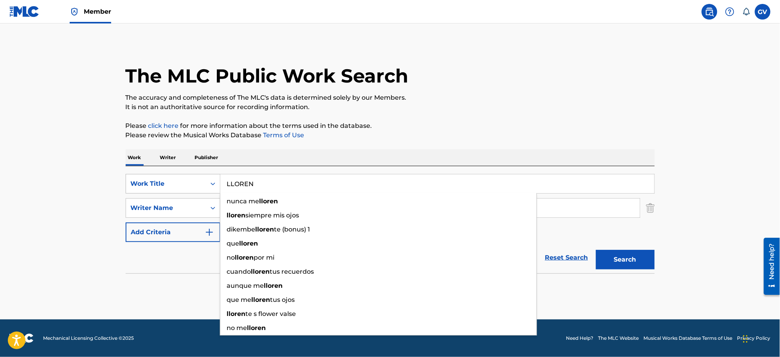
click at [596, 250] on button "Search" at bounding box center [625, 260] width 59 height 20
drag, startPoint x: 276, startPoint y: 188, endPoint x: 205, endPoint y: 186, distance: 70.4
click at [208, 185] on div "SearchWithCriteria3d28650a-d35e-4775-93a5-924c66d07b2e Work Title LLOREN no llo…" at bounding box center [390, 184] width 529 height 20
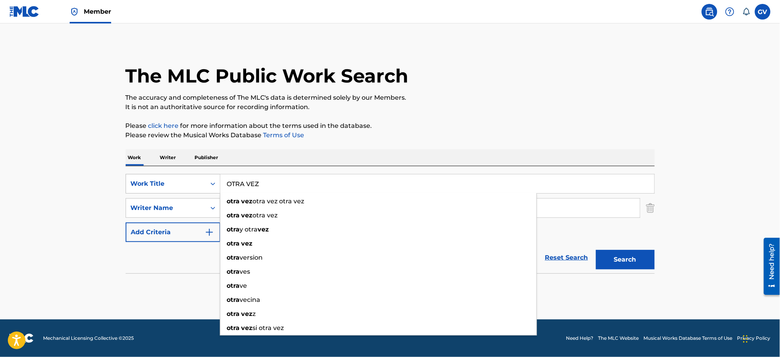
type input "OTRA VEZ"
click at [596, 250] on button "Search" at bounding box center [625, 260] width 59 height 20
